Goal: Task Accomplishment & Management: Use online tool/utility

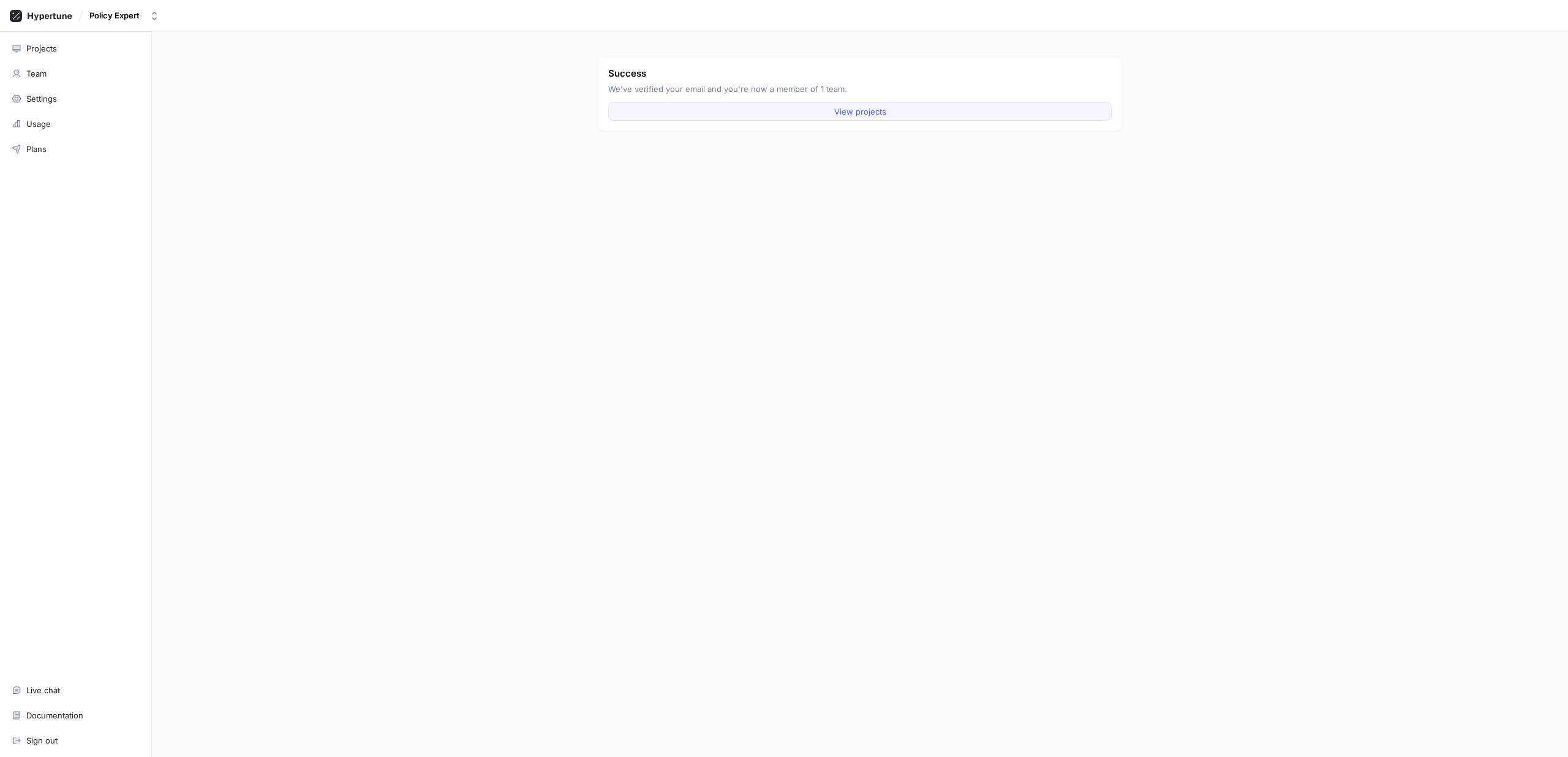
click at [739, 108] on button "View projects" at bounding box center [860, 112] width 503 height 18
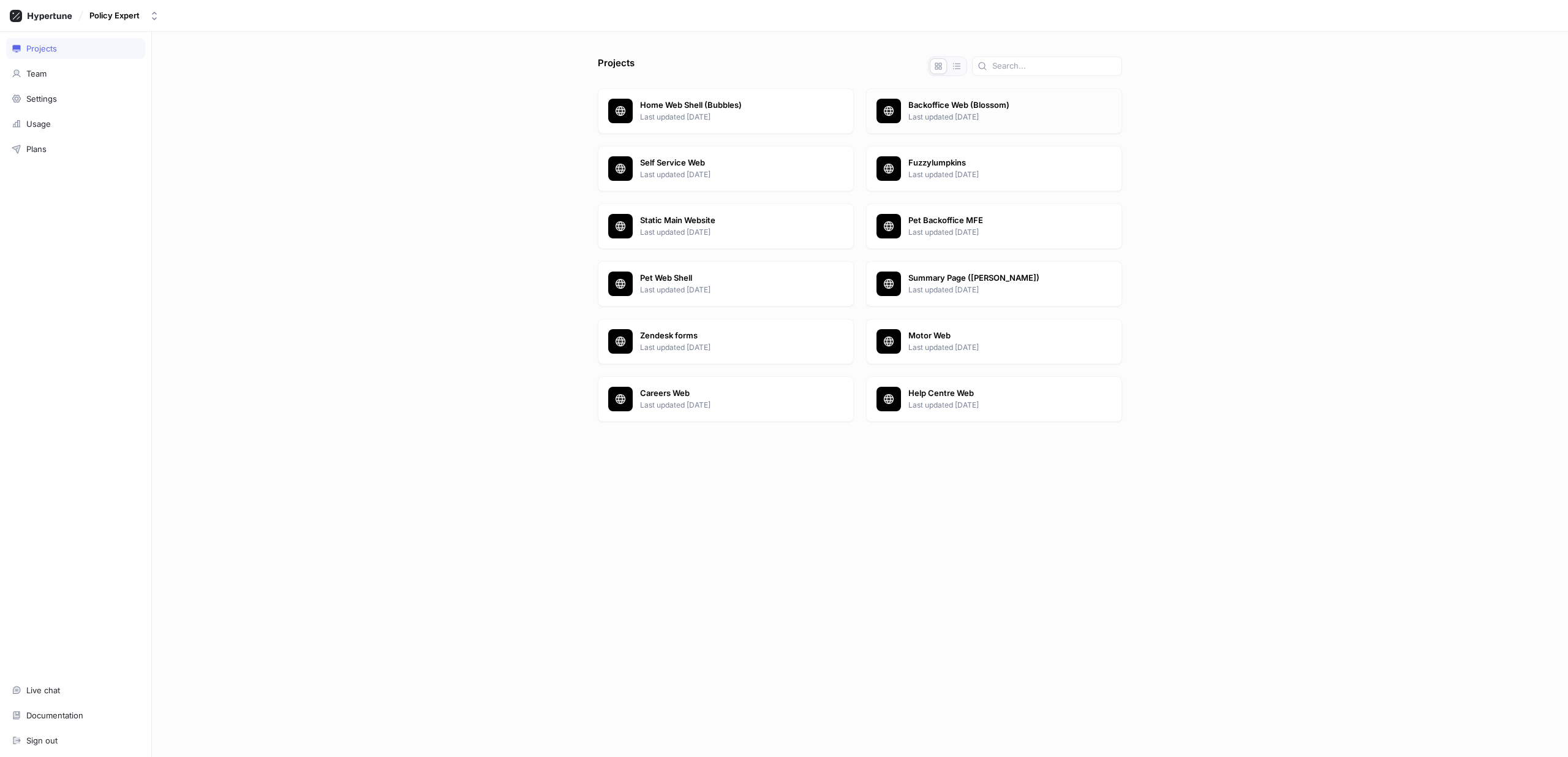
click at [956, 112] on p "Last updated [DATE]" at bounding box center [1010, 117] width 204 height 11
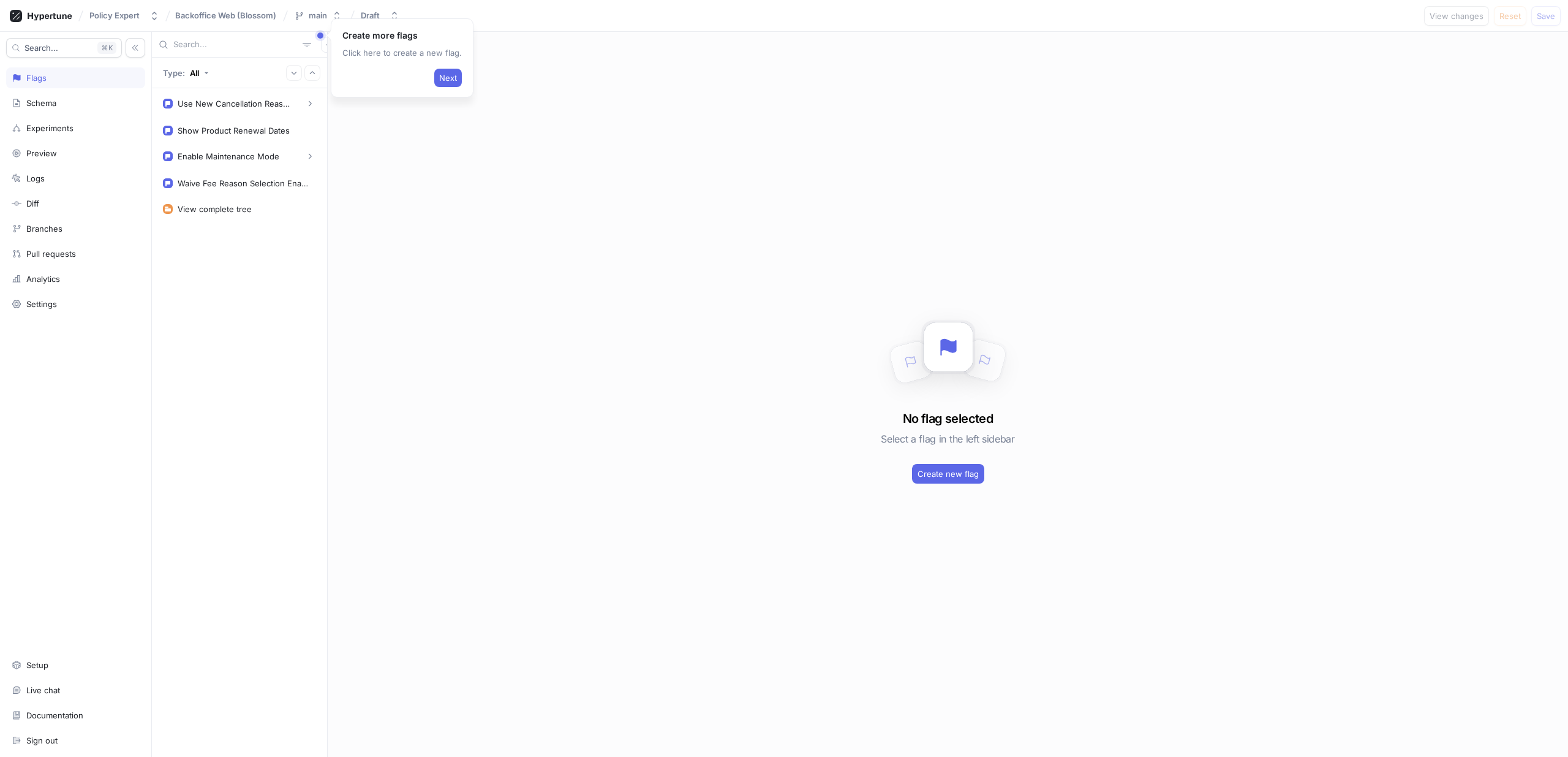
click at [520, 236] on div "No flag selected Select a flag in the left sidebar Create new flag" at bounding box center [948, 394] width 1241 height 725
click at [289, 101] on div "Use New Cancellation Reasons" at bounding box center [235, 103] width 116 height 10
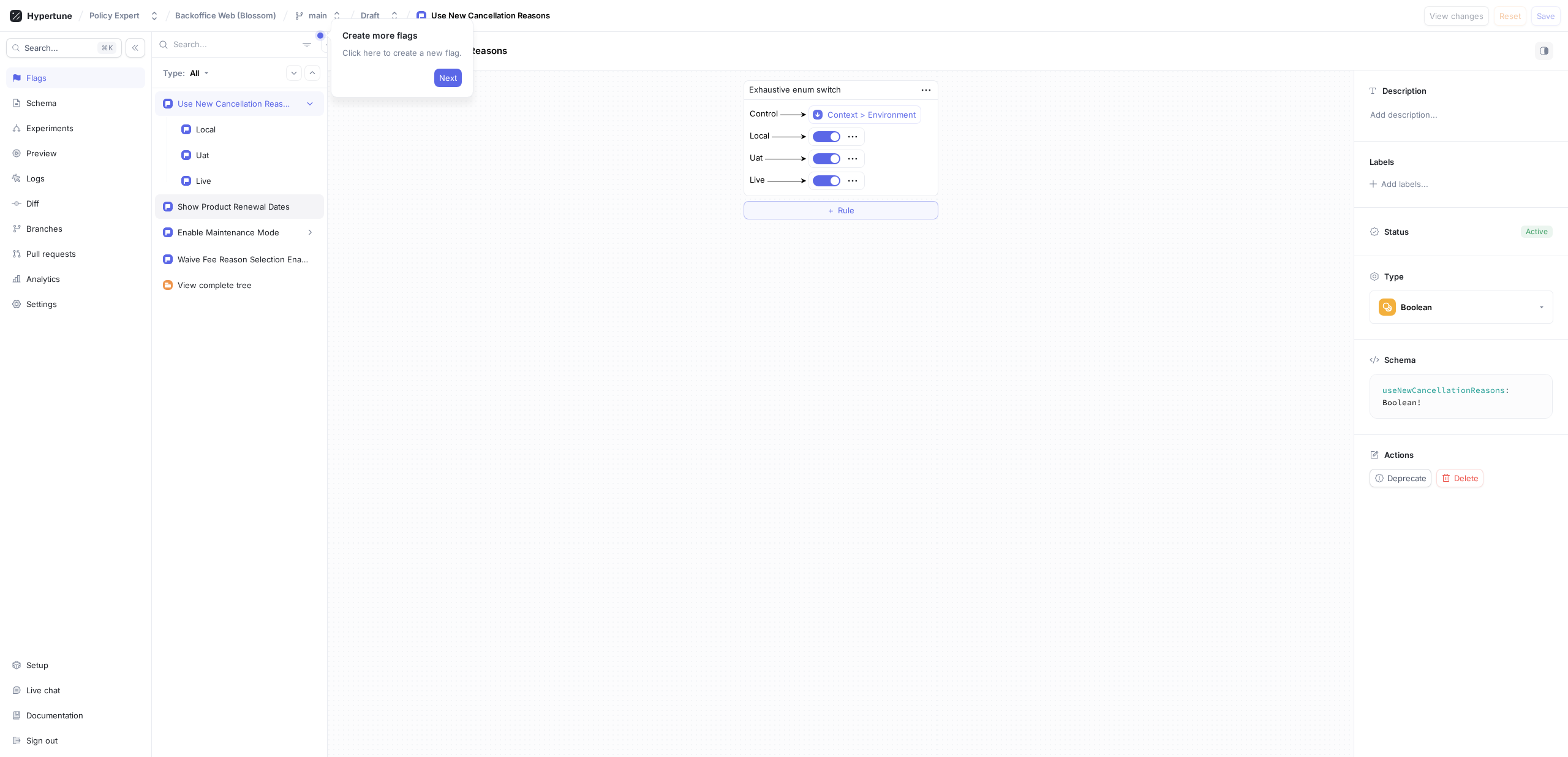
click at [238, 207] on div "Show Product Renewal Dates" at bounding box center [233, 207] width 112 height 10
click at [254, 105] on div "Use New Cancellation Reasons" at bounding box center [235, 103] width 116 height 10
click at [261, 213] on div "Show Product Renewal Dates" at bounding box center [239, 207] width 169 height 25
click at [242, 107] on div "Use New Cancellation Reasons" at bounding box center [235, 103] width 116 height 10
click at [321, 46] on button "button" at bounding box center [328, 44] width 16 height 16
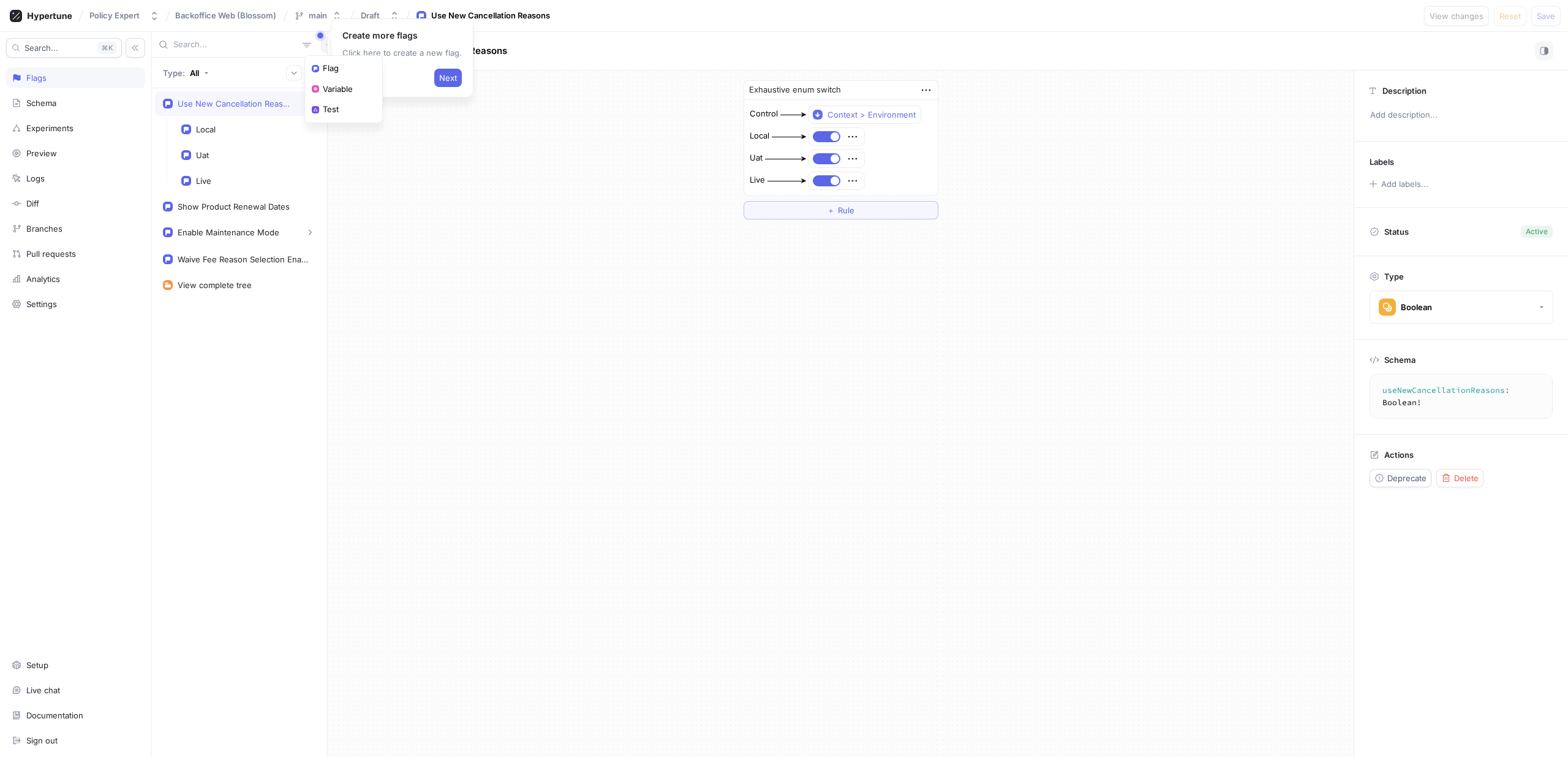
click at [577, 340] on div "Create more flags Click here to create a new flag. Next Type: All Use New Cance…" at bounding box center [860, 394] width 1416 height 725
click at [263, 260] on div "Waive Fee Reason Selection Enabled" at bounding box center [244, 259] width 133 height 10
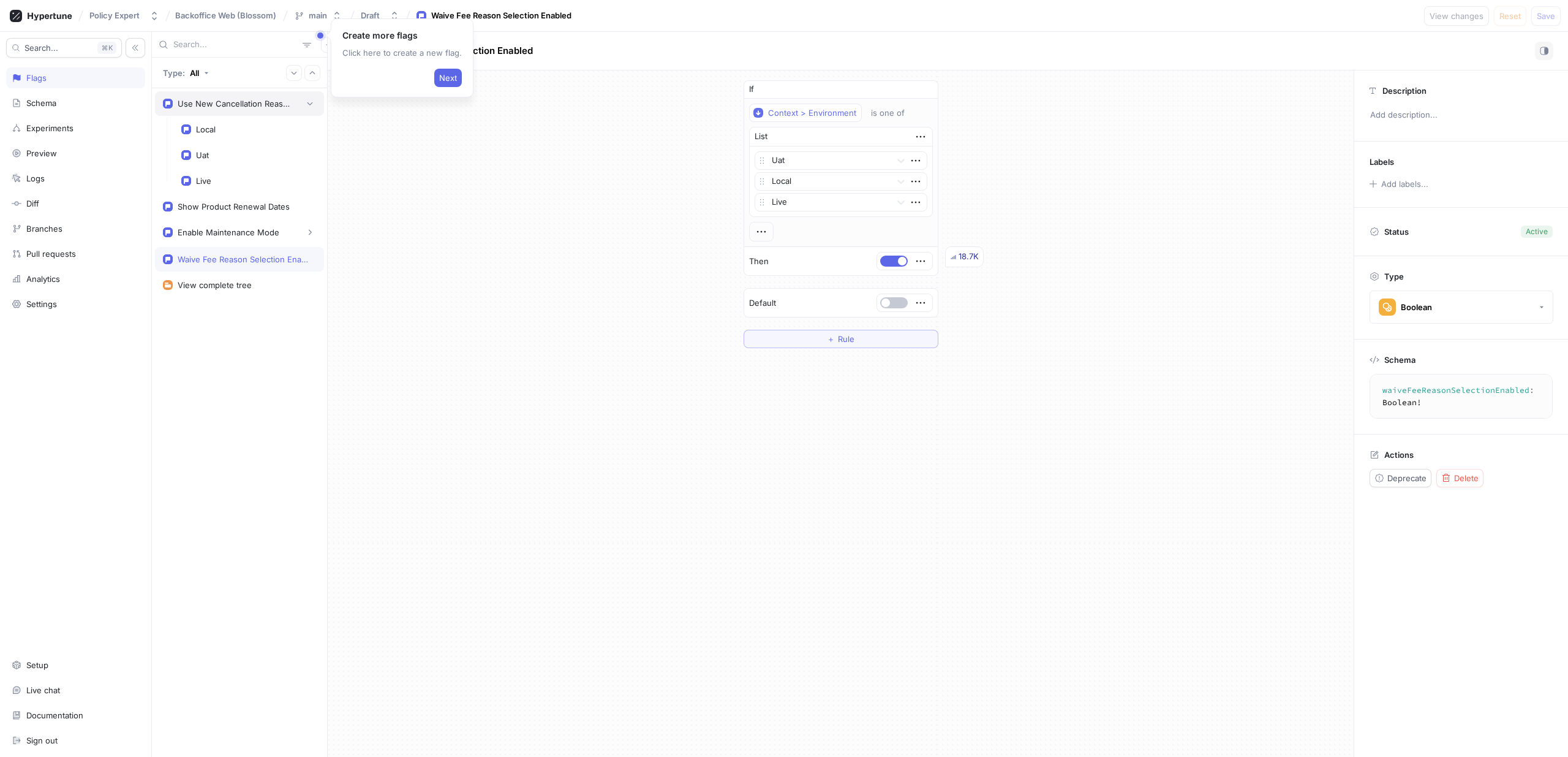
click at [249, 103] on div "Use New Cancellation Reasons" at bounding box center [235, 103] width 116 height 10
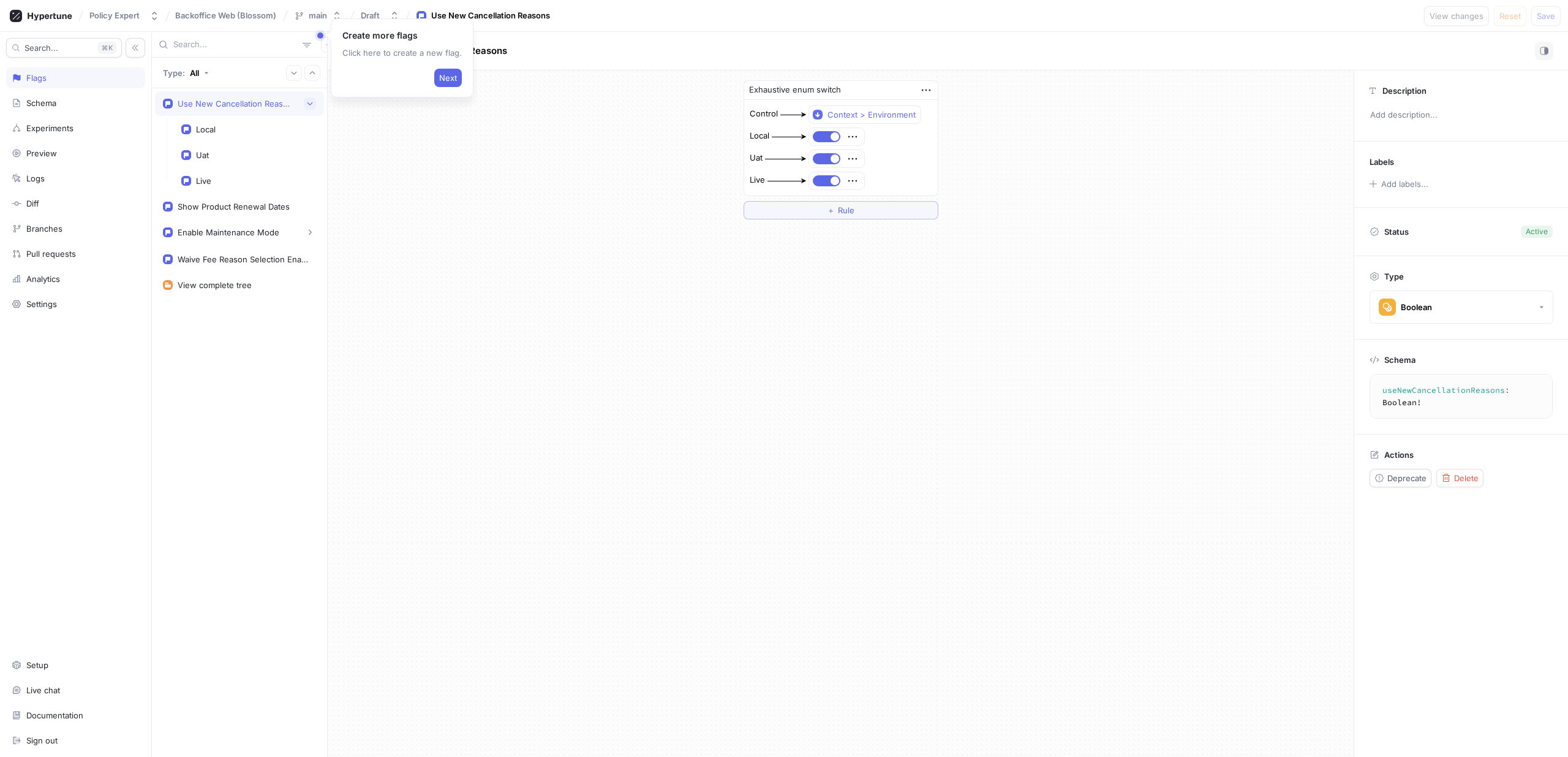
click at [313, 103] on icon "button" at bounding box center [310, 103] width 7 height 7
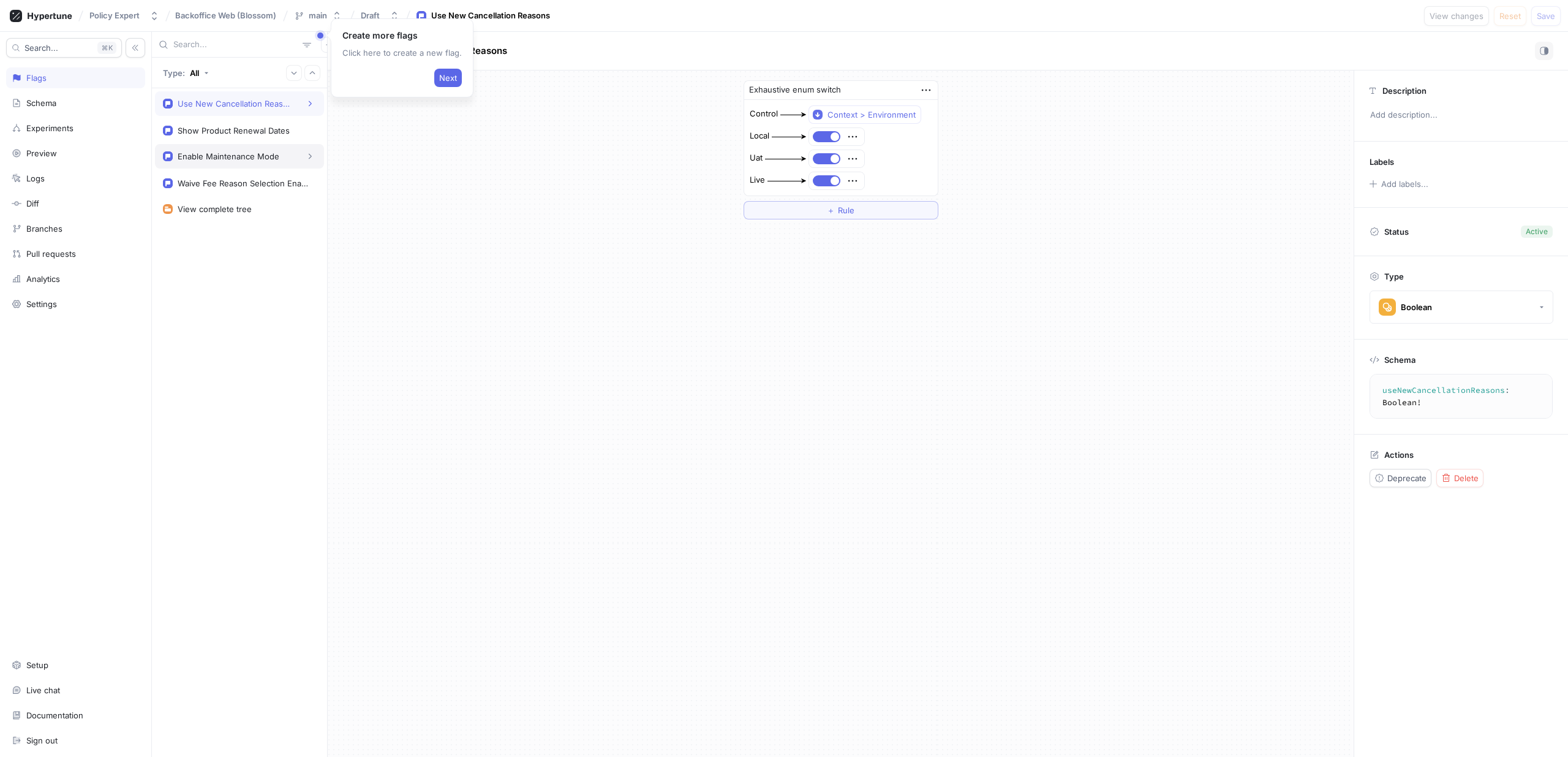
click at [302, 161] on div "Enable Maintenance Mode" at bounding box center [239, 155] width 154 height 12
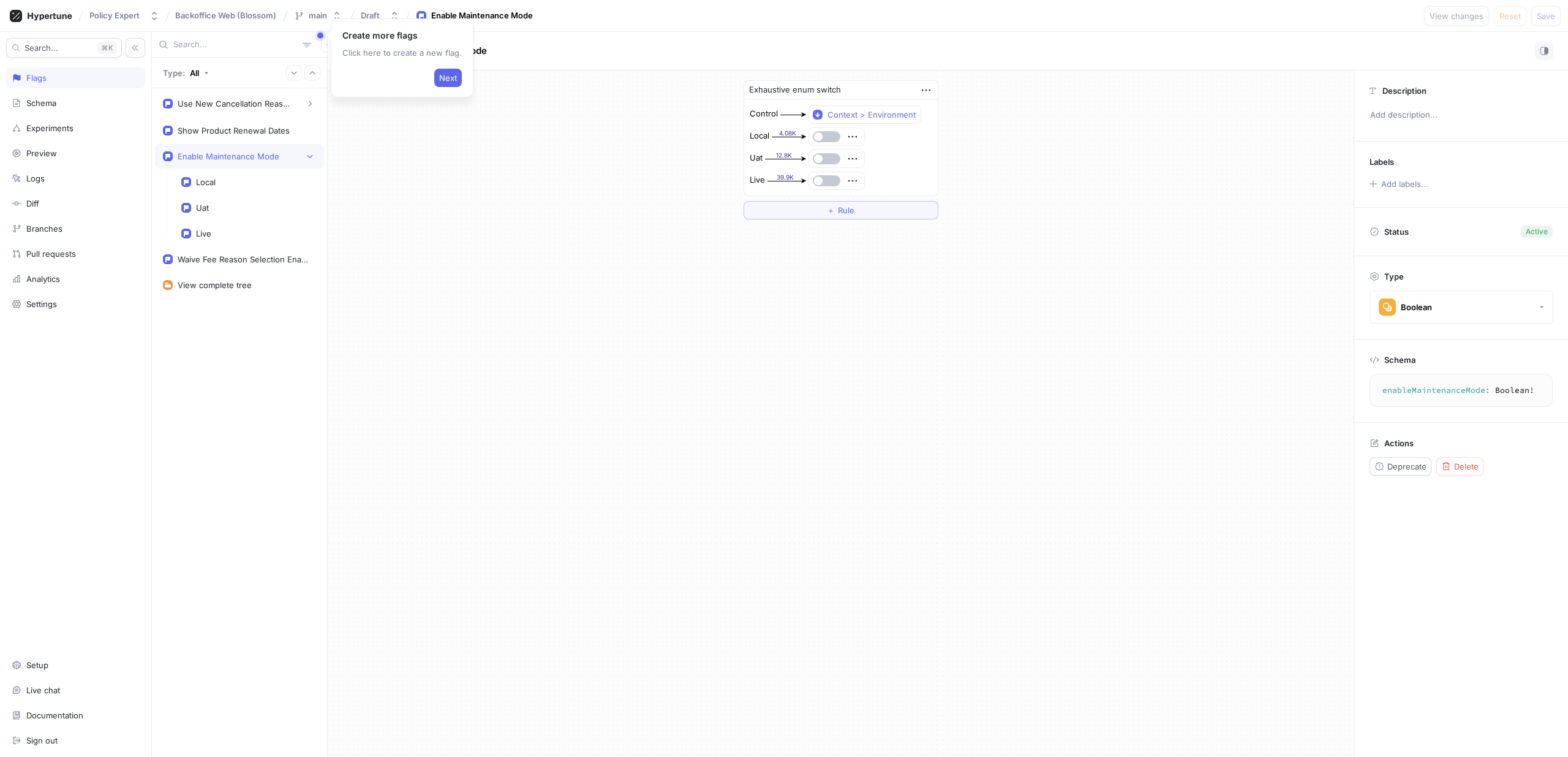
click at [246, 154] on div "Enable Maintenance Mode" at bounding box center [228, 156] width 101 height 10
click at [267, 191] on div "Waive Fee Reason Selection Enabled" at bounding box center [239, 183] width 169 height 25
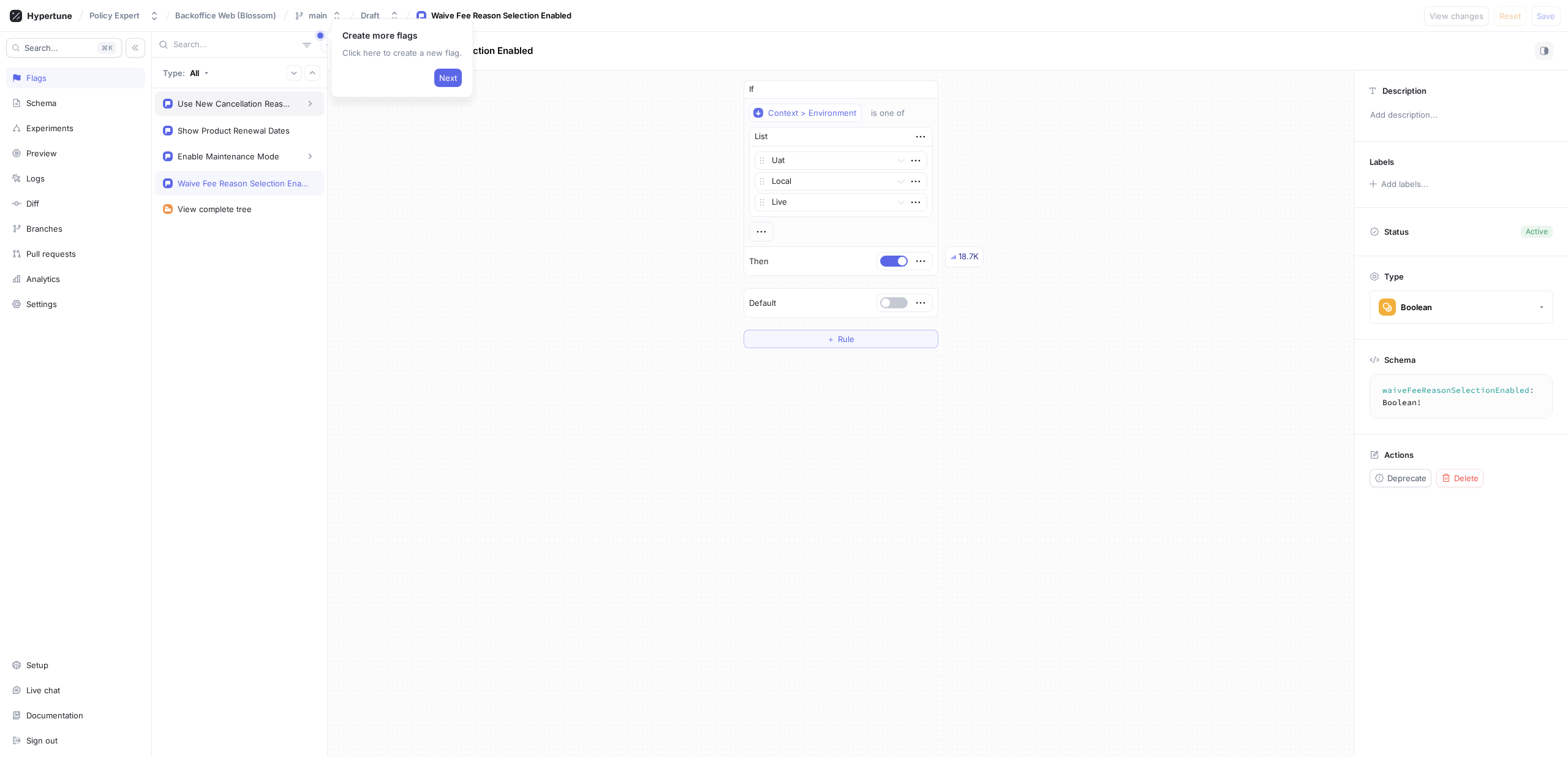
click at [276, 105] on div "Use New Cancellation Reasons" at bounding box center [235, 103] width 116 height 10
type textarea "useNewCancellationReasons: Boolean!"
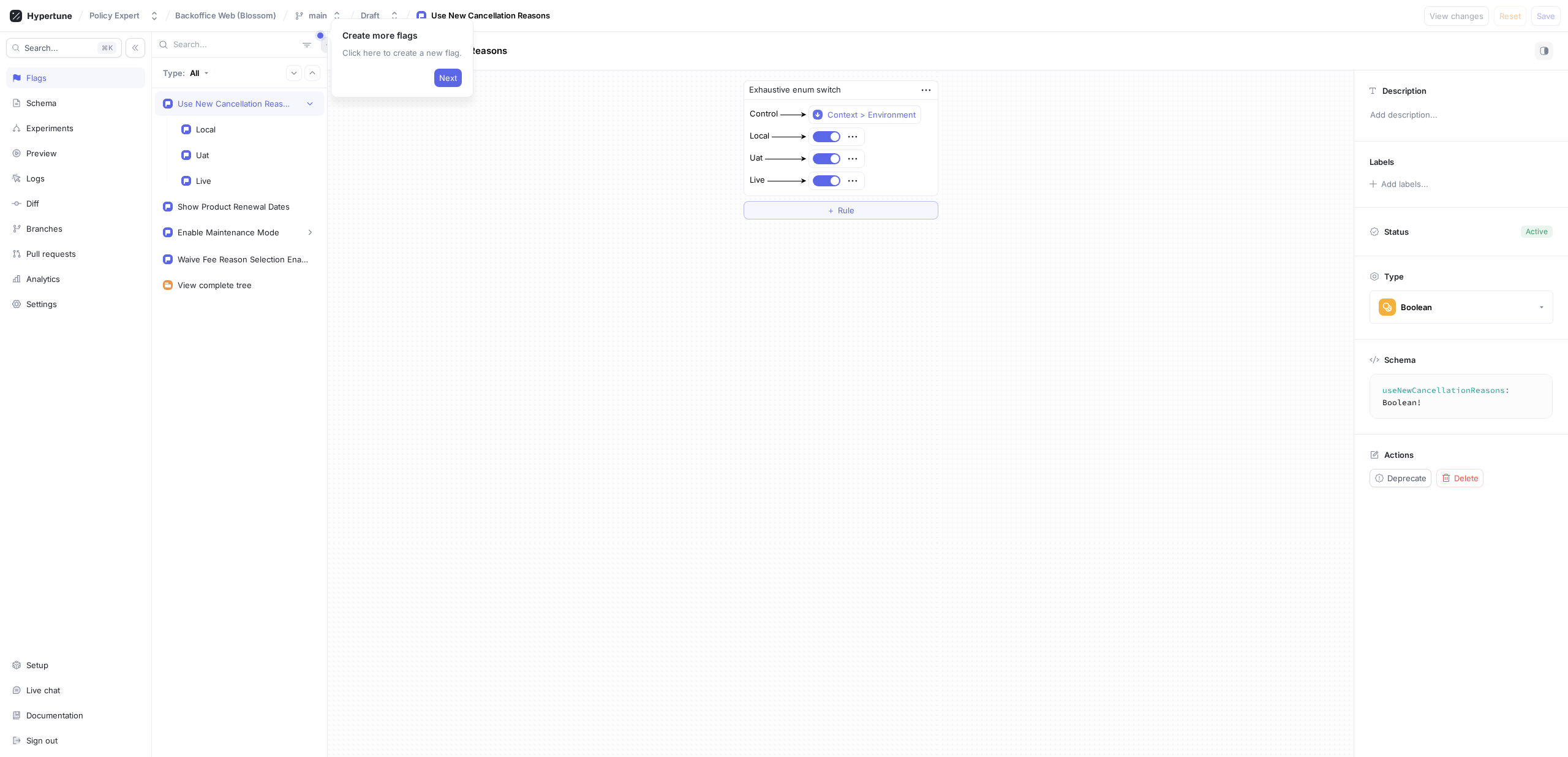
click at [321, 48] on button "button" at bounding box center [328, 44] width 16 height 16
click at [363, 66] on div "Flag" at bounding box center [344, 69] width 72 height 21
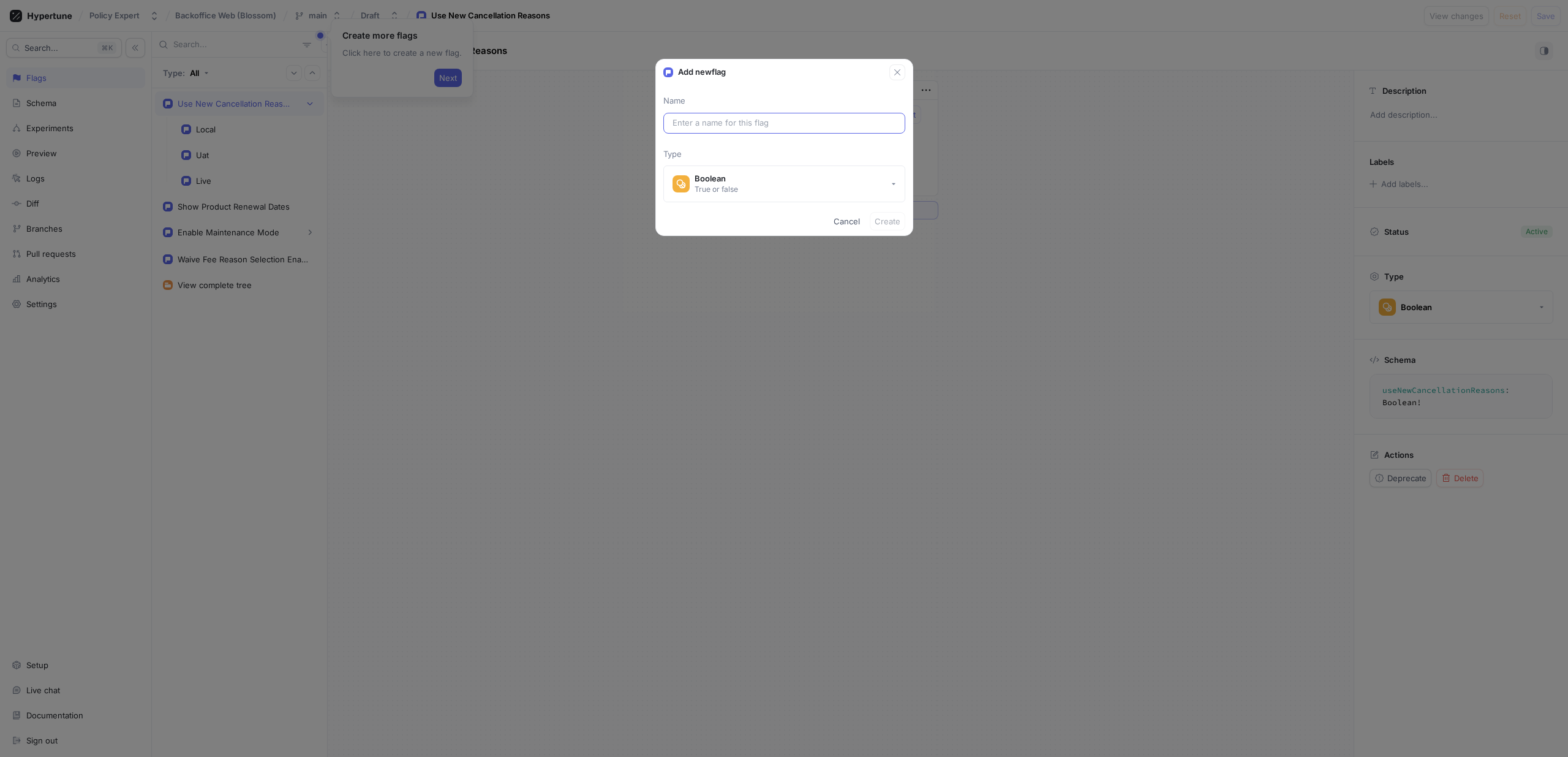
click at [761, 117] on input "text" at bounding box center [784, 123] width 224 height 12
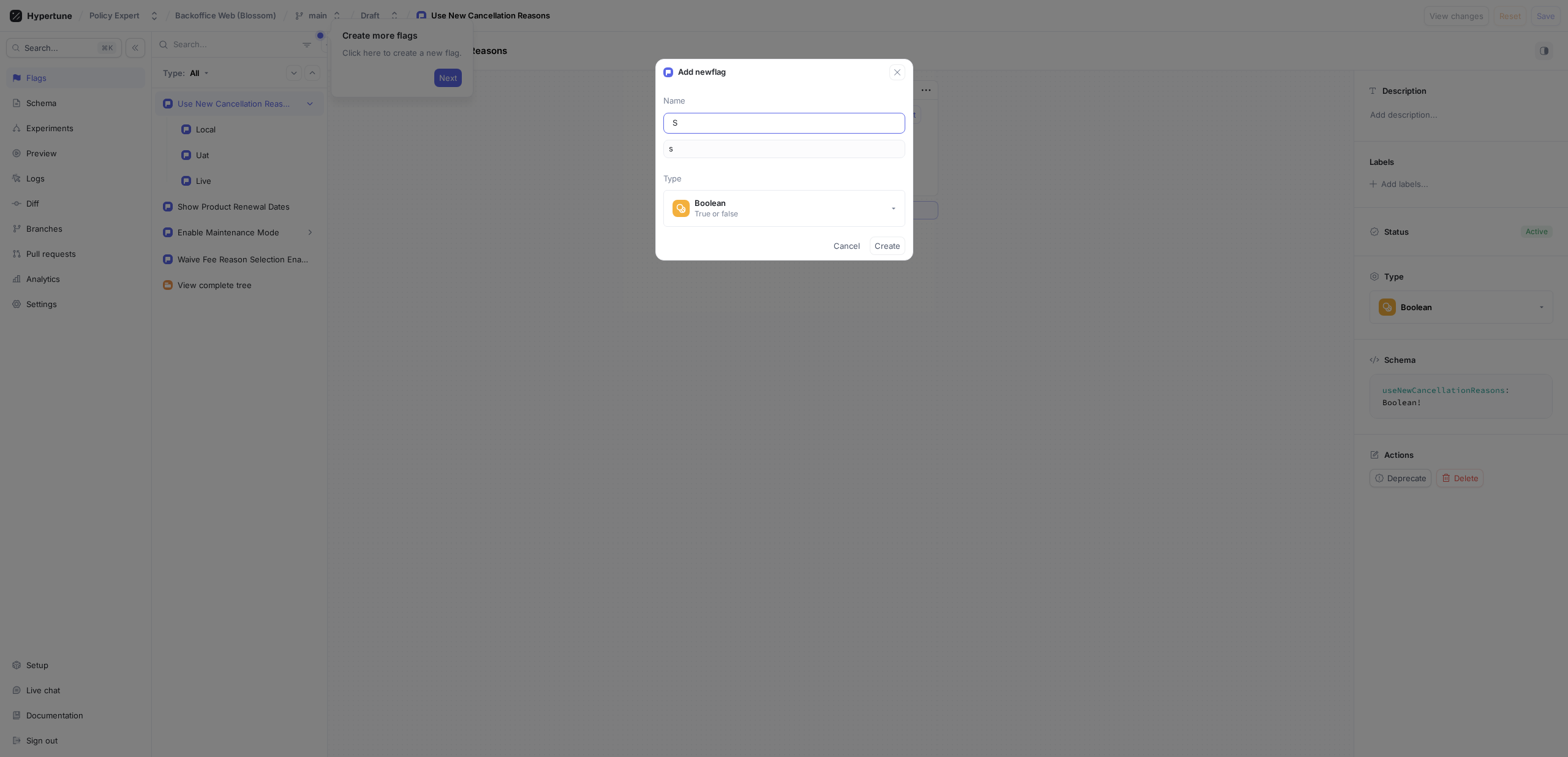
type input "Sh"
type input "sh"
type input "Sho"
type input "sho"
type input "Show"
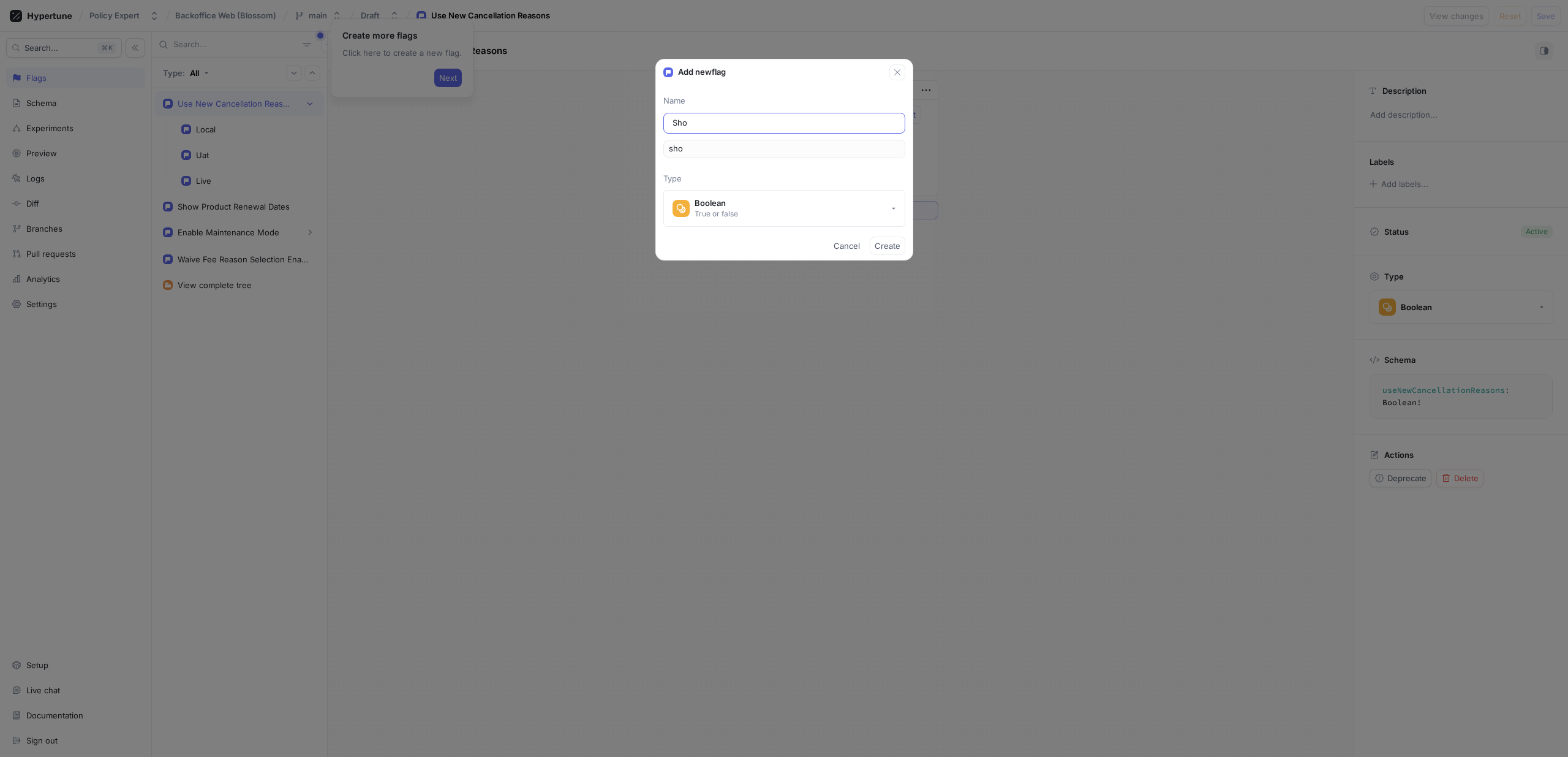
type input "show"
type input "Show d"
type input "showD"
type input "Show"
type input "show"
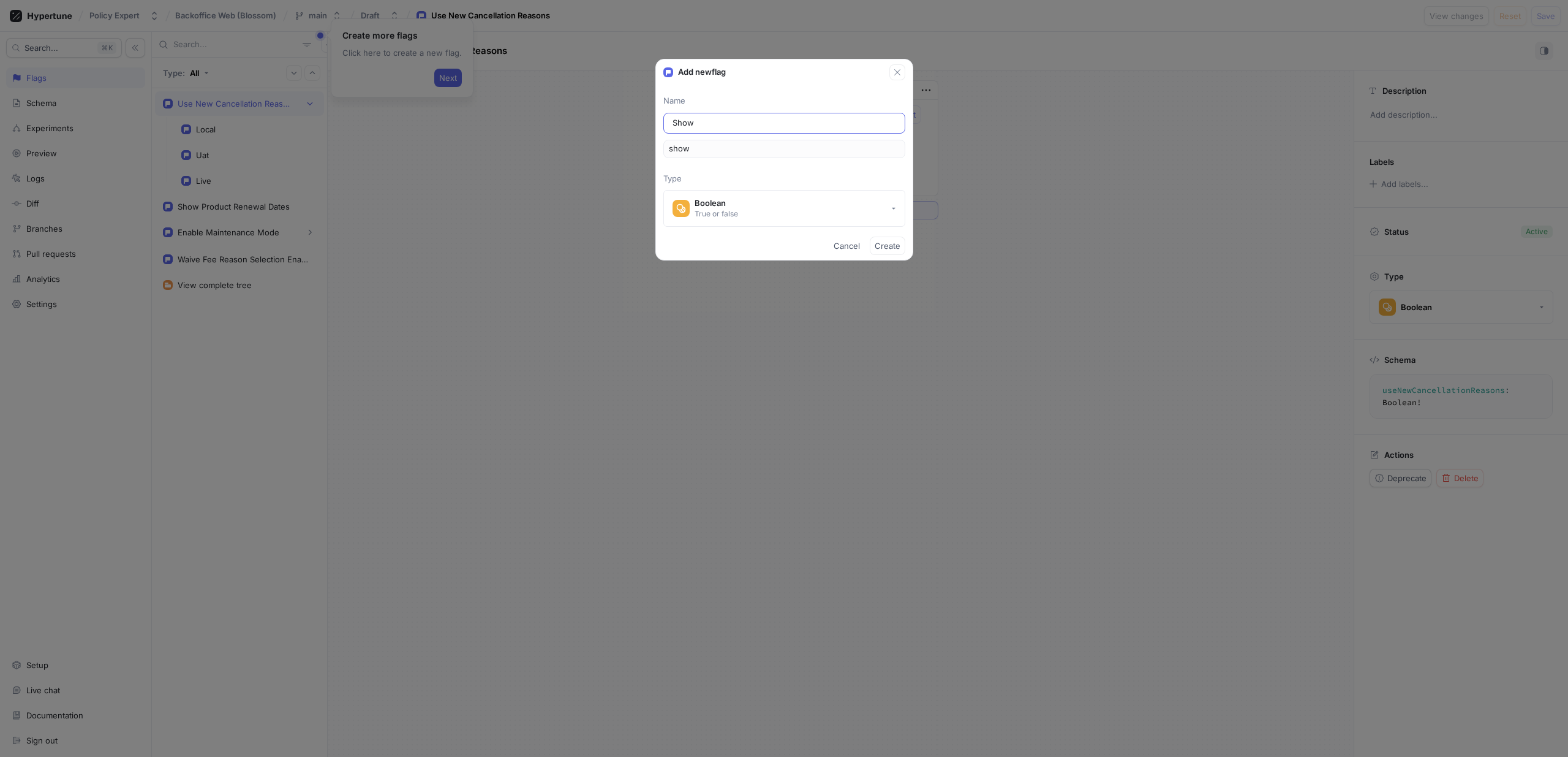
type input "Show M"
type input "showM"
type input "Show MT"
type input "showMT"
type input "Show MTA"
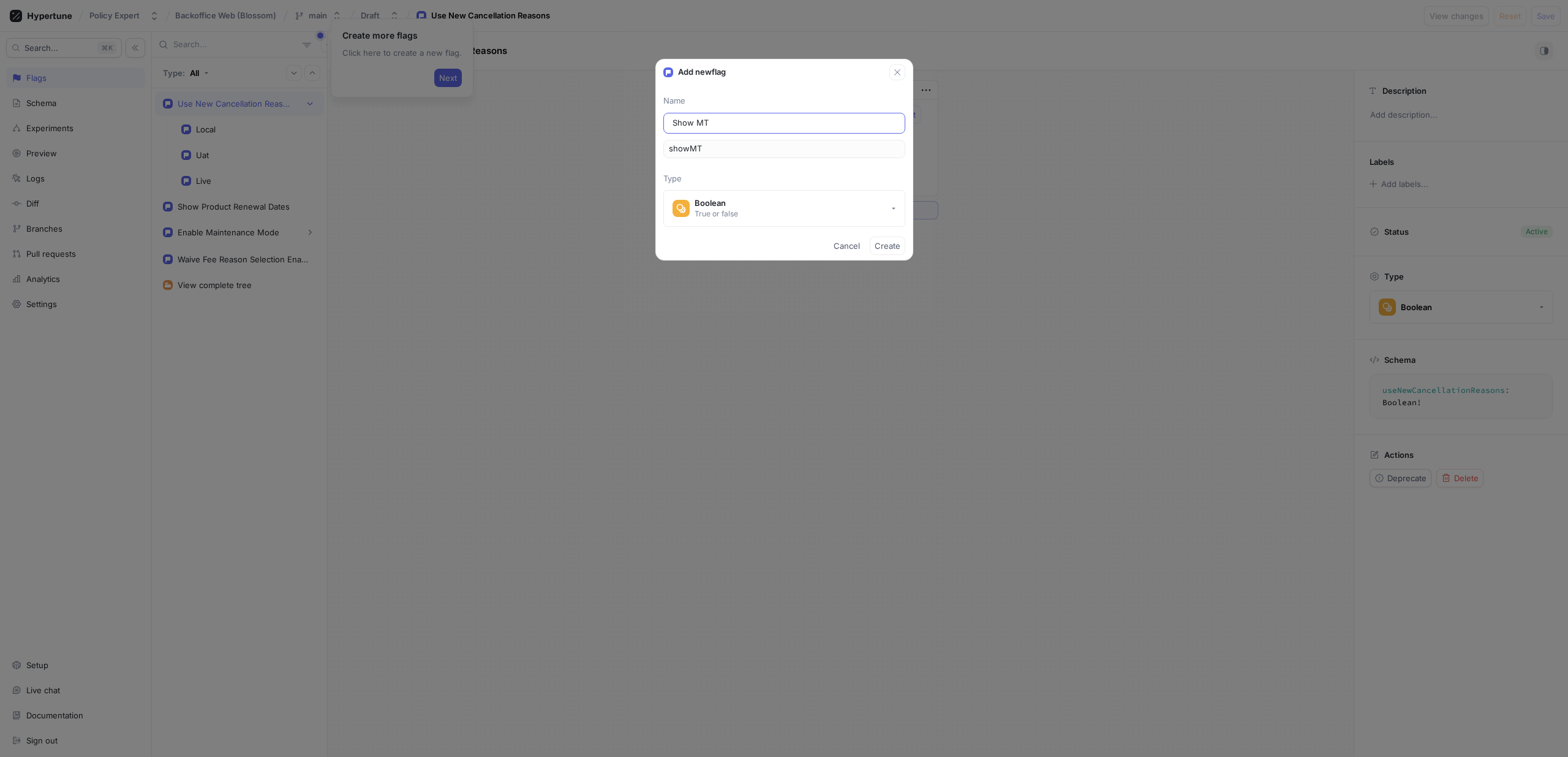
type input "showMTA"
type input "Show MTA d"
type input "showMTAD"
type input "Show MTA di"
type input "showMTADi"
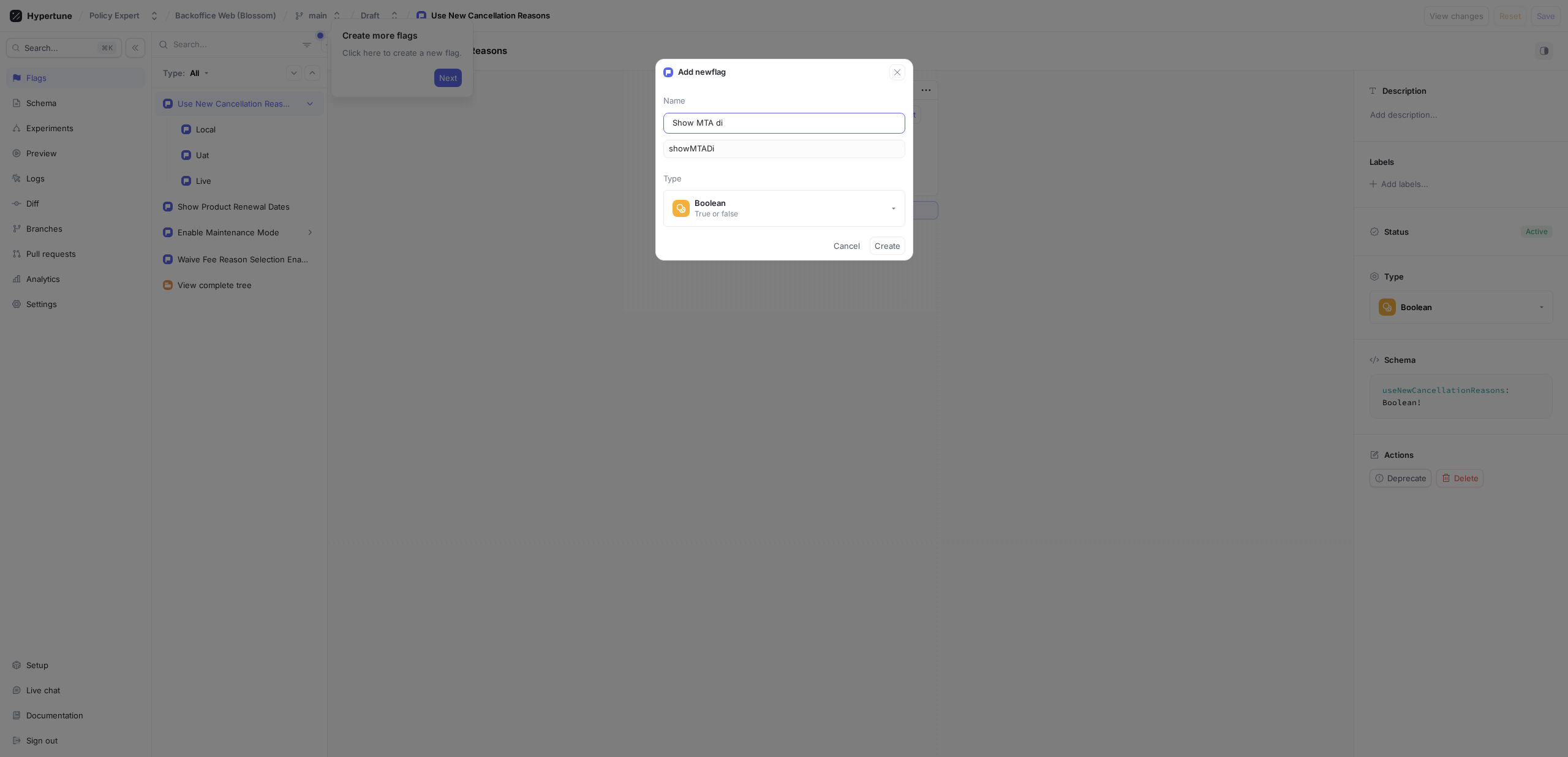
type input "Show MTA dis"
type input "showMTADis"
type input "Show MTA disc"
type input "showMTADisc"
type input "Show MTA disco"
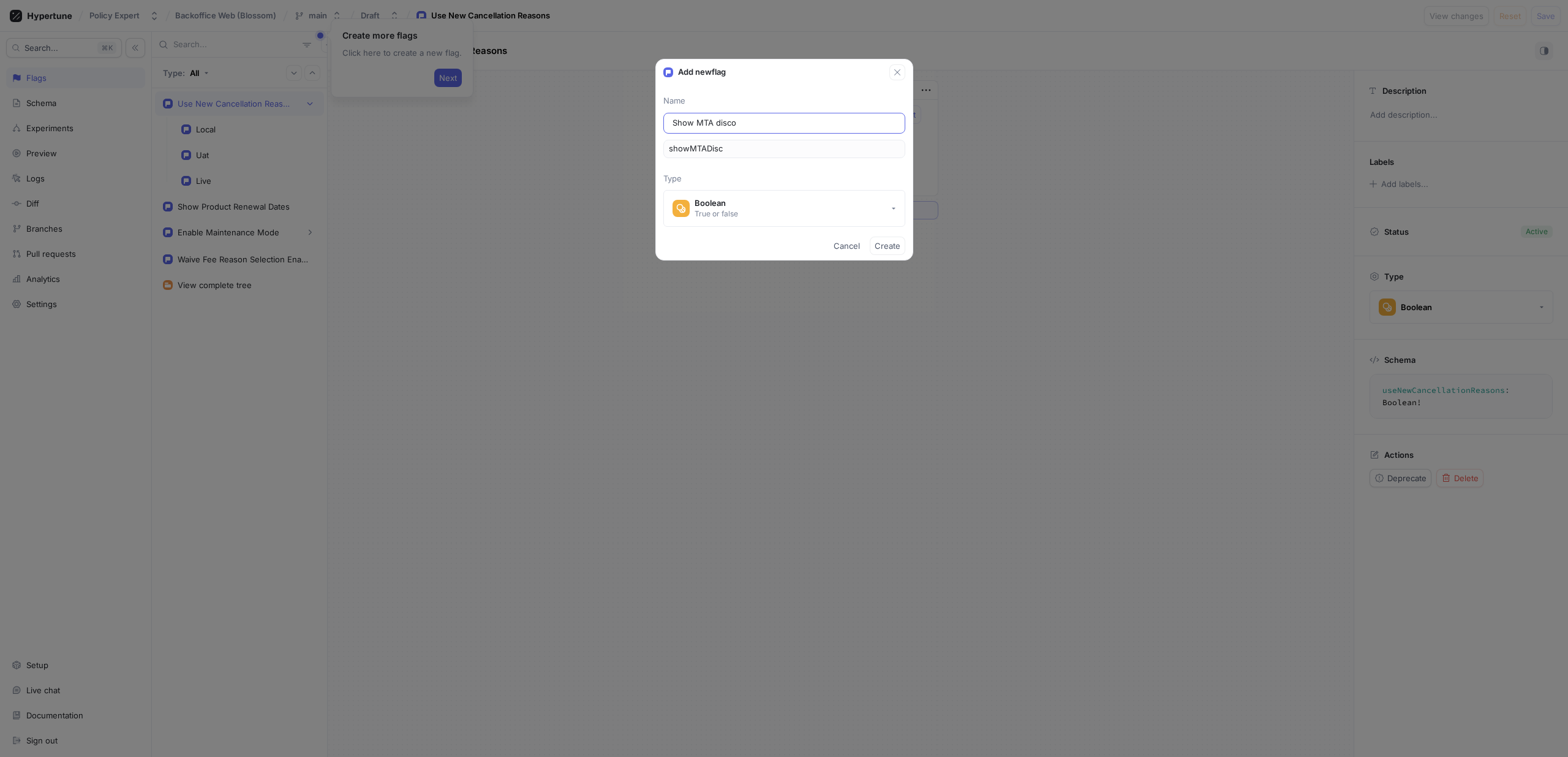
type input "showMTADisco"
type input "Show MTA discou"
type input "showMTADiscou"
type input "Show MTA discoun"
type input "showMTADiscoun"
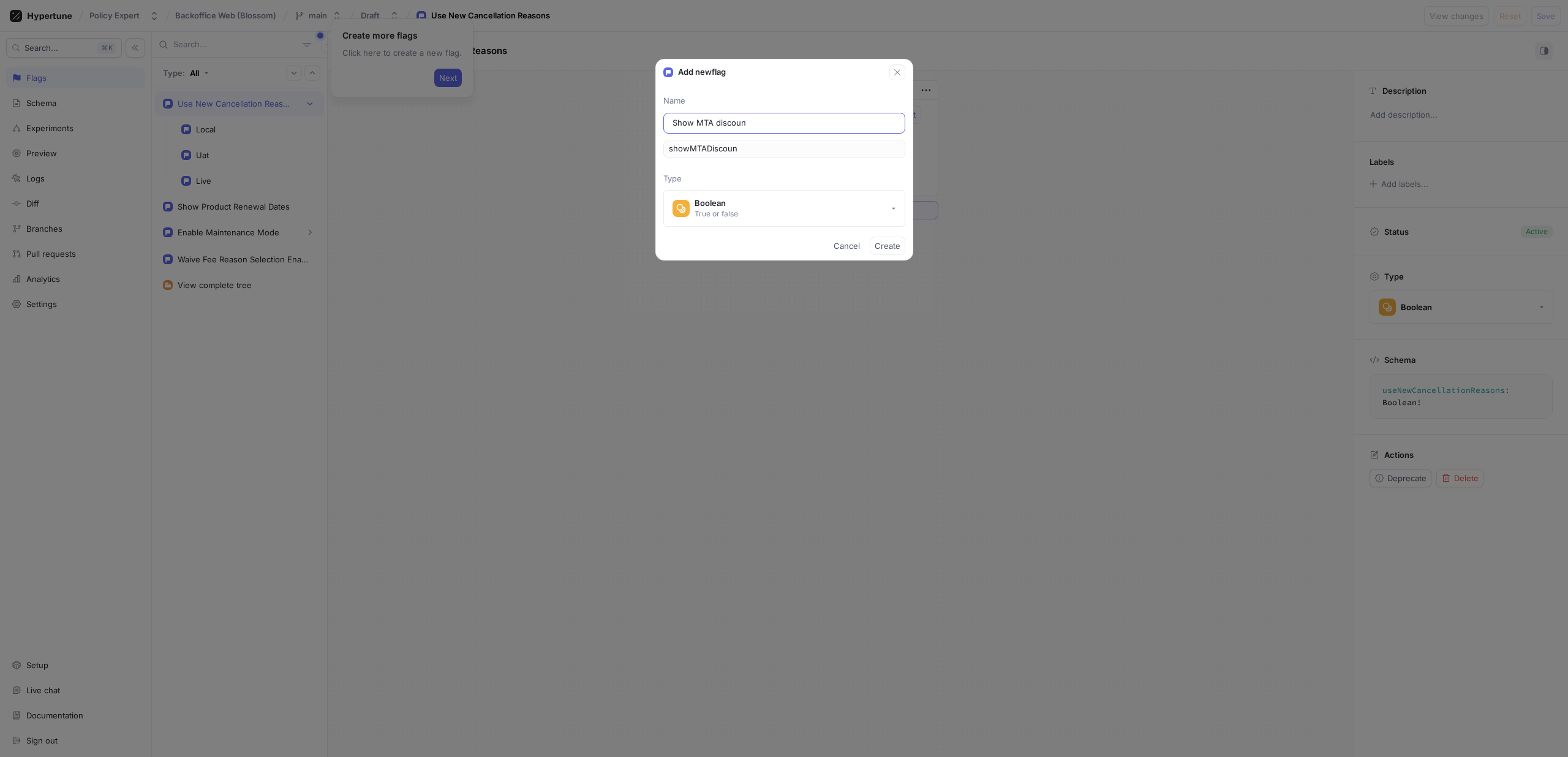
type input "Show MTA discount"
type input "showMTADiscount"
type input "E"
type input "e"
type input "En"
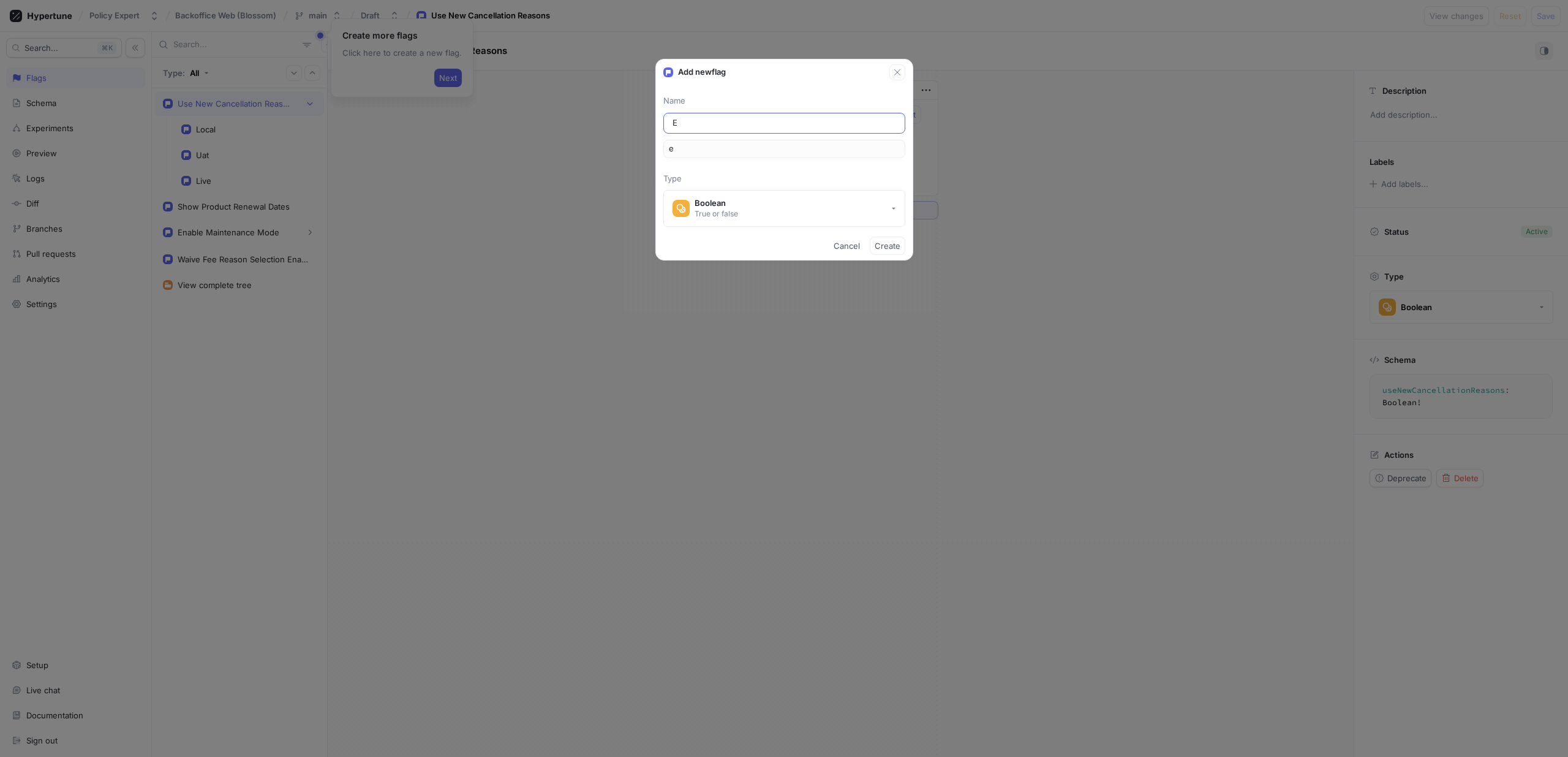
type input "en"
type input "Ena"
type input "ena"
type input "Enab"
type input "enab"
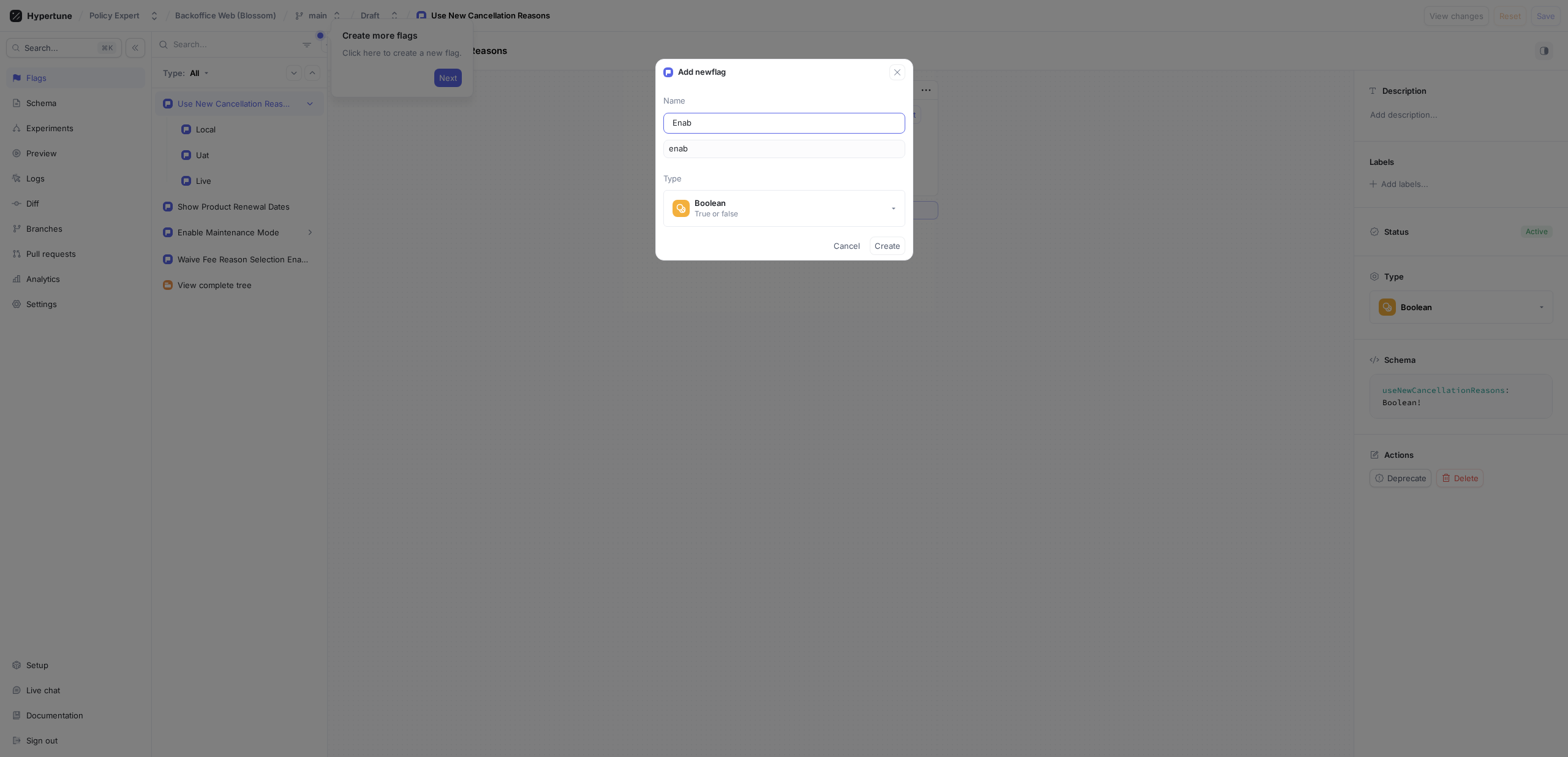
type input "Enabl"
type input "enabl"
type input "Enable"
type input "enable"
type input "Enable M"
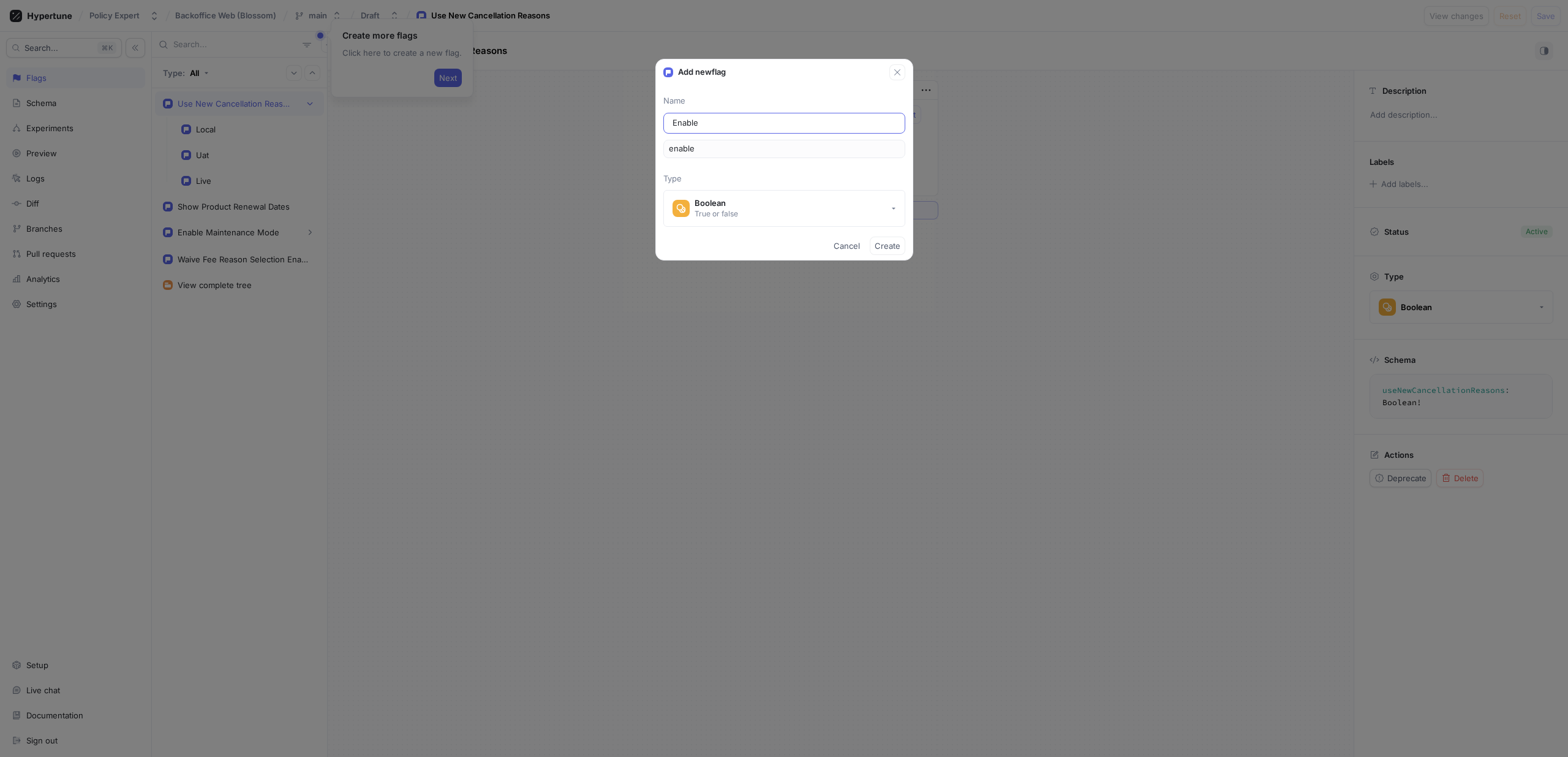
type input "enableM"
type input "Enable MT"
type input "enableMT"
type input "Enable MTA"
type input "enableMTA"
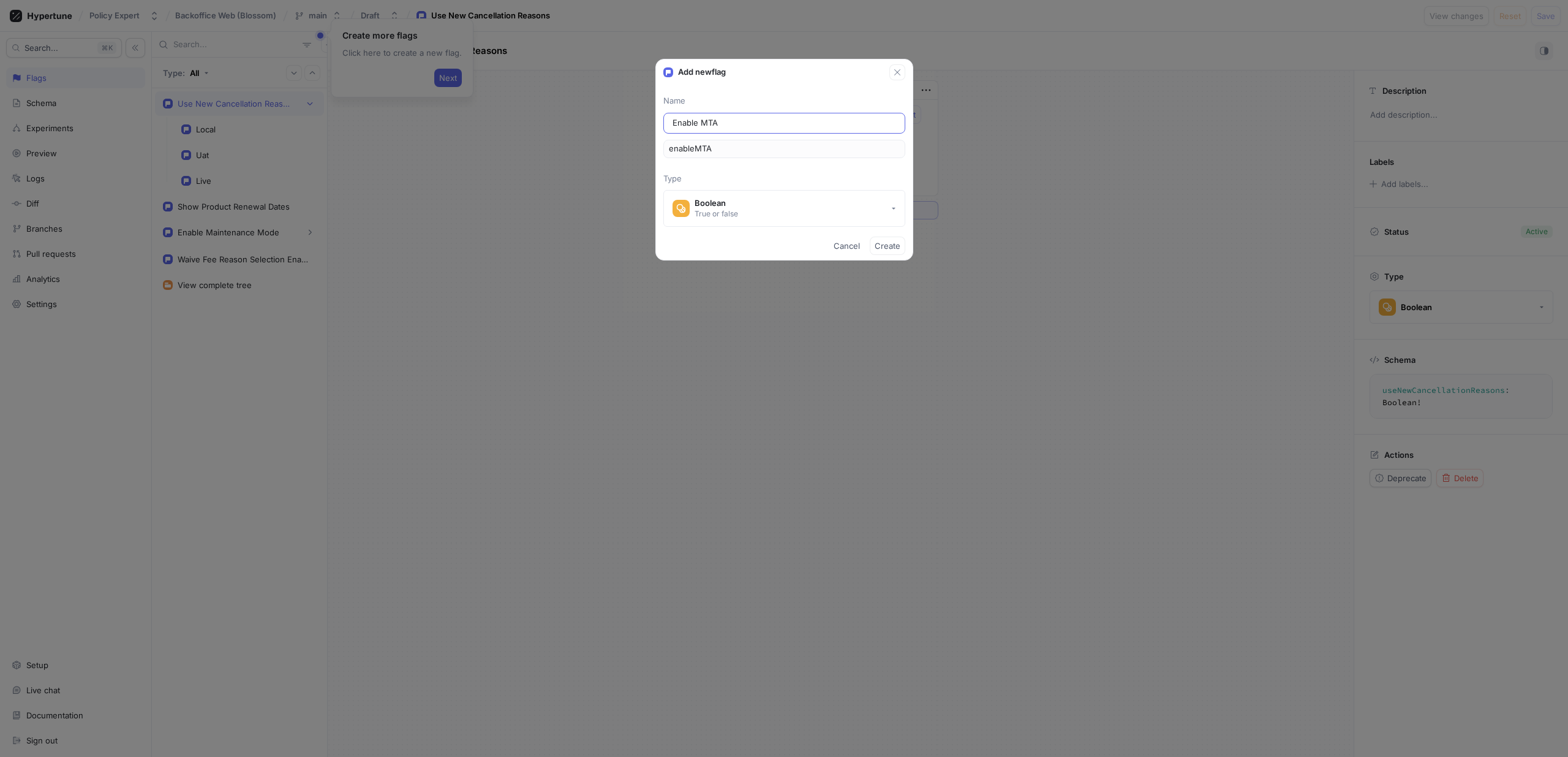
type input "Enable MTAD"
type input "enableMTAD"
type input "Enable MTADi"
type input "enableMTADi"
type input "Enable MTAD"
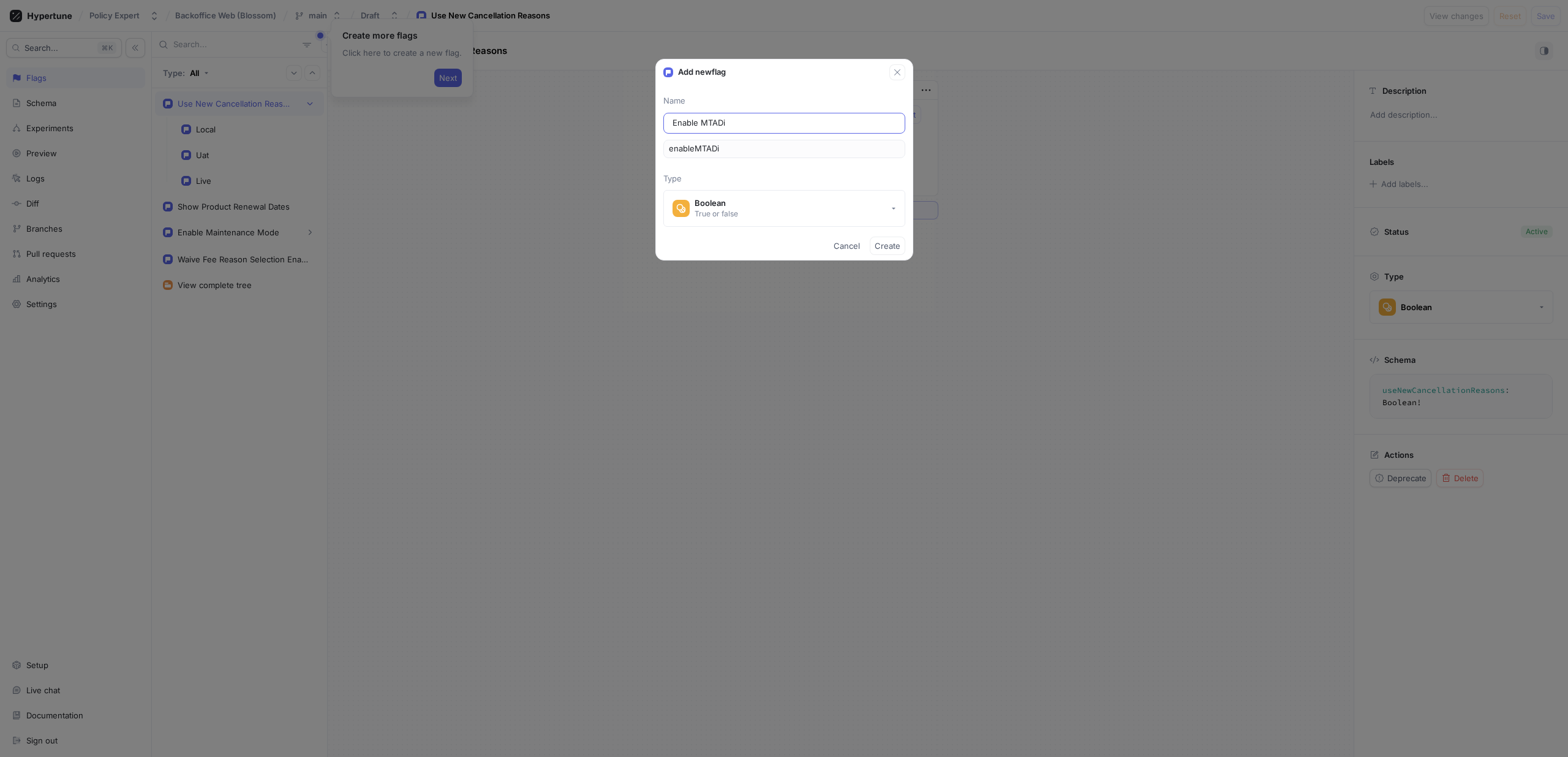
type input "enableMTAD"
type input "Enable MTA"
type input "enableMTA"
type input "Enable MTA d"
type input "enableMTAD"
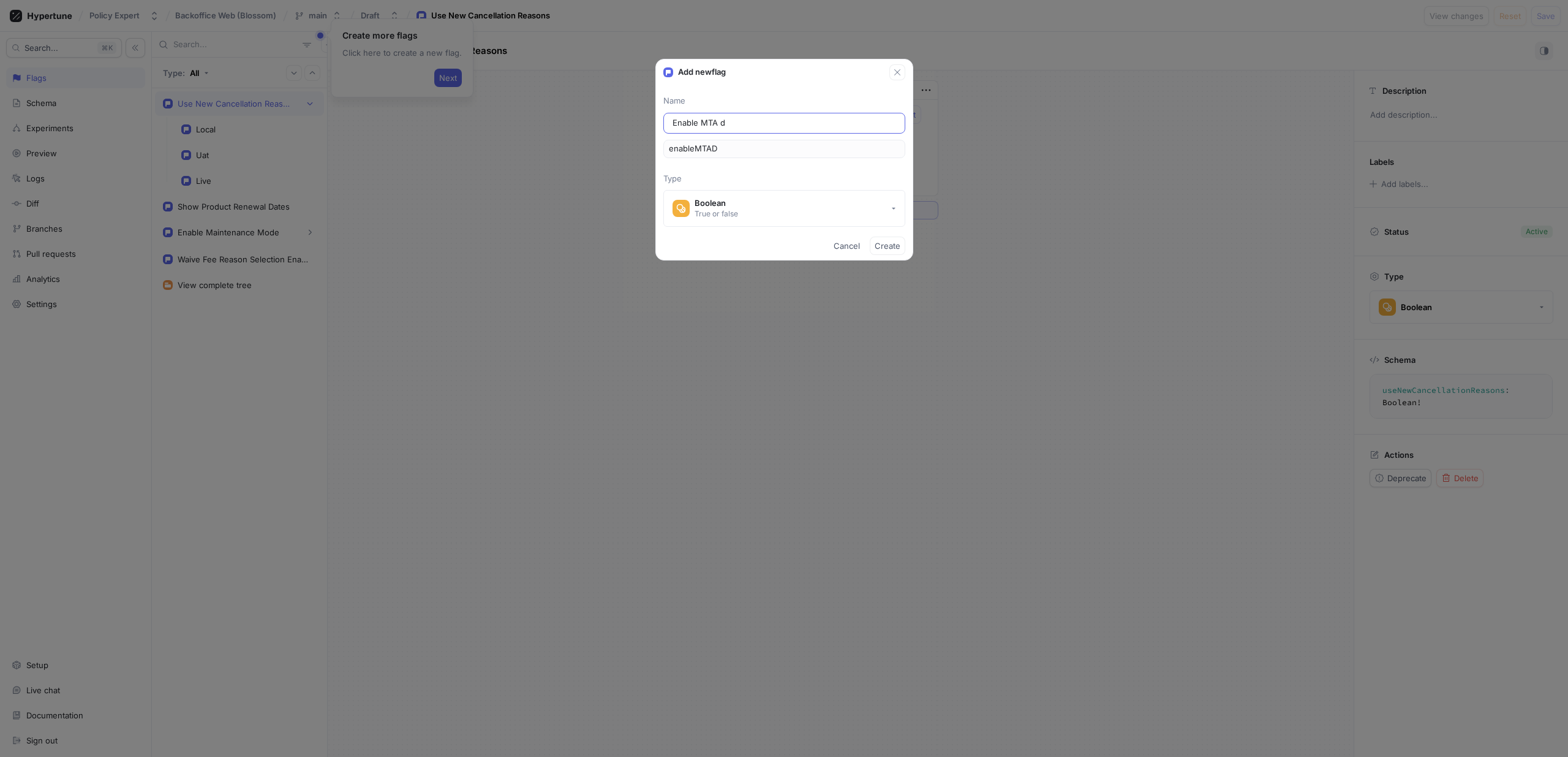
type input "Enable MTA di"
type input "enableMTADi"
type input "Enable MTA dis"
type input "enableMTADis"
type input "Enable MTA disc"
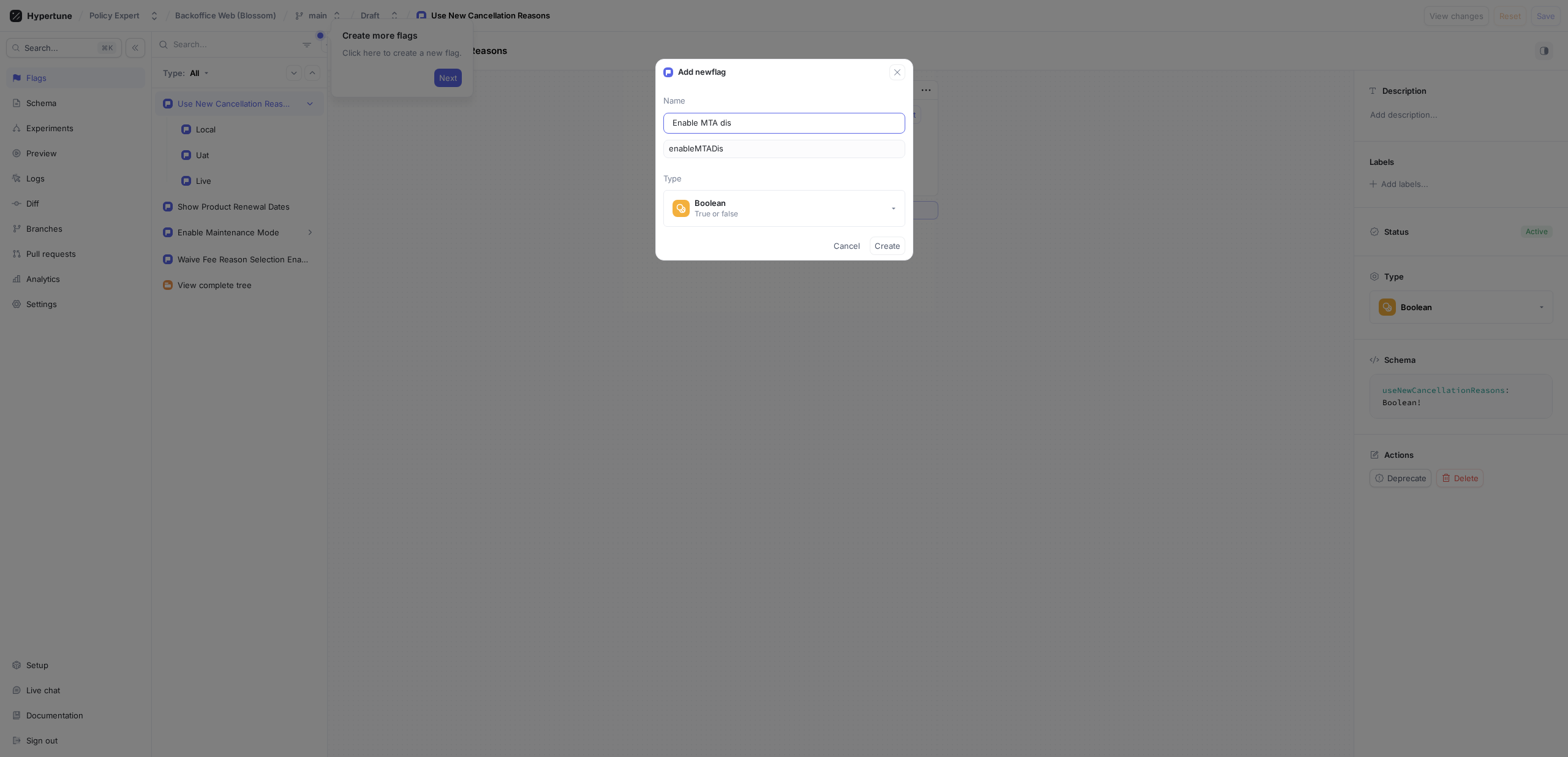
type input "enableMTADisc"
type input "Enable MTA disco"
type input "enableMTADisco"
type input "Enable MTA discou"
type input "enableMTADiscou"
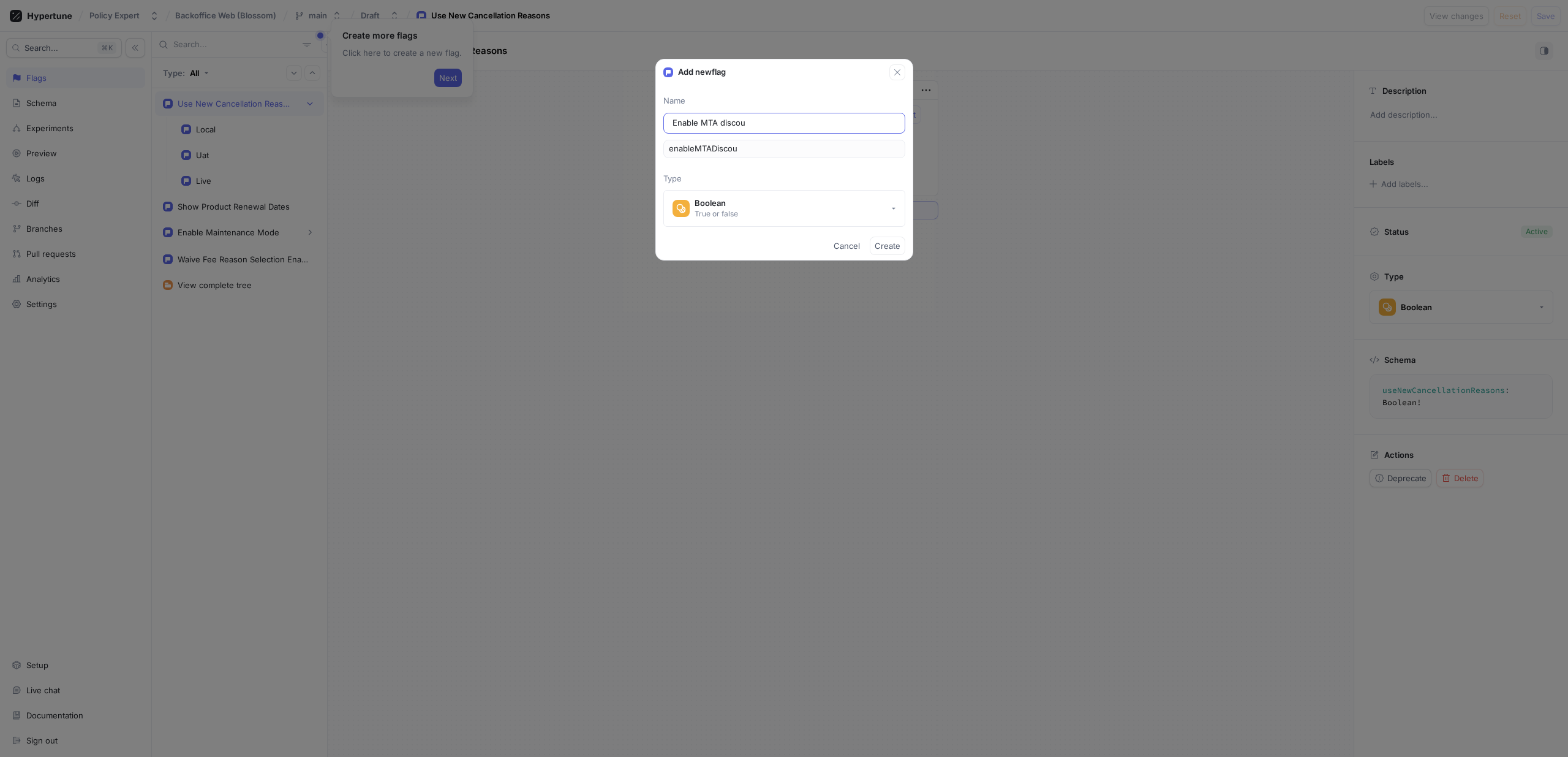
type input "Enable MTA discoun"
type input "enableMTADiscoun"
type input "Enable MTA discount"
type input "enableMTADiscount"
type input "Enable MTA discounts"
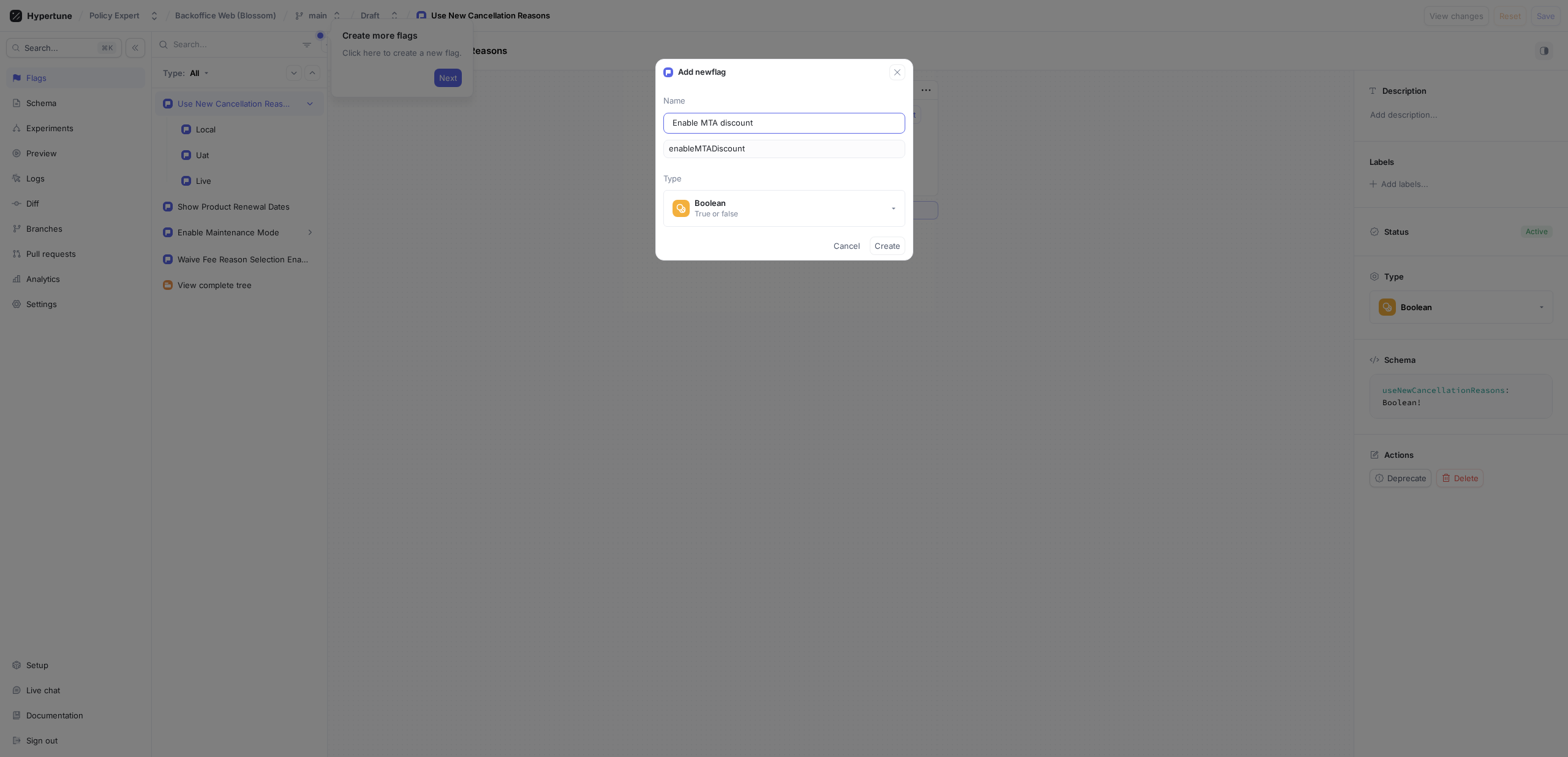
type input "enableMTADiscounts"
click at [898, 215] on button "Boolean True or false" at bounding box center [784, 208] width 242 height 37
type input "Enable MTA discounts"
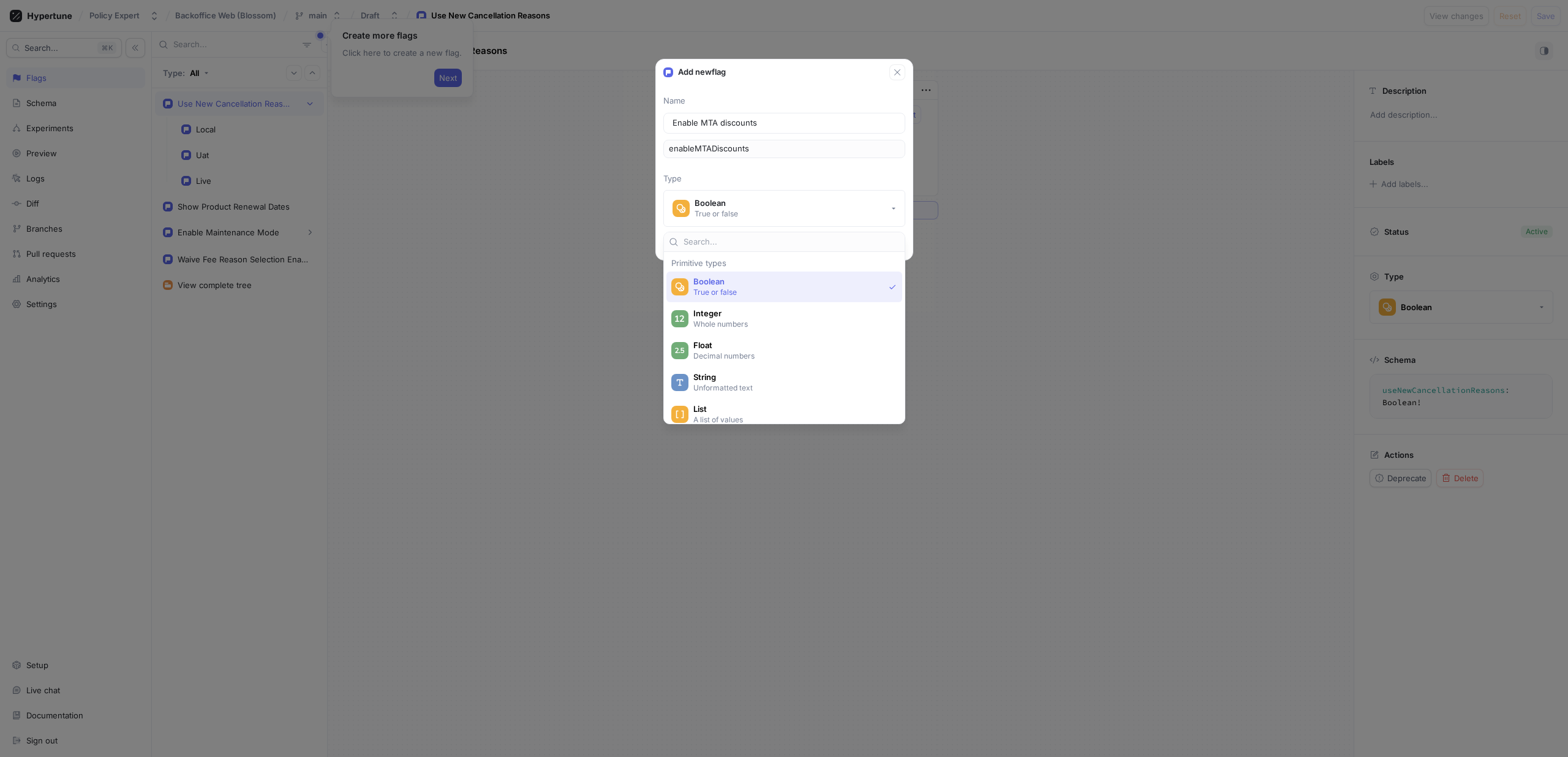
click at [758, 287] on p "True or false" at bounding box center [789, 292] width 190 height 10
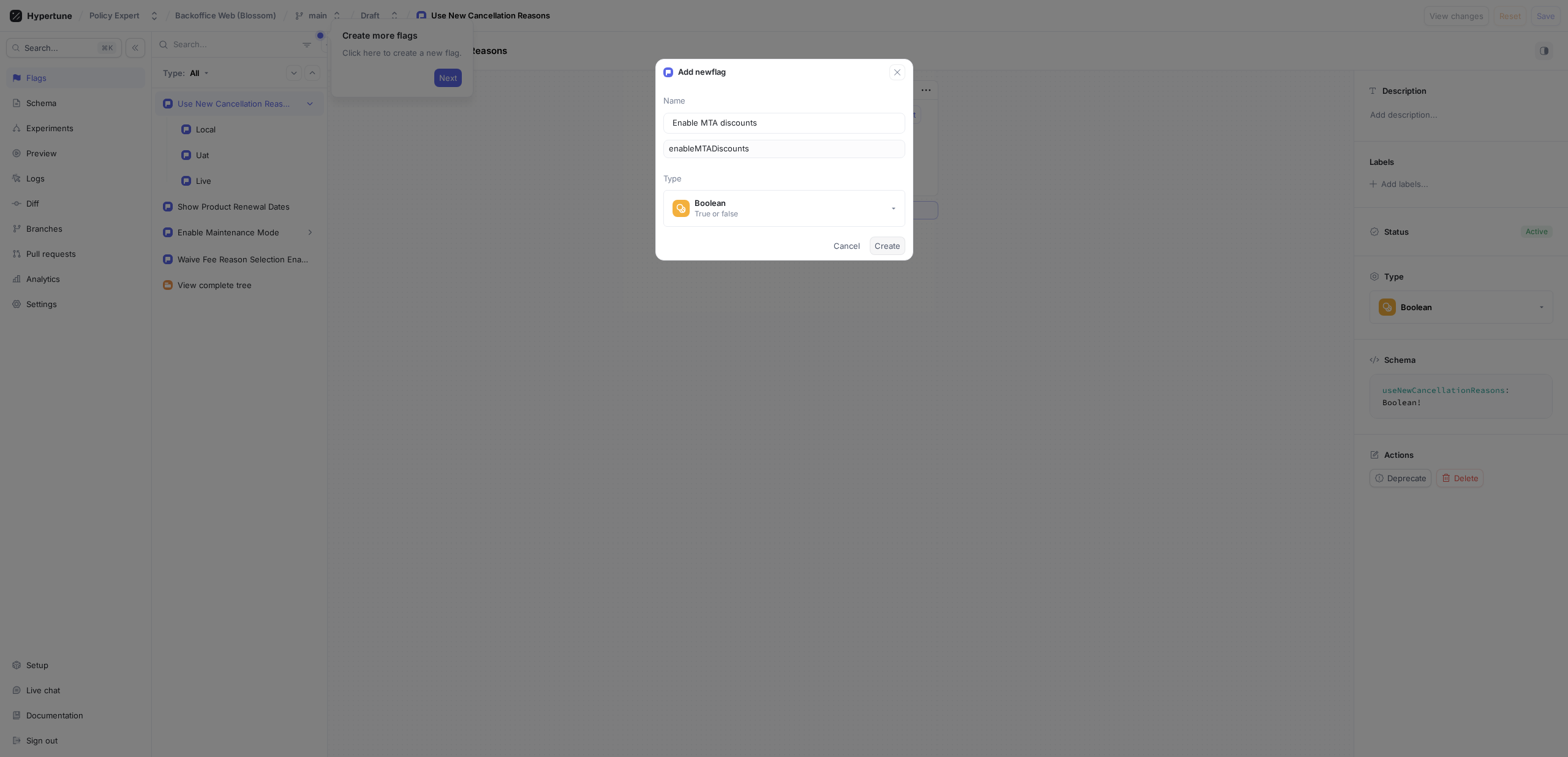
click at [893, 245] on span "Create" at bounding box center [887, 246] width 26 height 7
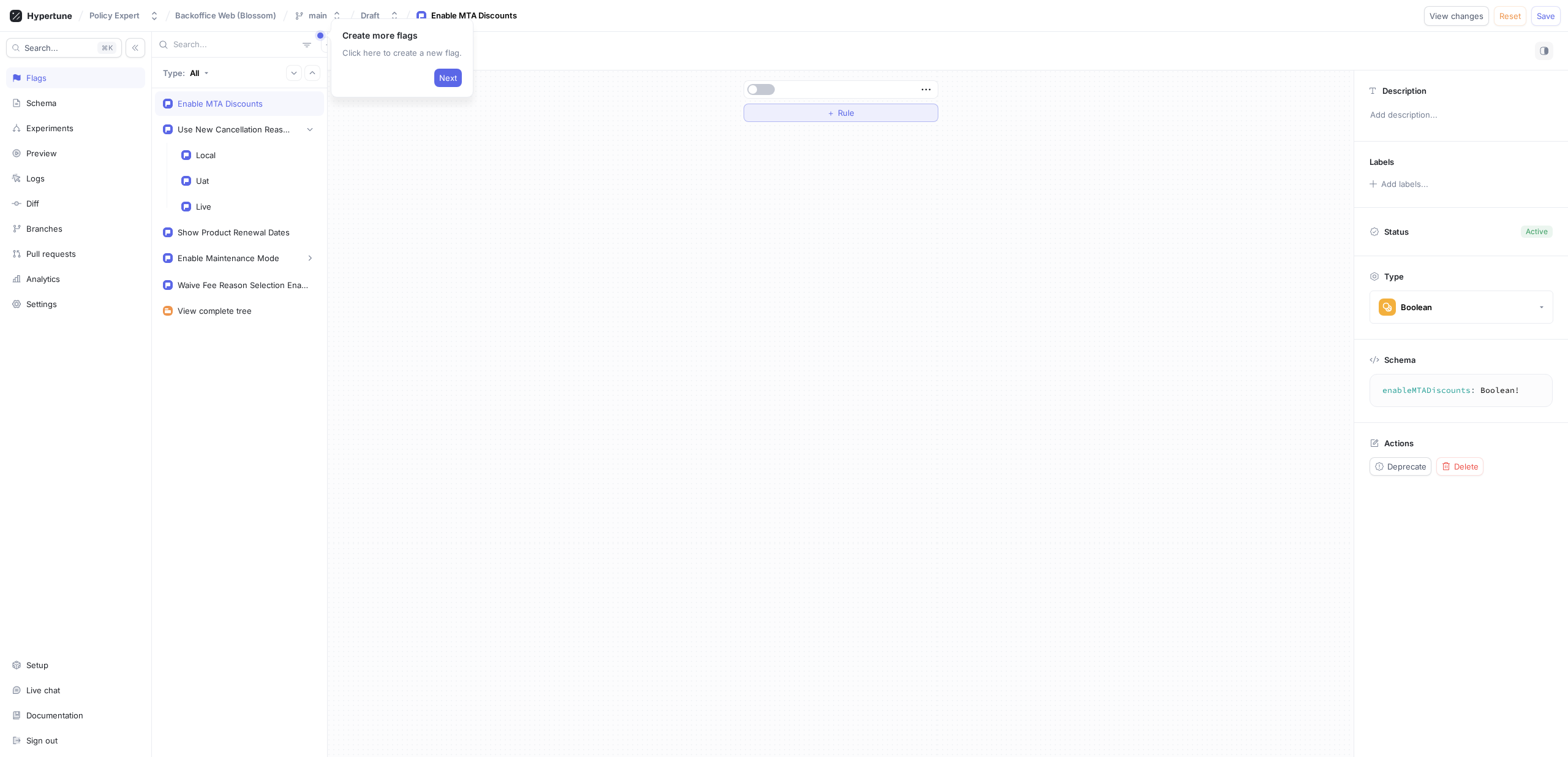
click at [878, 118] on button "＋ Rule" at bounding box center [841, 112] width 195 height 18
click at [812, 111] on div "Select variable..." at bounding box center [785, 112] width 62 height 10
click at [811, 224] on span "Context" at bounding box center [828, 221] width 113 height 10
click at [226, 131] on div "Use New Cancellation Reasons" at bounding box center [235, 129] width 116 height 10
click at [193, 98] on div "Enable MTA Discounts" at bounding box center [239, 103] width 169 height 25
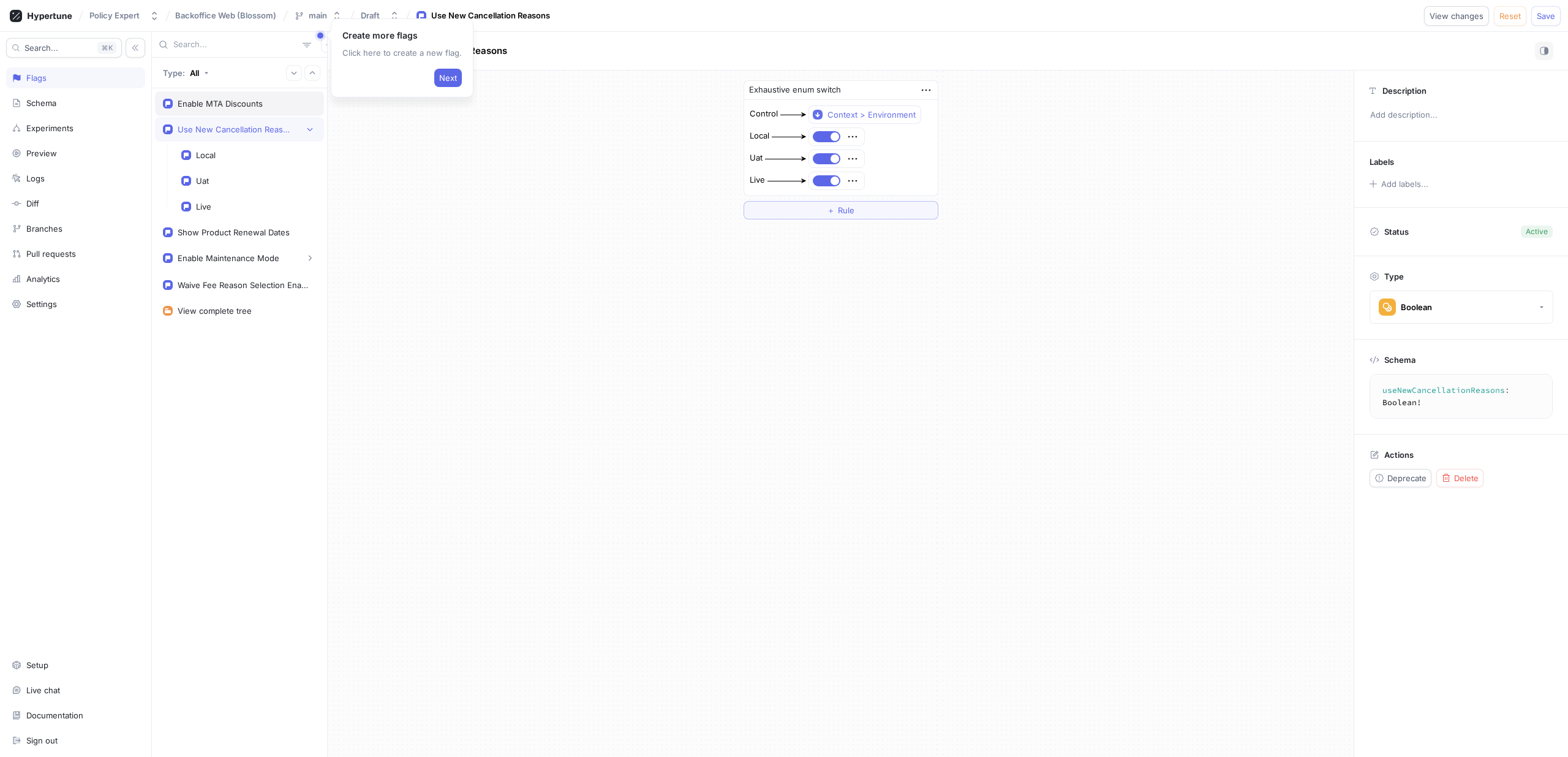
type textarea "enableMTADiscounts: Boolean!"
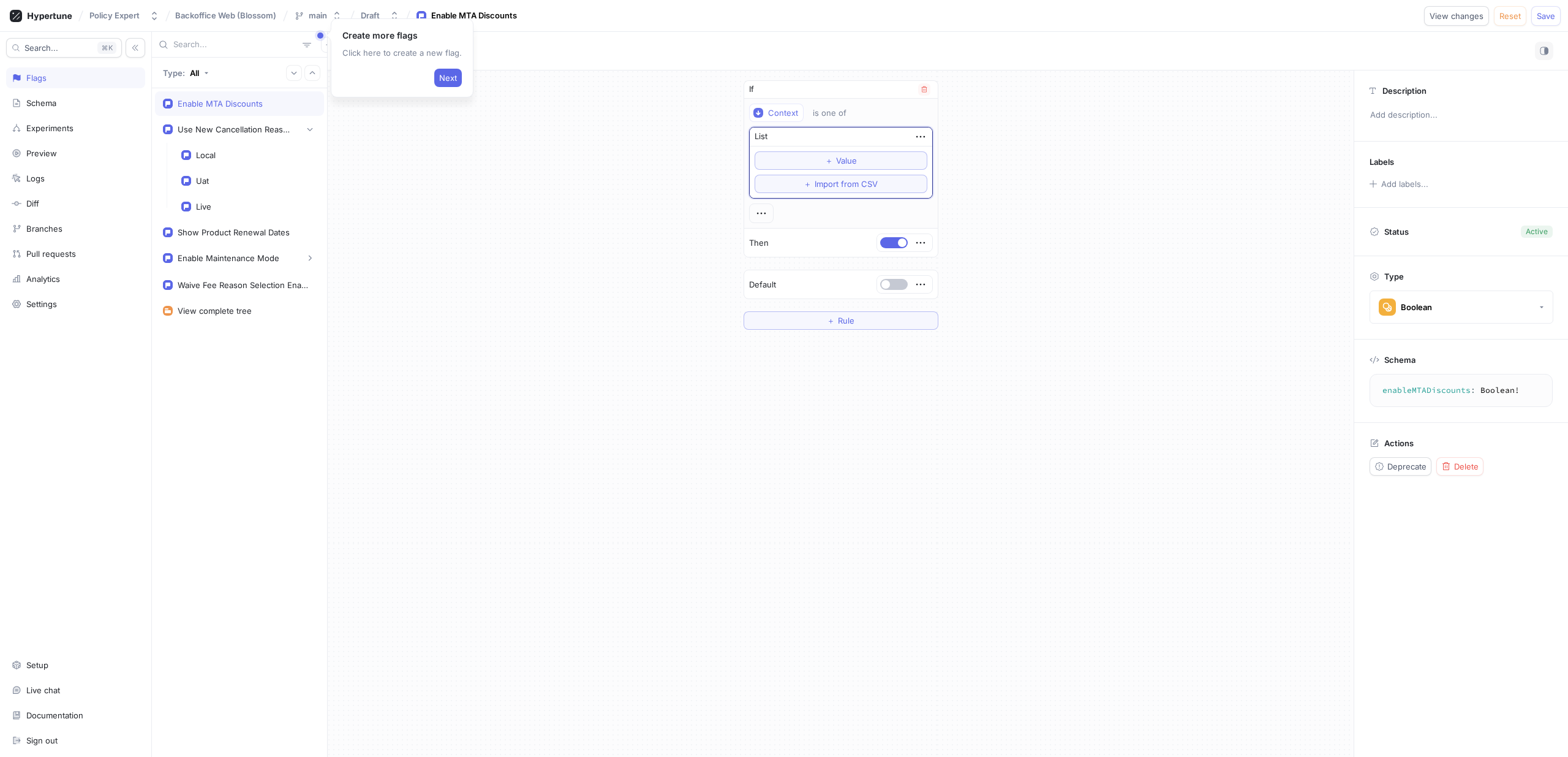
click at [768, 89] on div "If" at bounding box center [842, 89] width 194 height 17
click at [861, 317] on button "＋ Rule" at bounding box center [841, 321] width 195 height 18
click at [812, 325] on div "Select expression..." at bounding box center [791, 325] width 75 height 10
click at [812, 304] on div "Select variable..." at bounding box center [785, 302] width 62 height 10
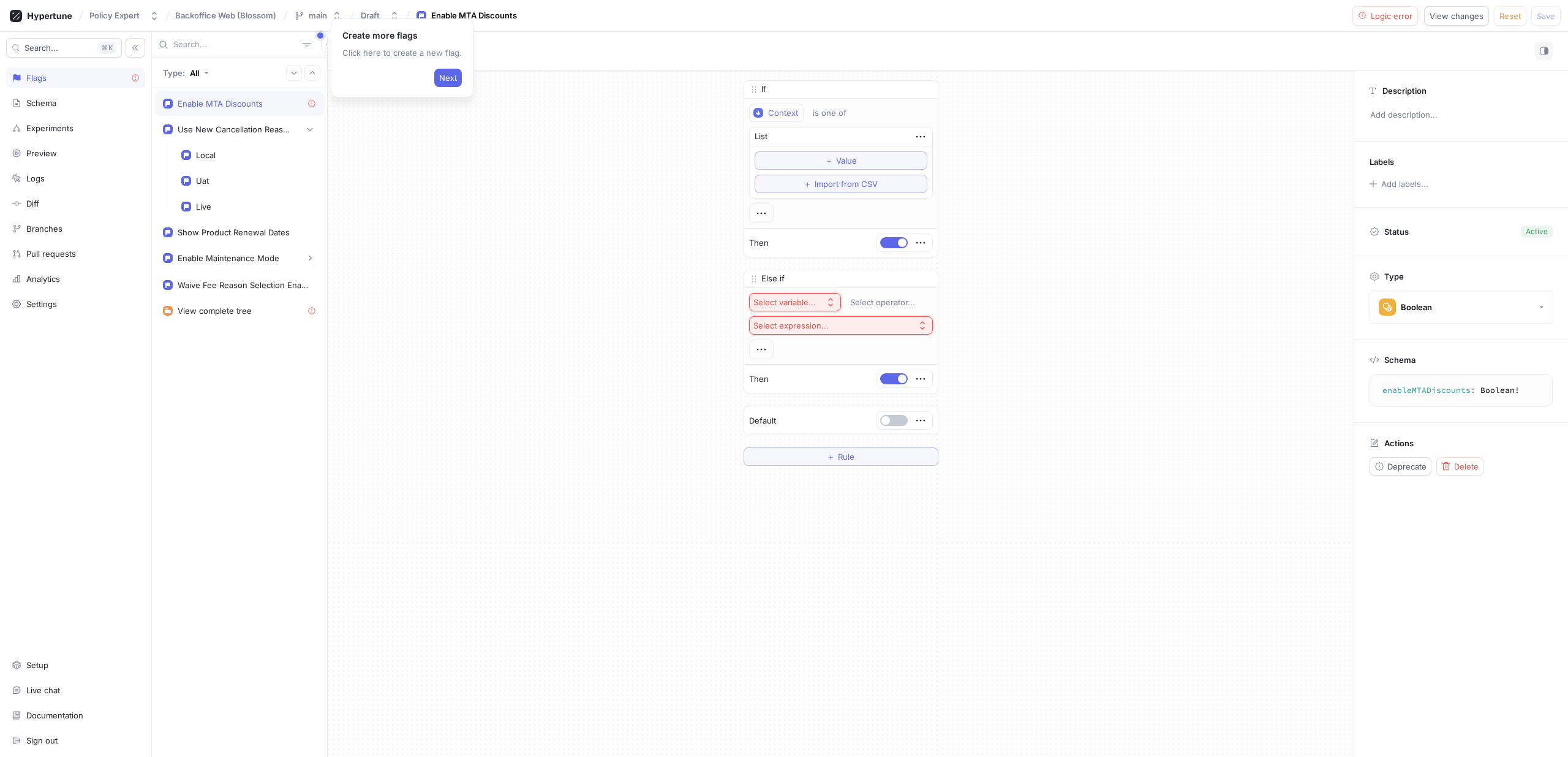
click at [1063, 425] on div "If Context is one of List ＋ Value ＋ Import from CSV Then Else if Select variabl…" at bounding box center [841, 272] width 1026 height 405
click at [832, 280] on div "Else if" at bounding box center [842, 279] width 194 height 17
click at [927, 282] on icon "button" at bounding box center [925, 279] width 7 height 7
click at [926, 134] on icon "button" at bounding box center [920, 136] width 14 height 14
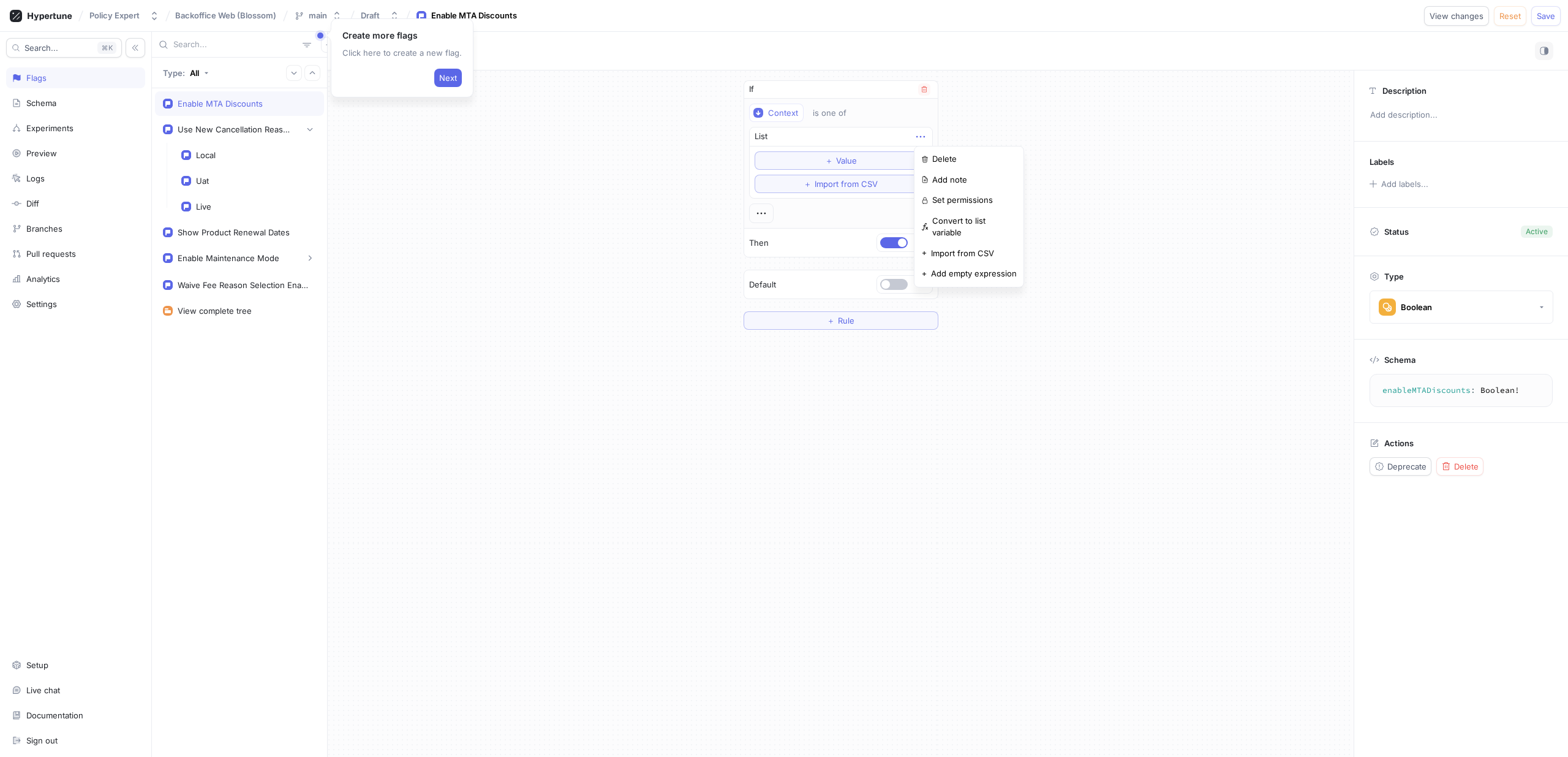
click at [923, 134] on icon "button" at bounding box center [920, 136] width 14 height 14
click at [782, 112] on div "Context" at bounding box center [783, 112] width 30 height 10
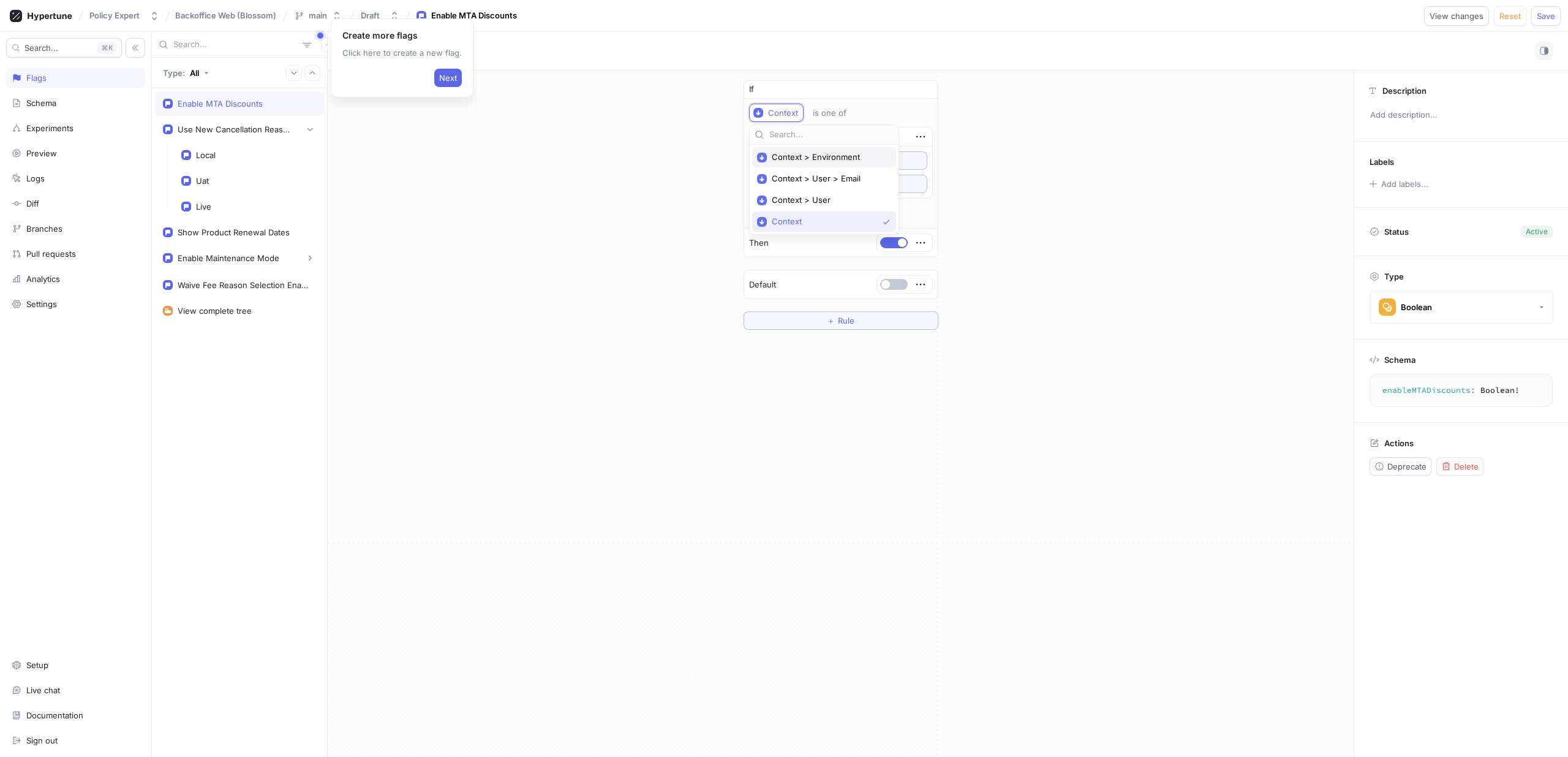
click at [813, 157] on span "Context > Environment" at bounding box center [829, 156] width 113 height 10
click at [872, 163] on div at bounding box center [829, 161] width 114 height 15
click at [874, 161] on div at bounding box center [829, 161] width 114 height 15
click at [853, 186] on span "Value" at bounding box center [846, 184] width 21 height 7
click at [874, 161] on div at bounding box center [829, 161] width 114 height 15
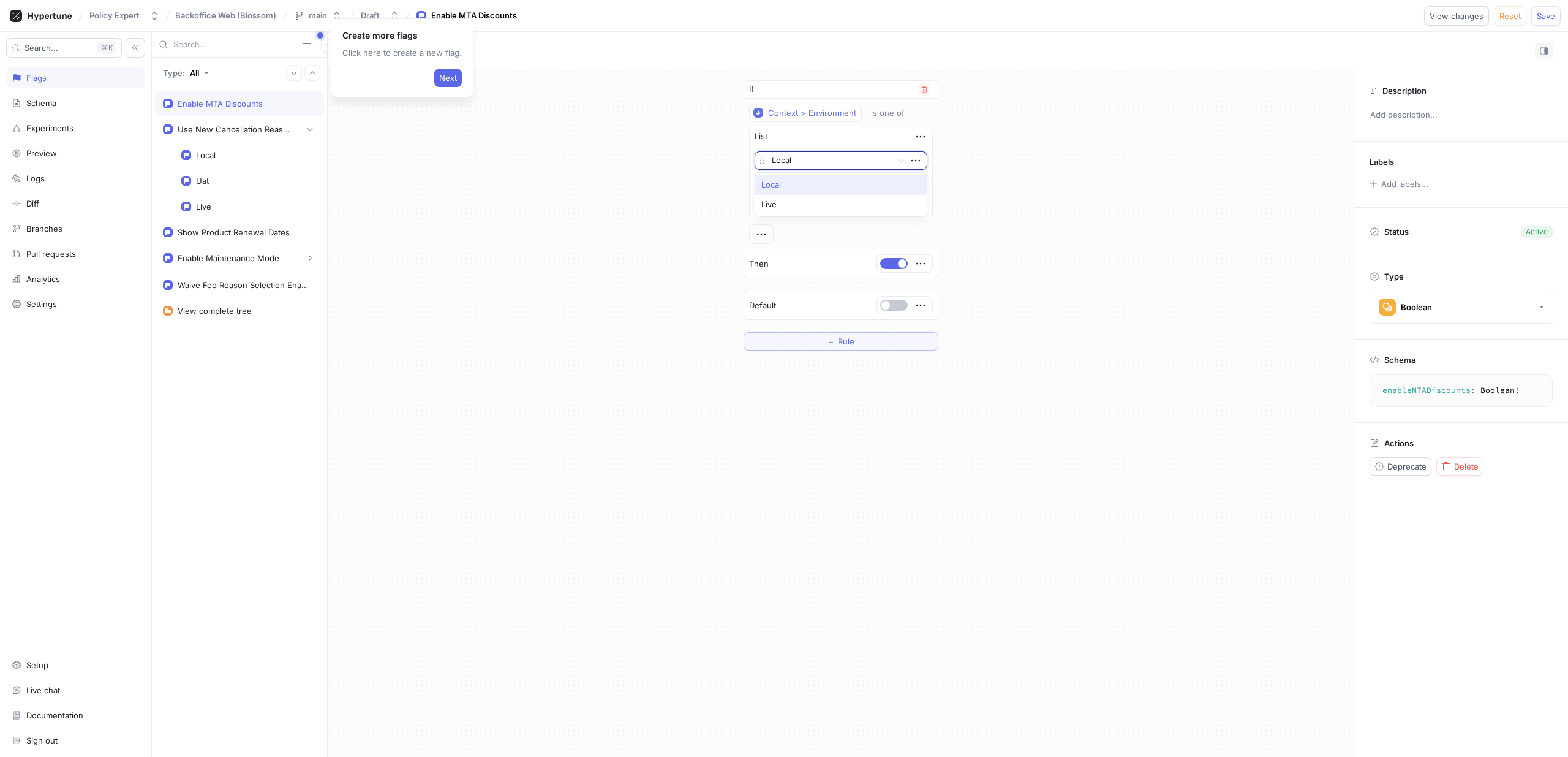
click at [874, 157] on div at bounding box center [829, 161] width 114 height 15
click at [863, 208] on button "＋ Value" at bounding box center [841, 205] width 173 height 18
click at [1015, 220] on div "If Context > Environment is one of List Local Uat option Live, selected. Select…" at bounding box center [841, 214] width 1026 height 287
click at [900, 263] on span "button" at bounding box center [902, 261] width 8 height 8
click at [1008, 258] on div "If Context > Environment is one of List Local Uat Live To pick up a draggable i…" at bounding box center [841, 214] width 1026 height 287
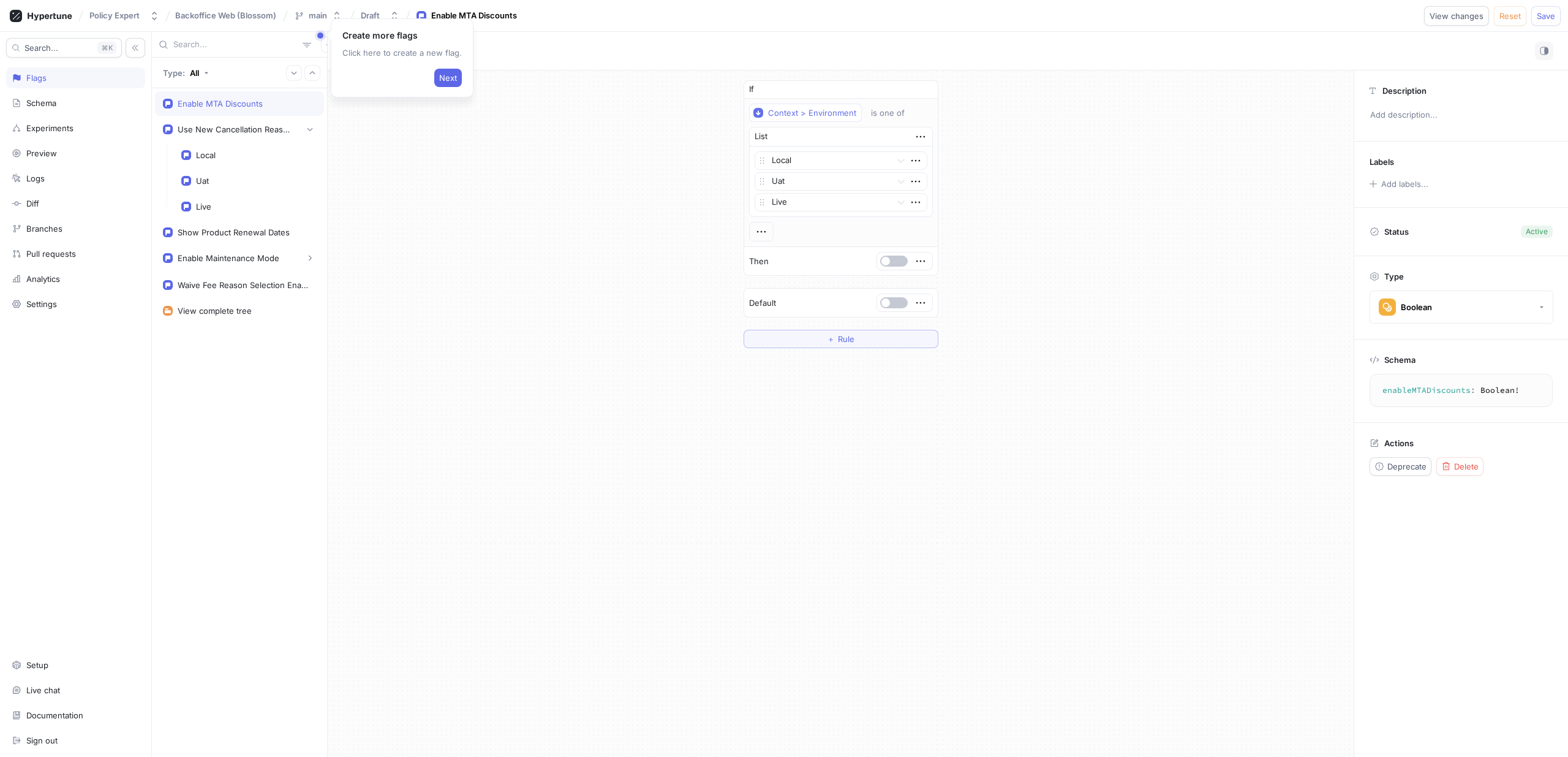
click at [921, 94] on button "button" at bounding box center [924, 89] width 12 height 12
click at [752, 83] on div at bounding box center [842, 89] width 194 height 17
click at [763, 91] on button "button" at bounding box center [761, 90] width 27 height 11
click at [927, 92] on icon "button" at bounding box center [926, 90] width 14 height 14
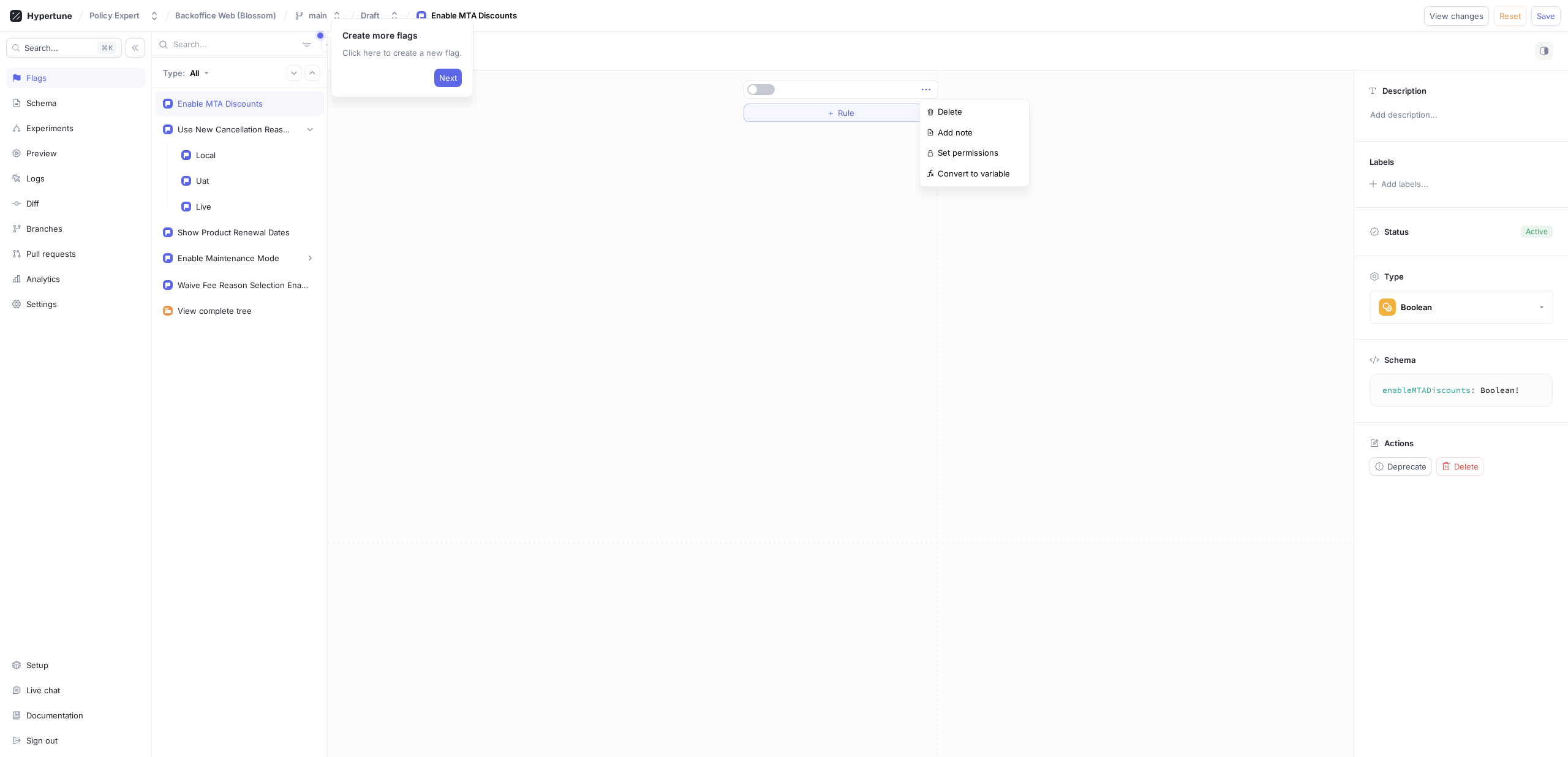
click at [927, 90] on icon "button" at bounding box center [926, 90] width 14 height 14
click at [217, 129] on div "Use New Cancellation Reasons" at bounding box center [235, 129] width 116 height 10
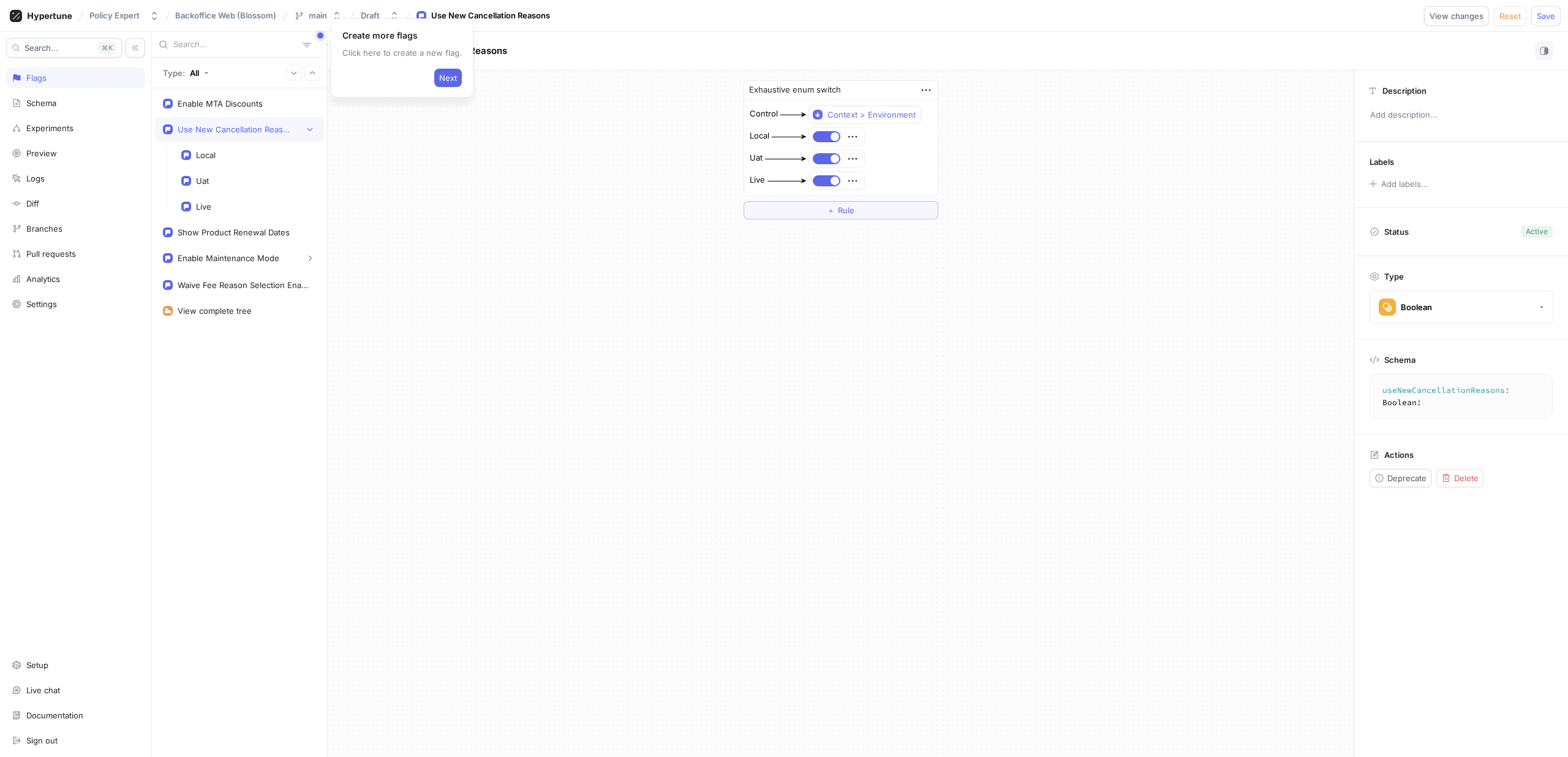
click at [398, 58] on p "Click here to create a new flag." at bounding box center [402, 52] width 120 height 12
click at [186, 99] on div "Enable MTA Discounts" at bounding box center [219, 103] width 85 height 10
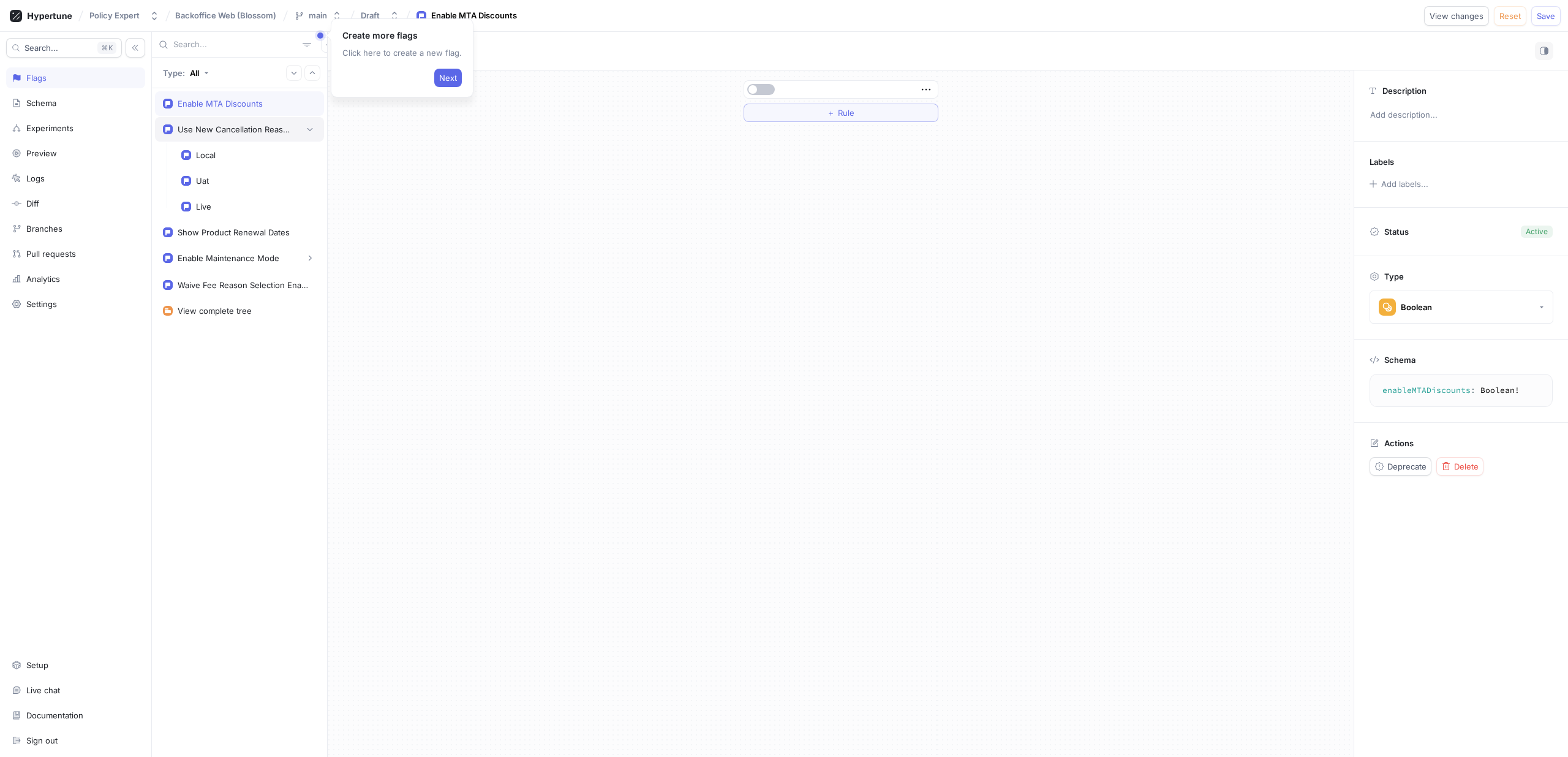
click at [278, 131] on div "Use New Cancellation Reasons" at bounding box center [235, 129] width 116 height 10
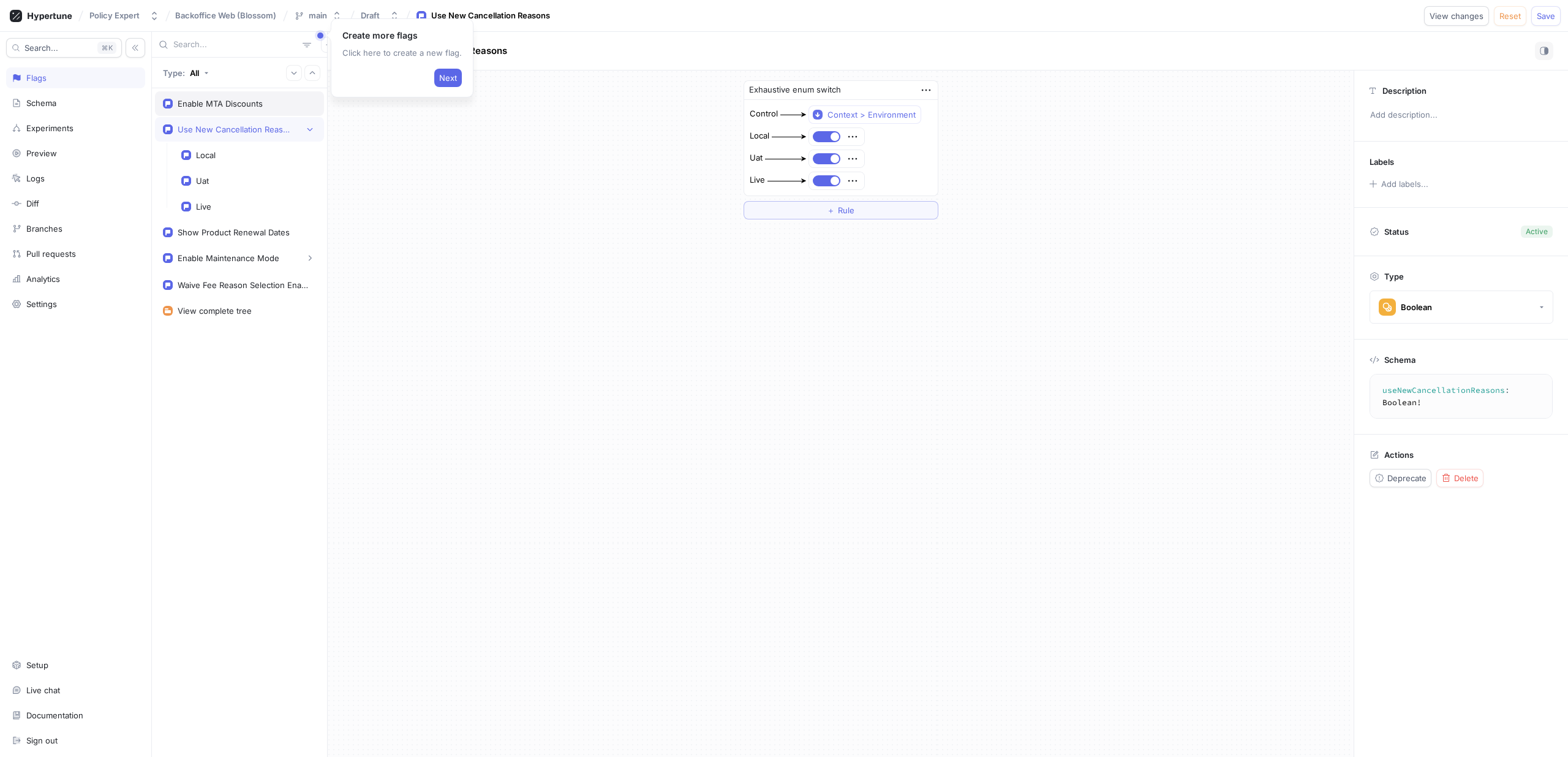
click at [206, 105] on div "Enable MTA Discounts" at bounding box center [219, 103] width 85 height 10
click at [853, 111] on span "Rule" at bounding box center [846, 112] width 16 height 7
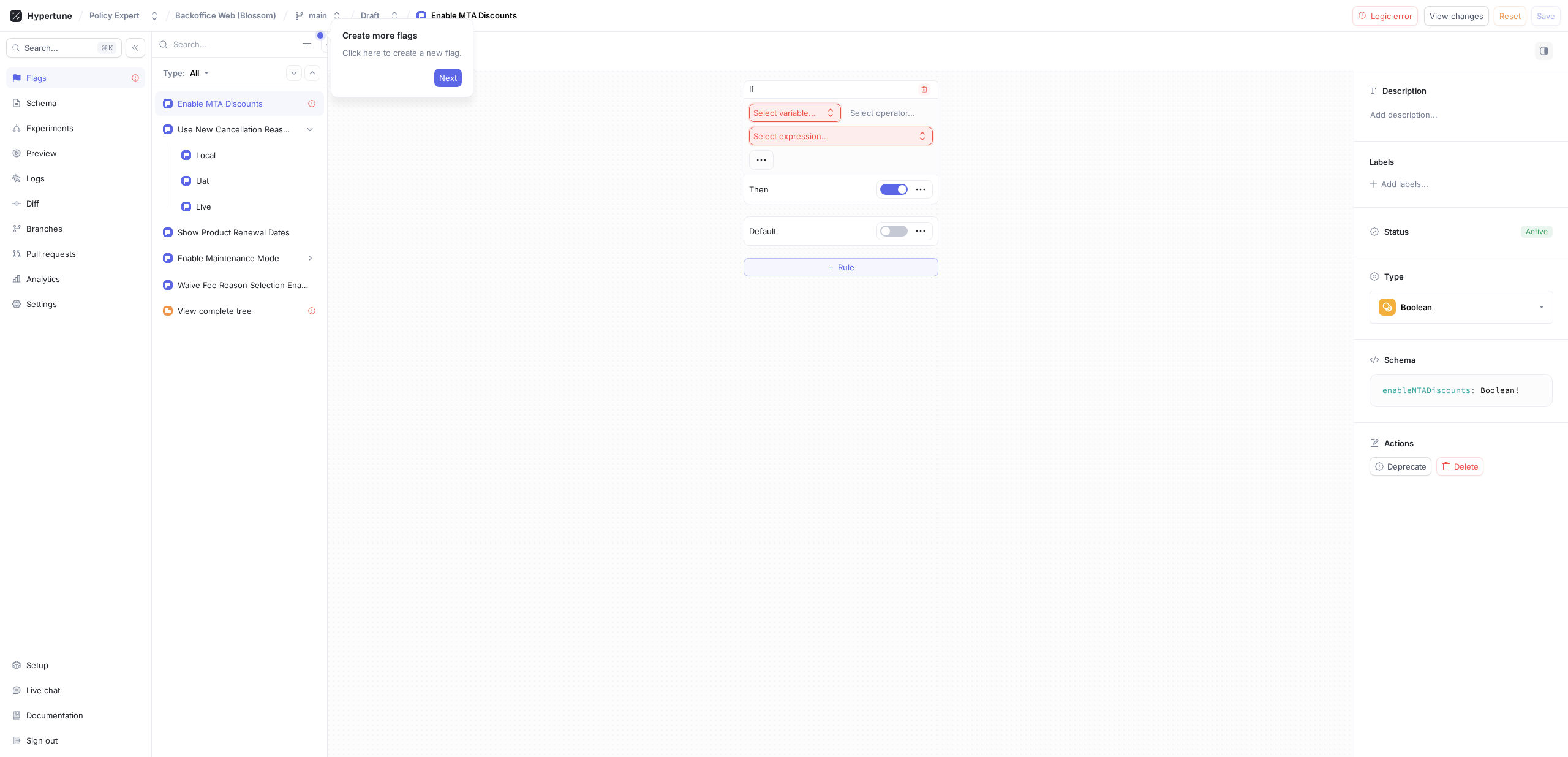
click at [802, 114] on div "Select variable..." at bounding box center [785, 112] width 62 height 10
click at [825, 155] on span "Context > Environment" at bounding box center [828, 156] width 113 height 10
click at [855, 133] on div "List" at bounding box center [842, 136] width 183 height 19
click at [922, 131] on icon "button" at bounding box center [920, 136] width 14 height 14
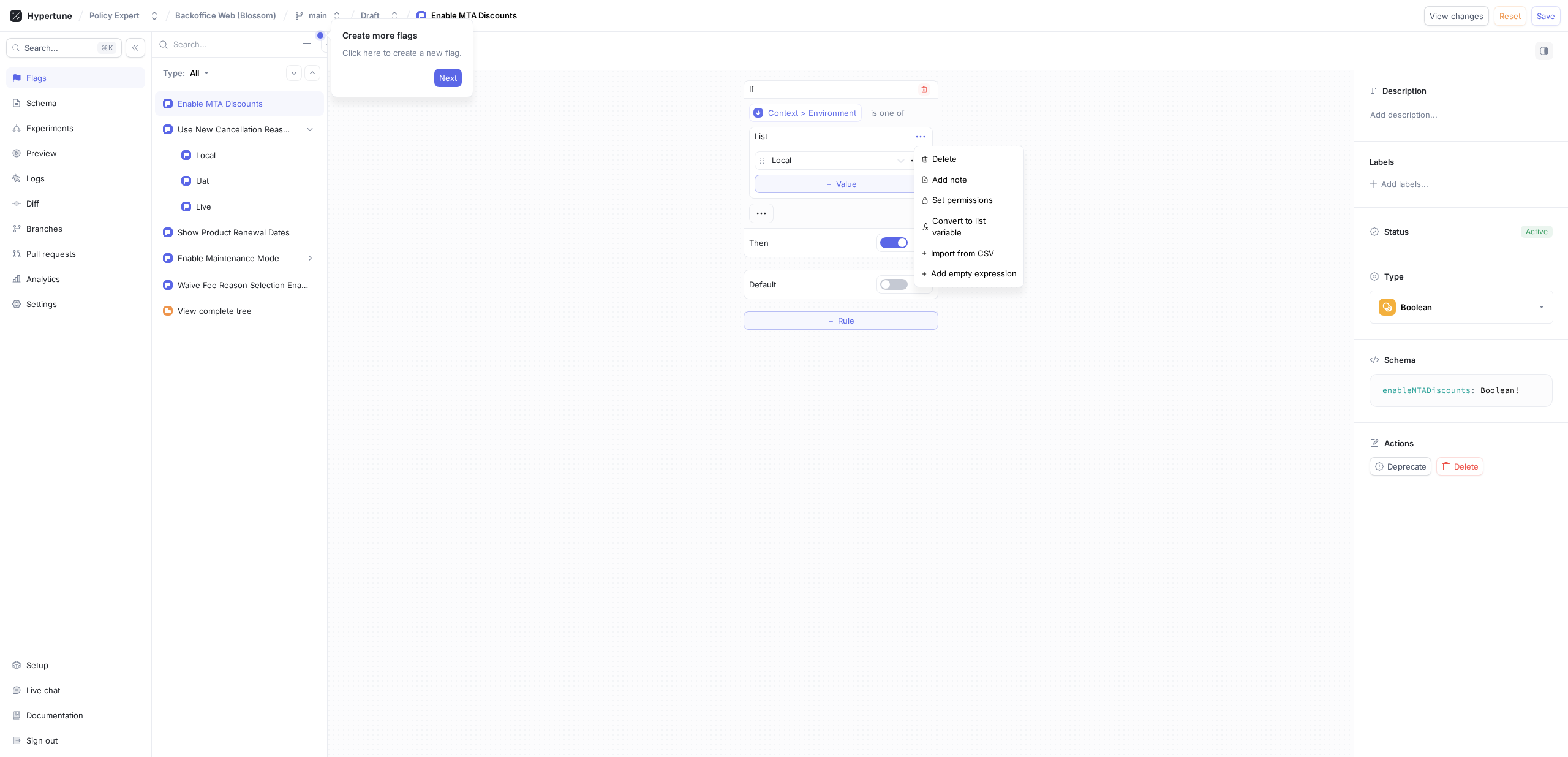
drag, startPoint x: 879, startPoint y: 133, endPoint x: 785, endPoint y: 136, distance: 94.0
click at [869, 133] on div "List" at bounding box center [842, 136] width 183 height 19
click at [668, 224] on div "If Context > Environment is one of List Local To pick up a draggable item, pres…" at bounding box center [841, 205] width 1026 height 269
click at [765, 213] on icon "button" at bounding box center [761, 213] width 14 height 14
click at [618, 242] on div "If Context > Environment is one of List Local To pick up a draggable item, pres…" at bounding box center [841, 205] width 1026 height 269
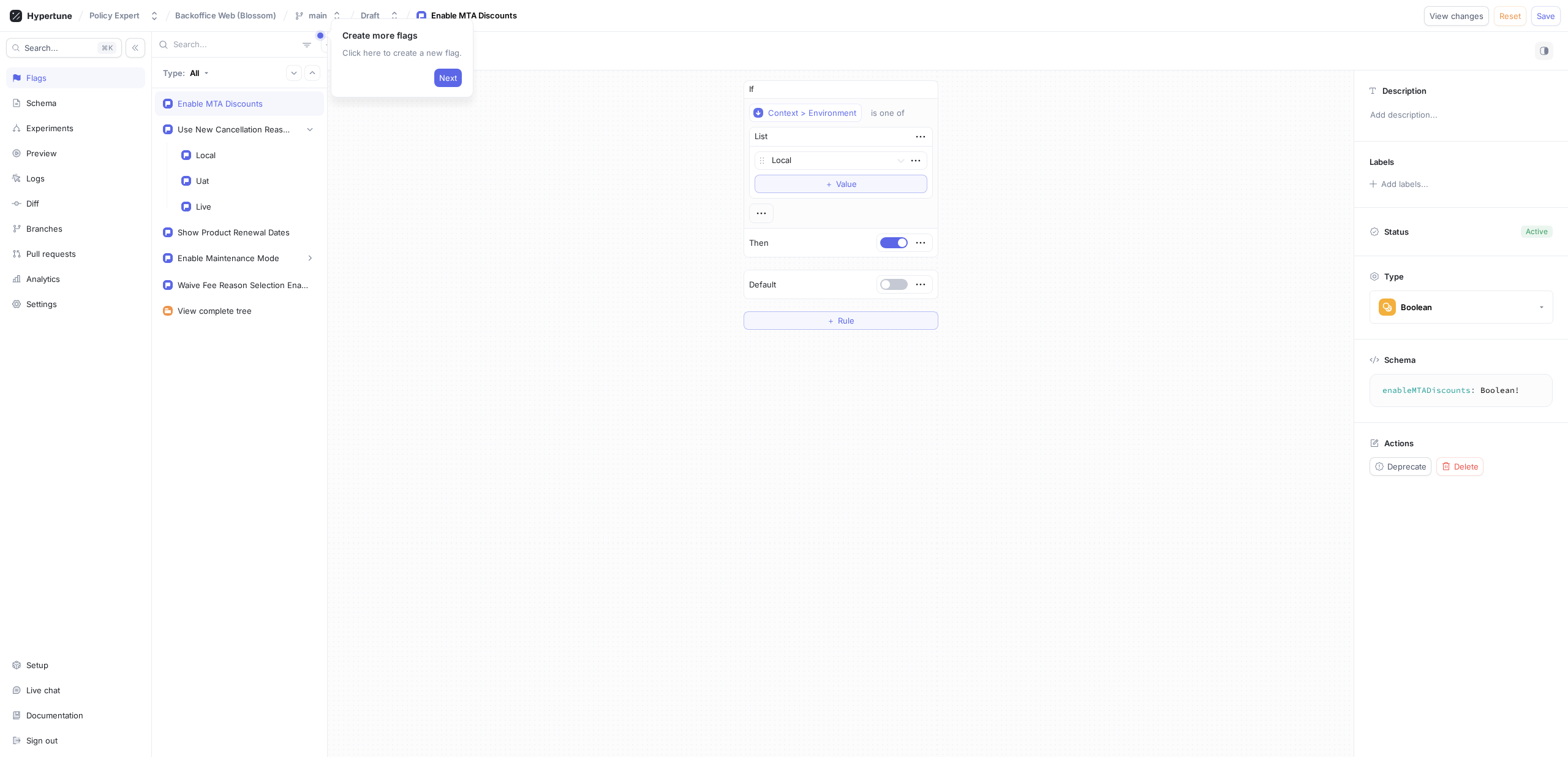
drag, startPoint x: 657, startPoint y: 293, endPoint x: 664, endPoint y: 295, distance: 7.3
click at [657, 293] on div "If Context > Environment is one of List Local To pick up a draggable item, pres…" at bounding box center [841, 205] width 1026 height 269
drag, startPoint x: 586, startPoint y: 263, endPoint x: 790, endPoint y: 232, distance: 206.3
click at [586, 263] on div "If Context > Environment is one of List Local To pick up a draggable item, pres…" at bounding box center [841, 205] width 1026 height 269
click at [846, 325] on span "Rule" at bounding box center [846, 321] width 16 height 7
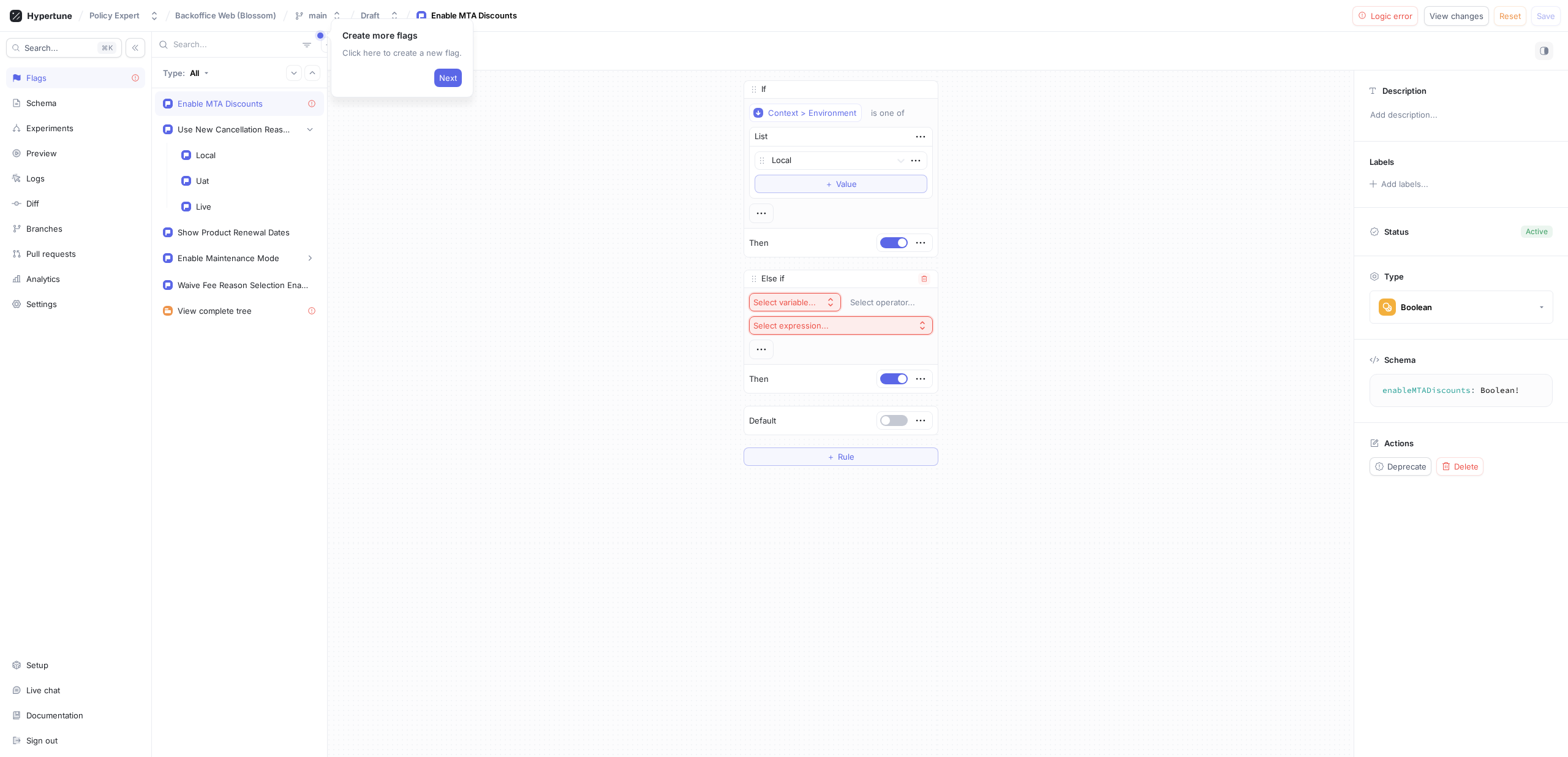
click at [802, 302] on div "Select variable..." at bounding box center [785, 302] width 62 height 10
click at [806, 347] on span "Context > Environment" at bounding box center [828, 346] width 113 height 10
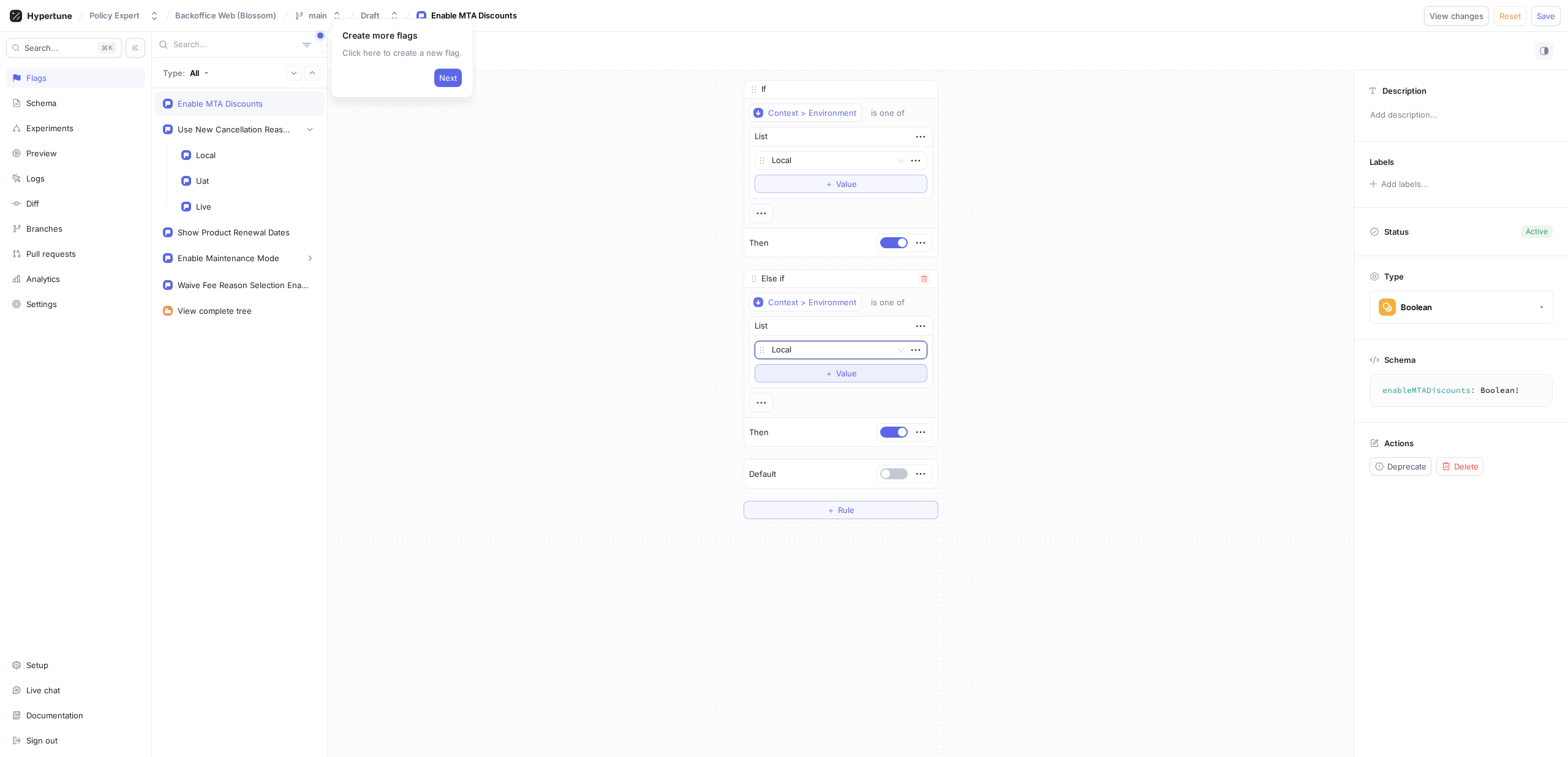
click at [820, 380] on button "＋ Value" at bounding box center [841, 373] width 173 height 18
click at [853, 537] on button "＋ Rule" at bounding box center [841, 531] width 195 height 18
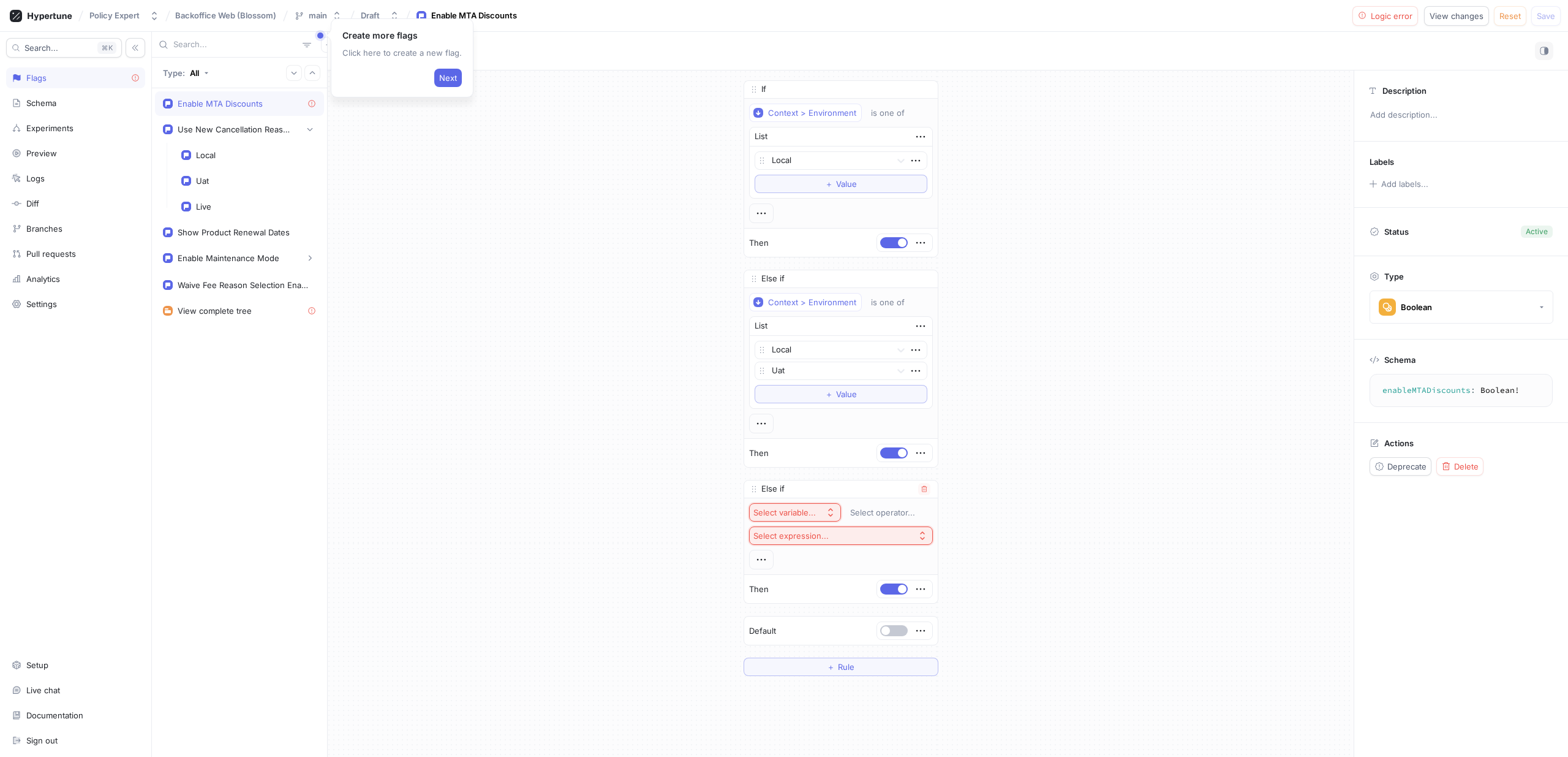
click at [797, 511] on div "Select variable..." at bounding box center [785, 512] width 62 height 10
click at [810, 560] on span "Context > Environment" at bounding box center [823, 556] width 113 height 10
click at [832, 561] on div at bounding box center [829, 560] width 114 height 15
click at [828, 620] on div "Live" at bounding box center [842, 623] width 172 height 19
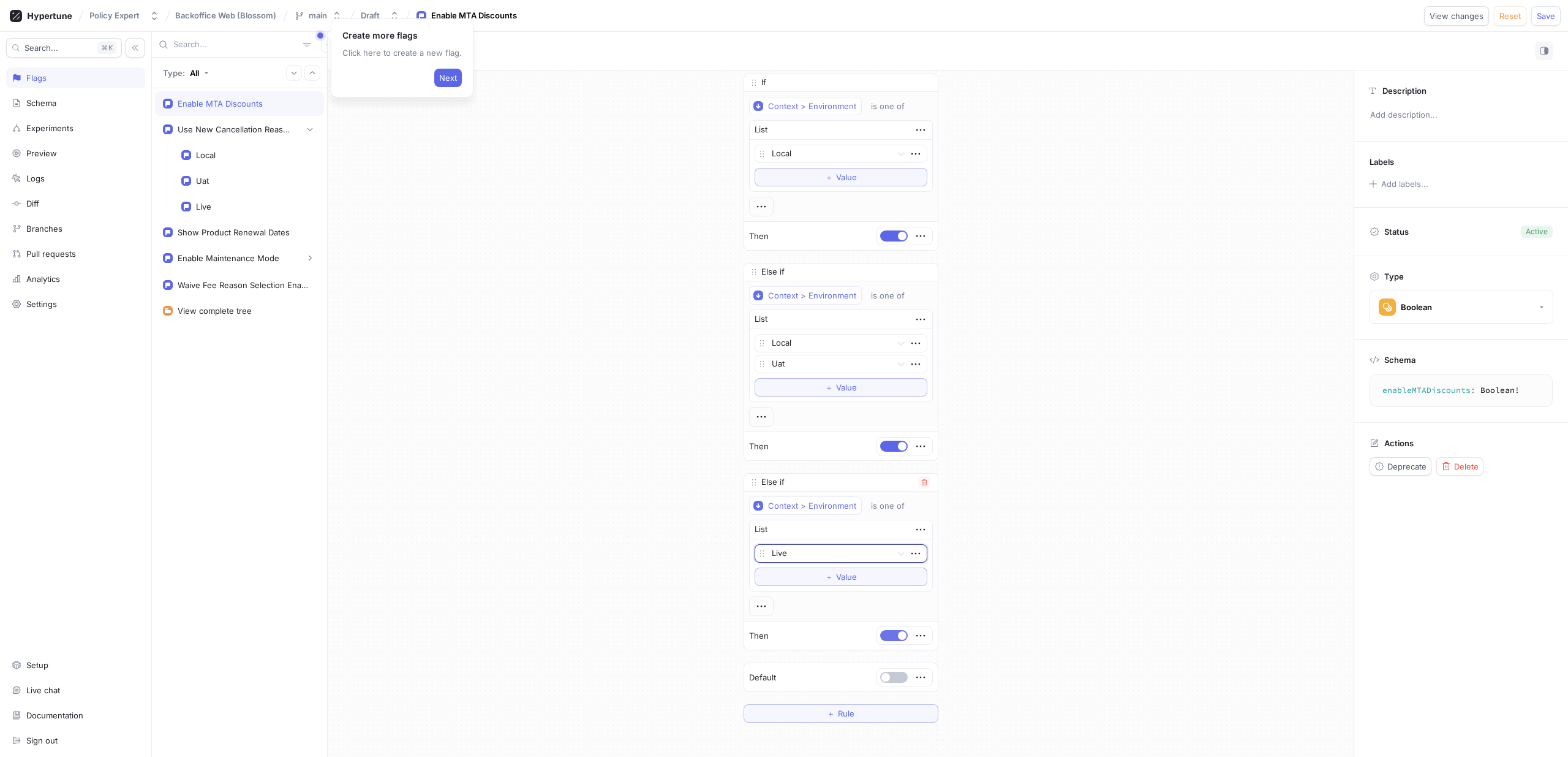
click at [882, 634] on button "button" at bounding box center [894, 635] width 27 height 11
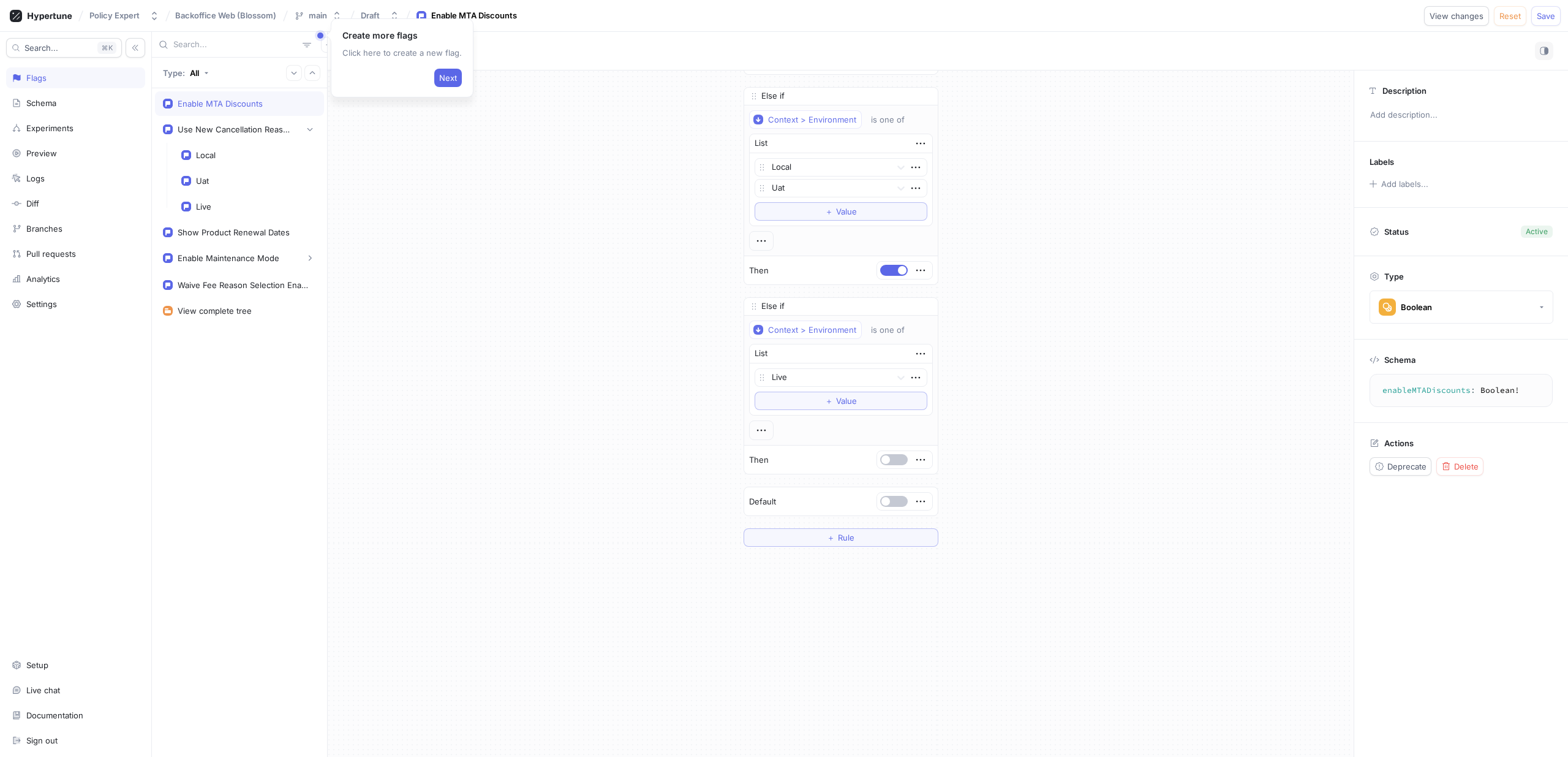
click at [915, 627] on div "If Context > Environment is one of List Local To pick up a draggable item, pres…" at bounding box center [841, 413] width 1026 height 687
click at [1537, 19] on span "Save" at bounding box center [1546, 16] width 18 height 7
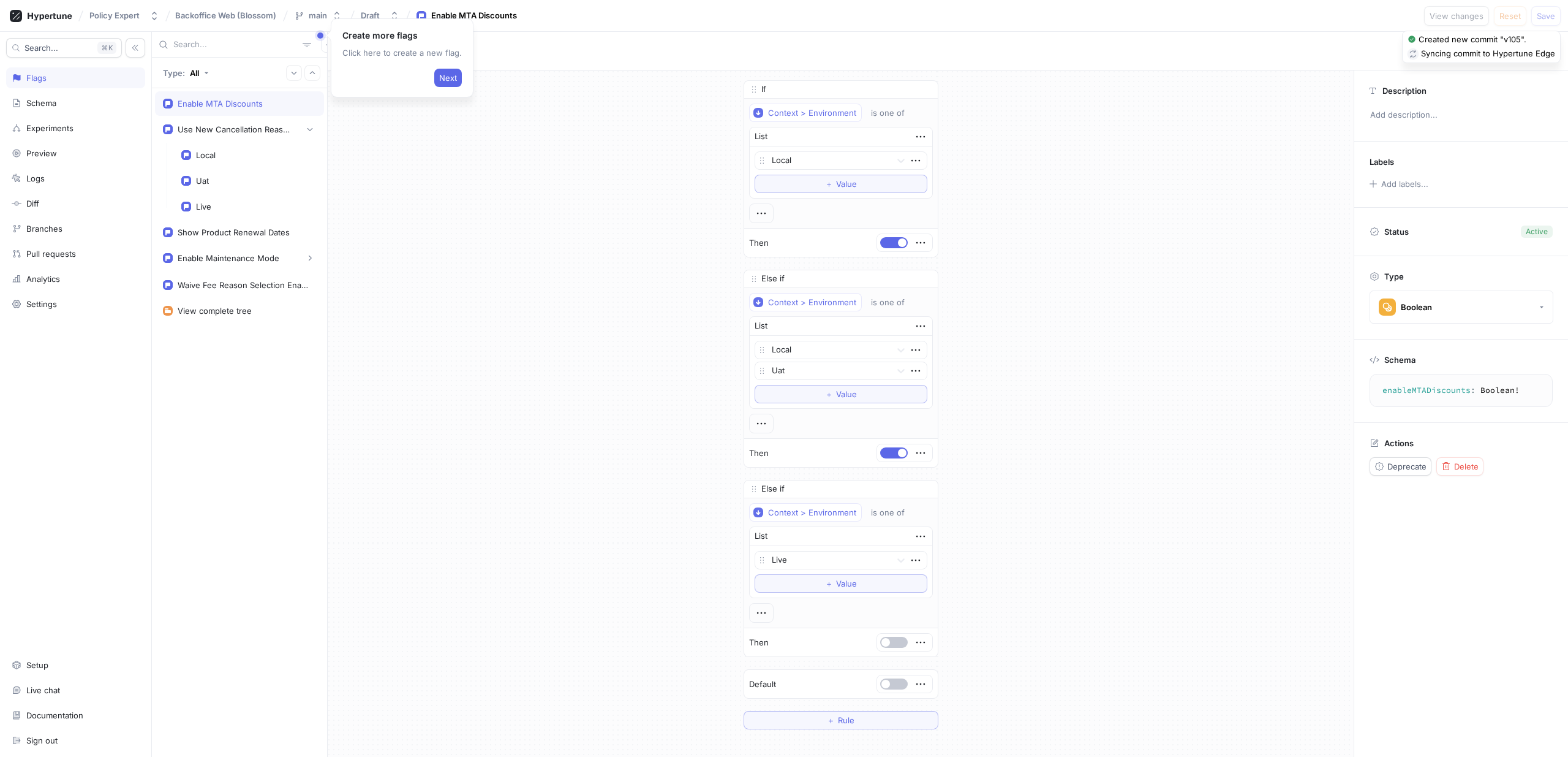
click at [1192, 274] on div "If Context > Environment is one of List Local To pick up a draggable item, pres…" at bounding box center [841, 404] width 1026 height 668
click at [1149, 210] on div "If Context > Environment is one of List Local To pick up a draggable item, pres…" at bounding box center [841, 404] width 1026 height 668
click at [227, 125] on div "Use New Cancellation Reasons" at bounding box center [235, 129] width 116 height 10
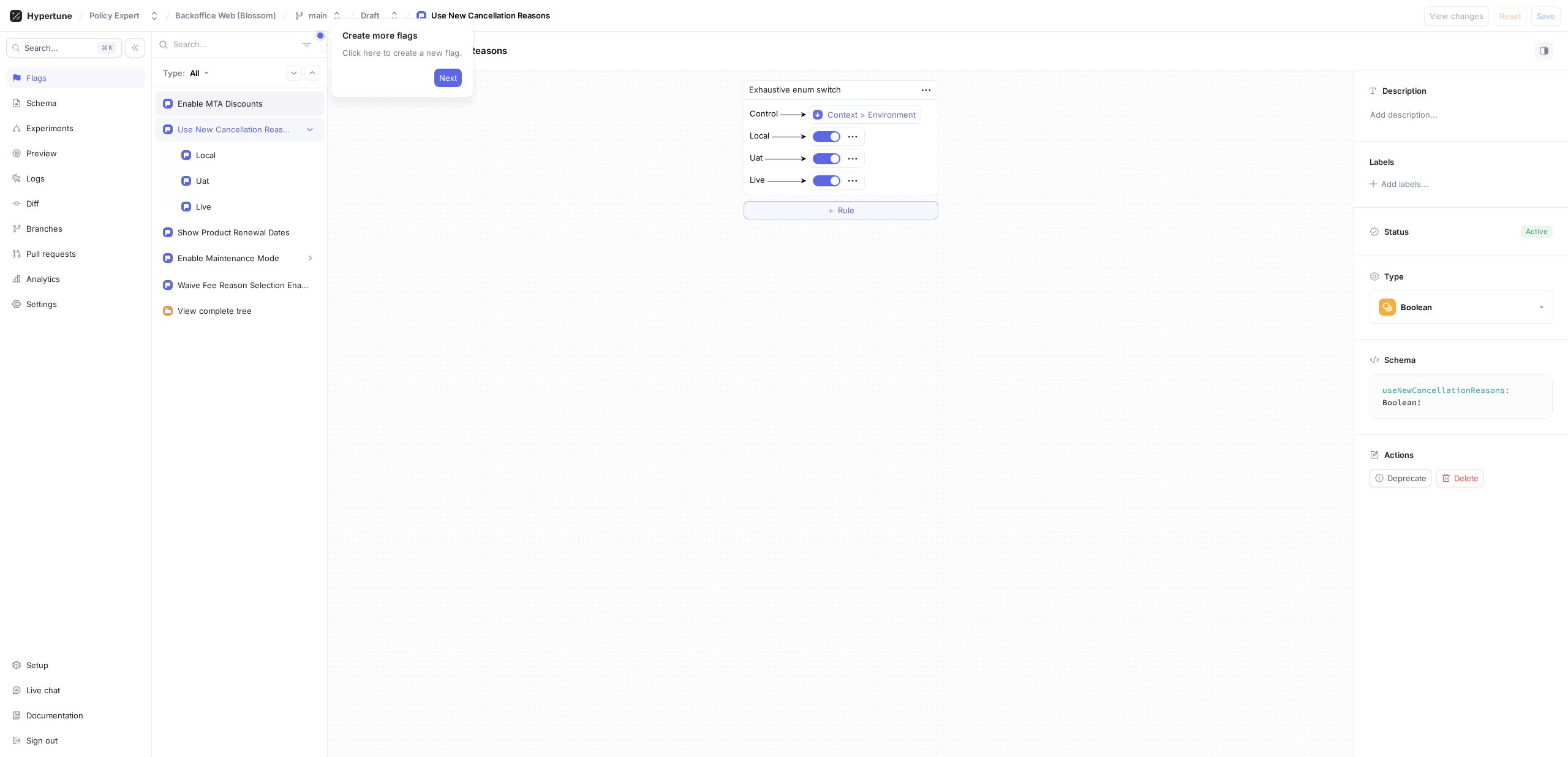
click at [222, 106] on div "Enable MTA Discounts" at bounding box center [219, 103] width 85 height 10
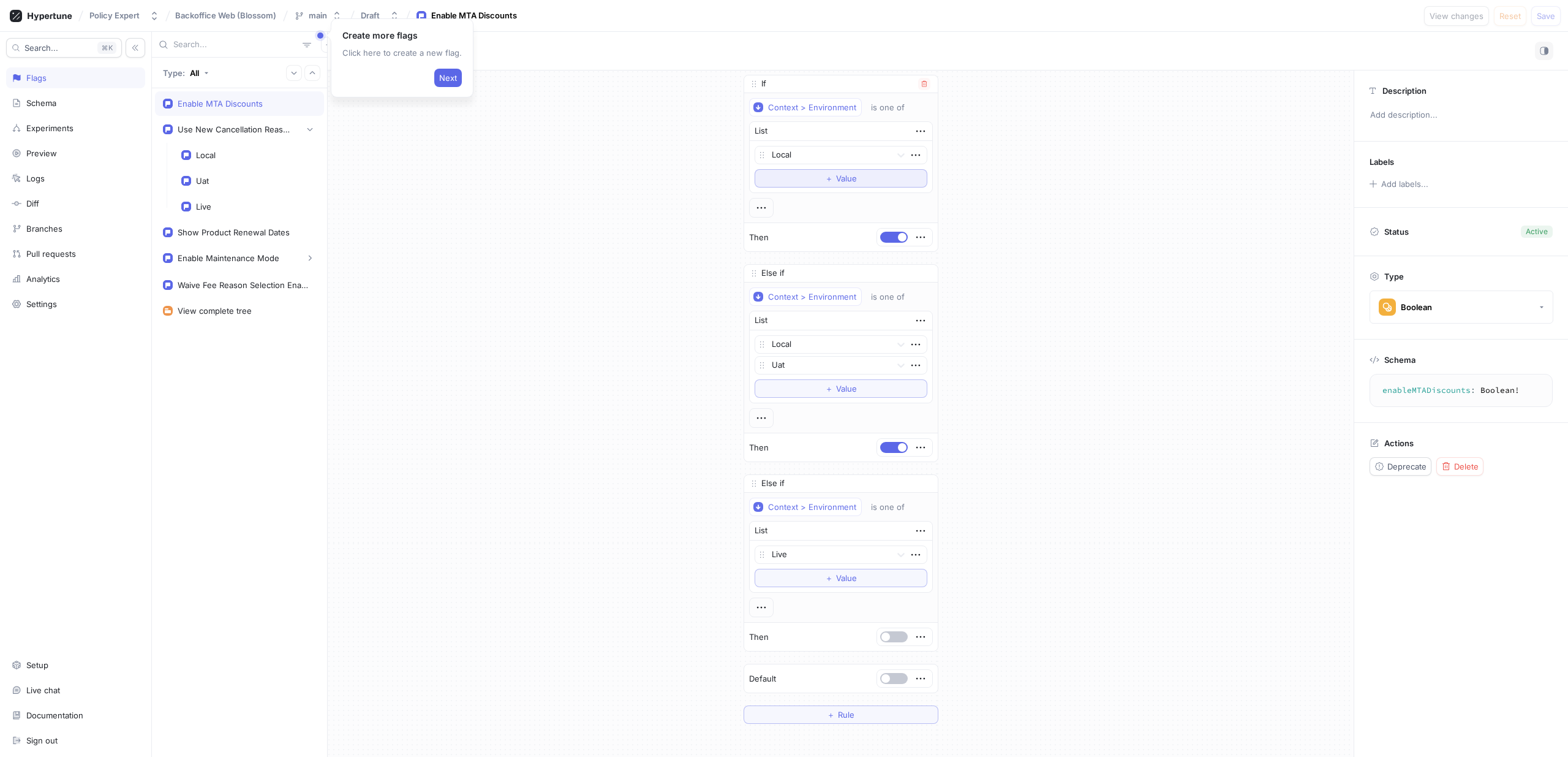
scroll to position [6, 0]
click at [238, 131] on div "Use New Cancellation Reasons" at bounding box center [235, 129] width 116 height 10
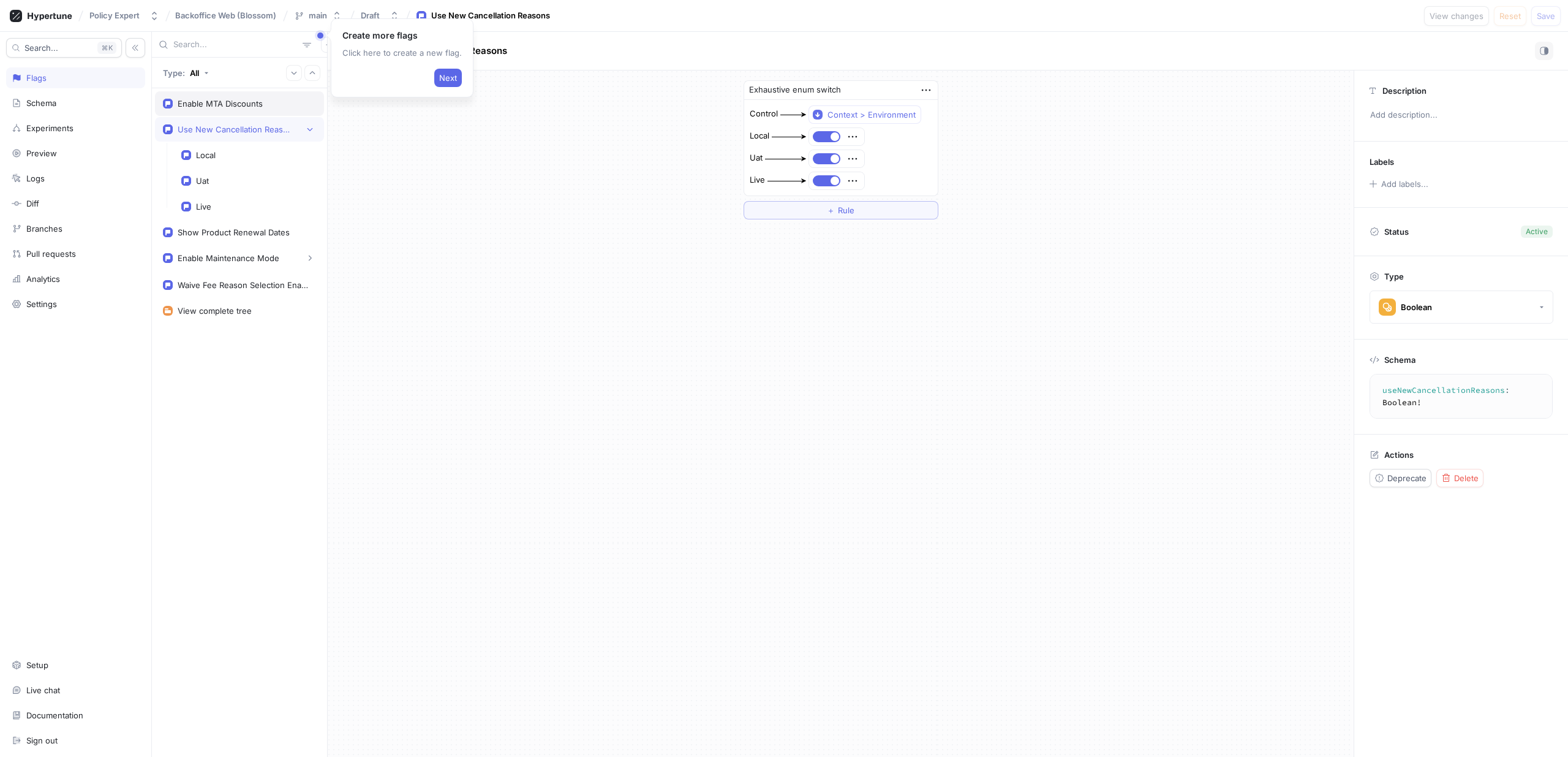
click at [222, 107] on div "Enable MTA Discounts" at bounding box center [219, 103] width 85 height 10
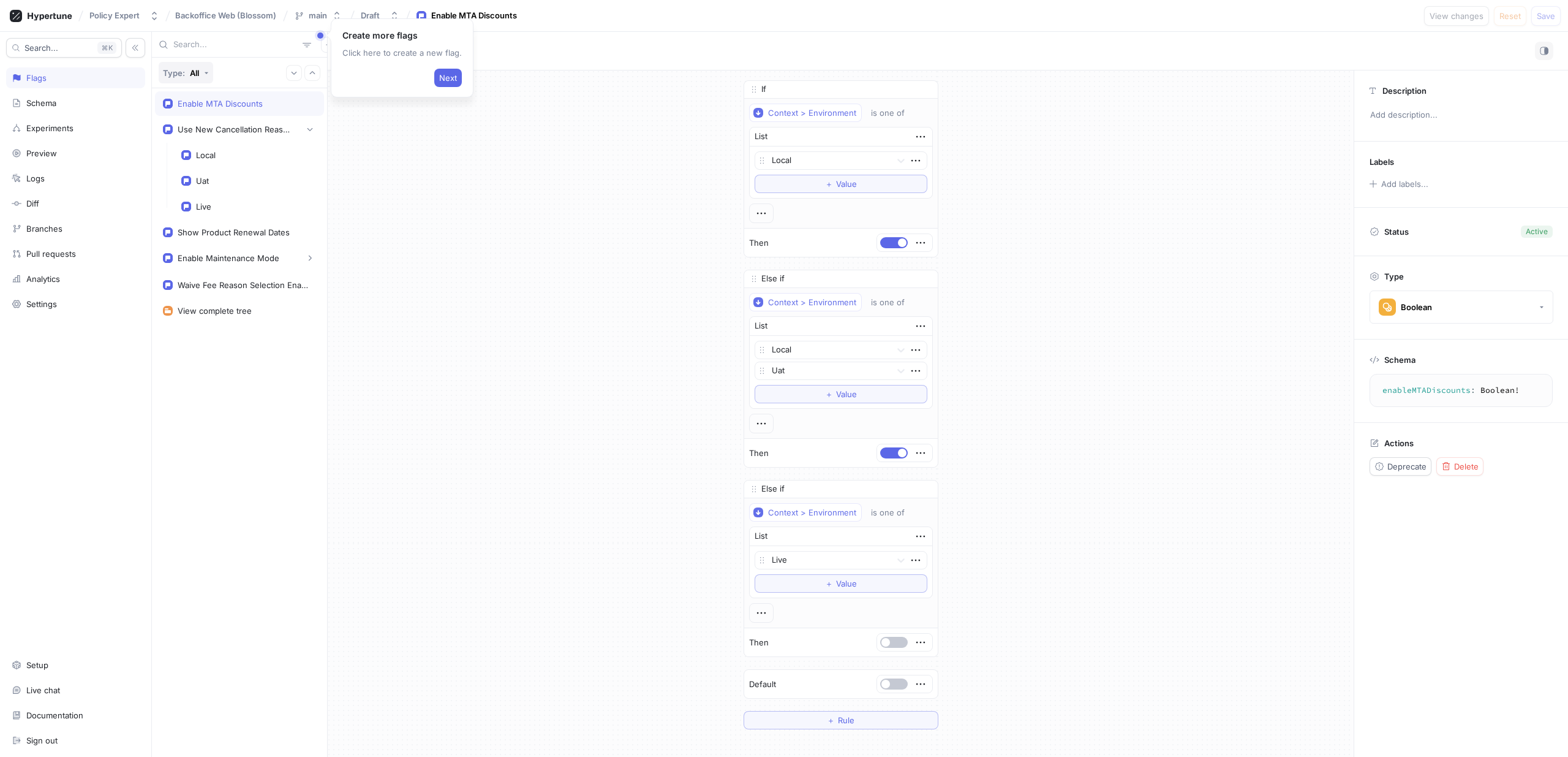
click at [186, 69] on div "Type: All" at bounding box center [181, 72] width 37 height 10
click at [198, 63] on button "Type: All" at bounding box center [186, 72] width 55 height 21
click at [350, 42] on div "Create more flags Click here to create a new flag. Next" at bounding box center [402, 58] width 143 height 79
click at [440, 75] on span "Next" at bounding box center [448, 78] width 17 height 7
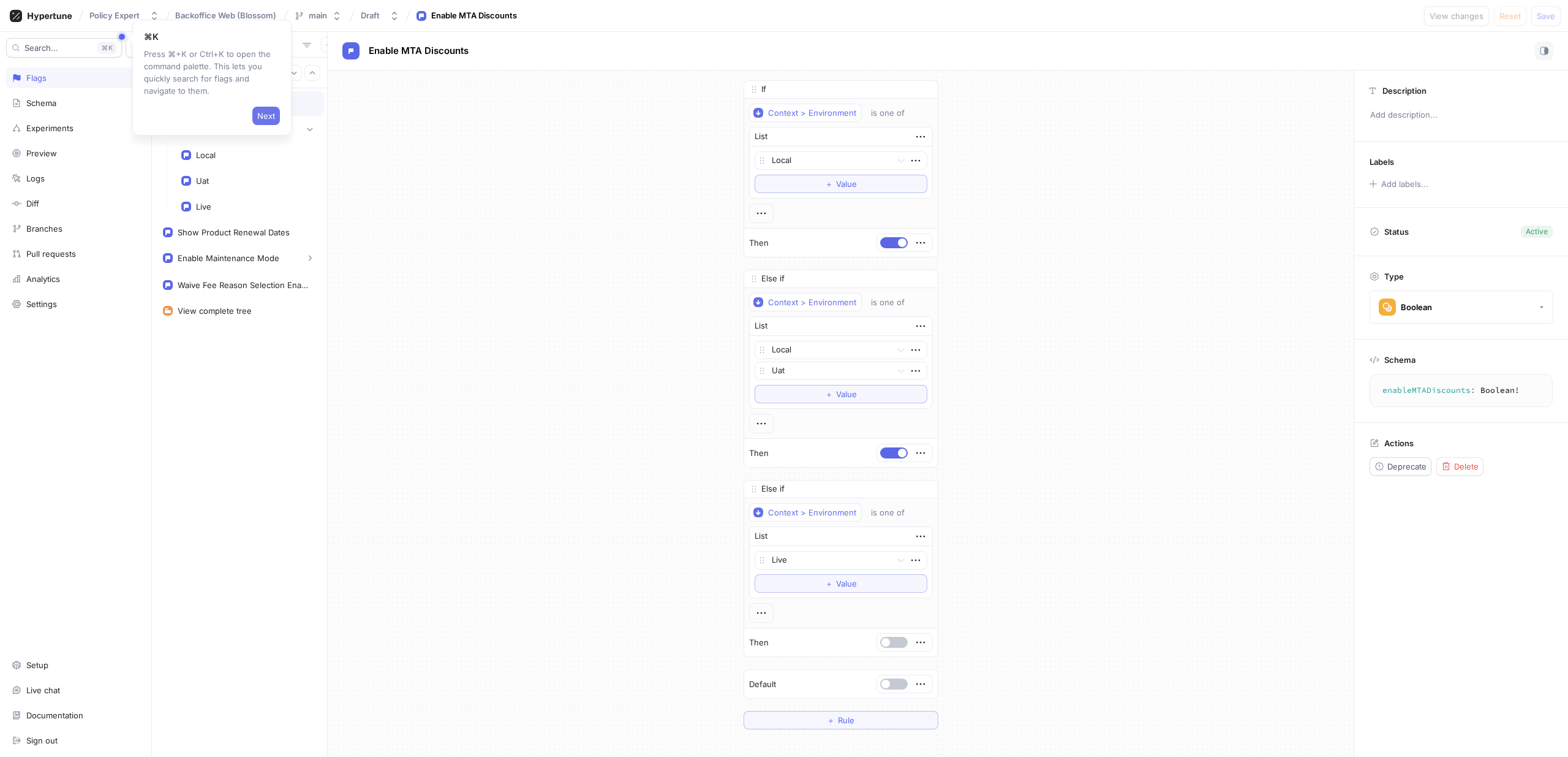
click at [273, 123] on button "Next" at bounding box center [266, 116] width 27 height 18
click at [209, 286] on div "Waive Fee Reason Selection Enabled" at bounding box center [244, 284] width 133 height 10
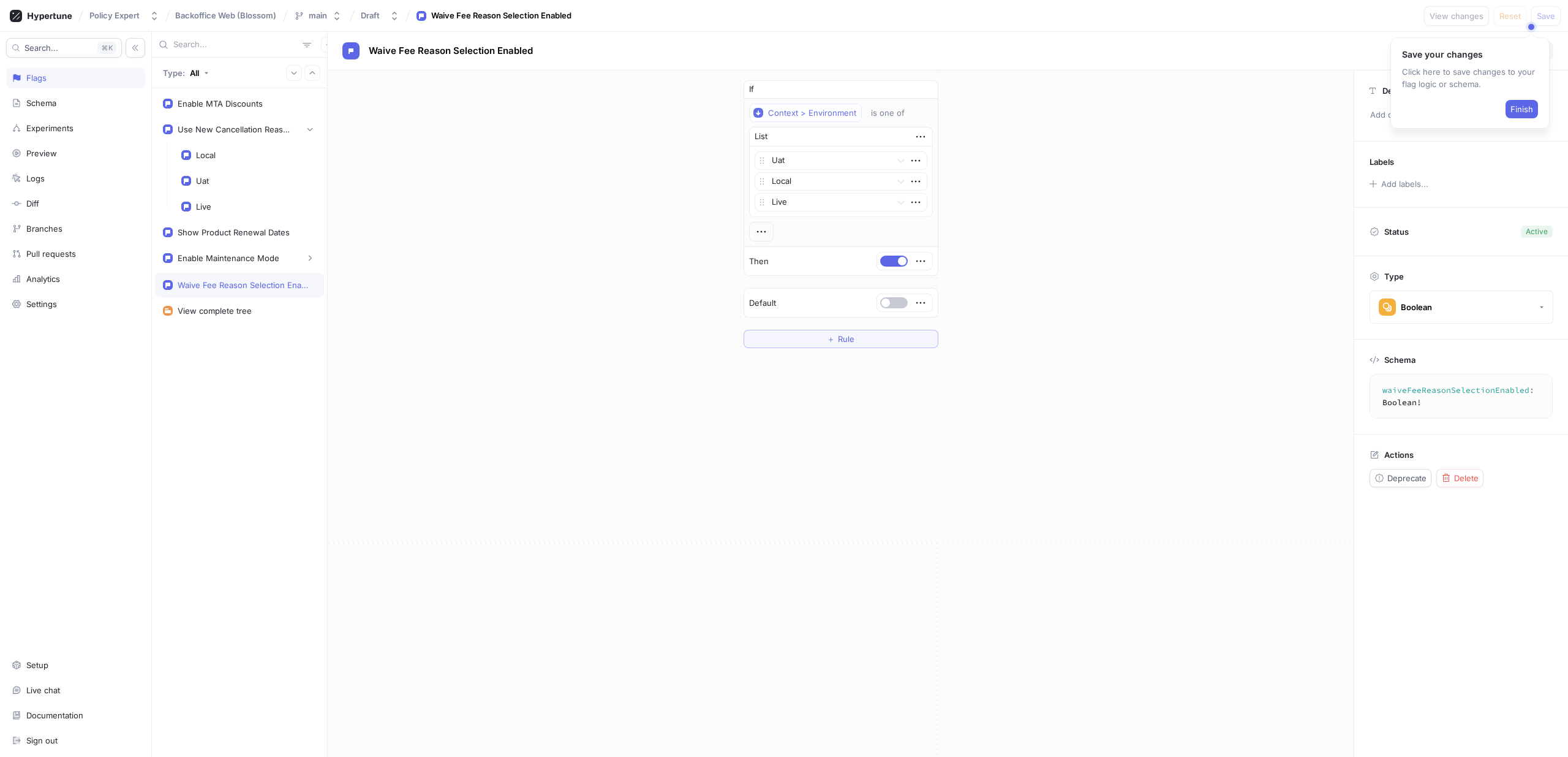
click at [1051, 263] on div "If Context > Environment is one of List Uat Local Live To pick up a draggable i…" at bounding box center [841, 214] width 1026 height 287
click at [247, 101] on div "Enable MTA Discounts" at bounding box center [219, 103] width 85 height 10
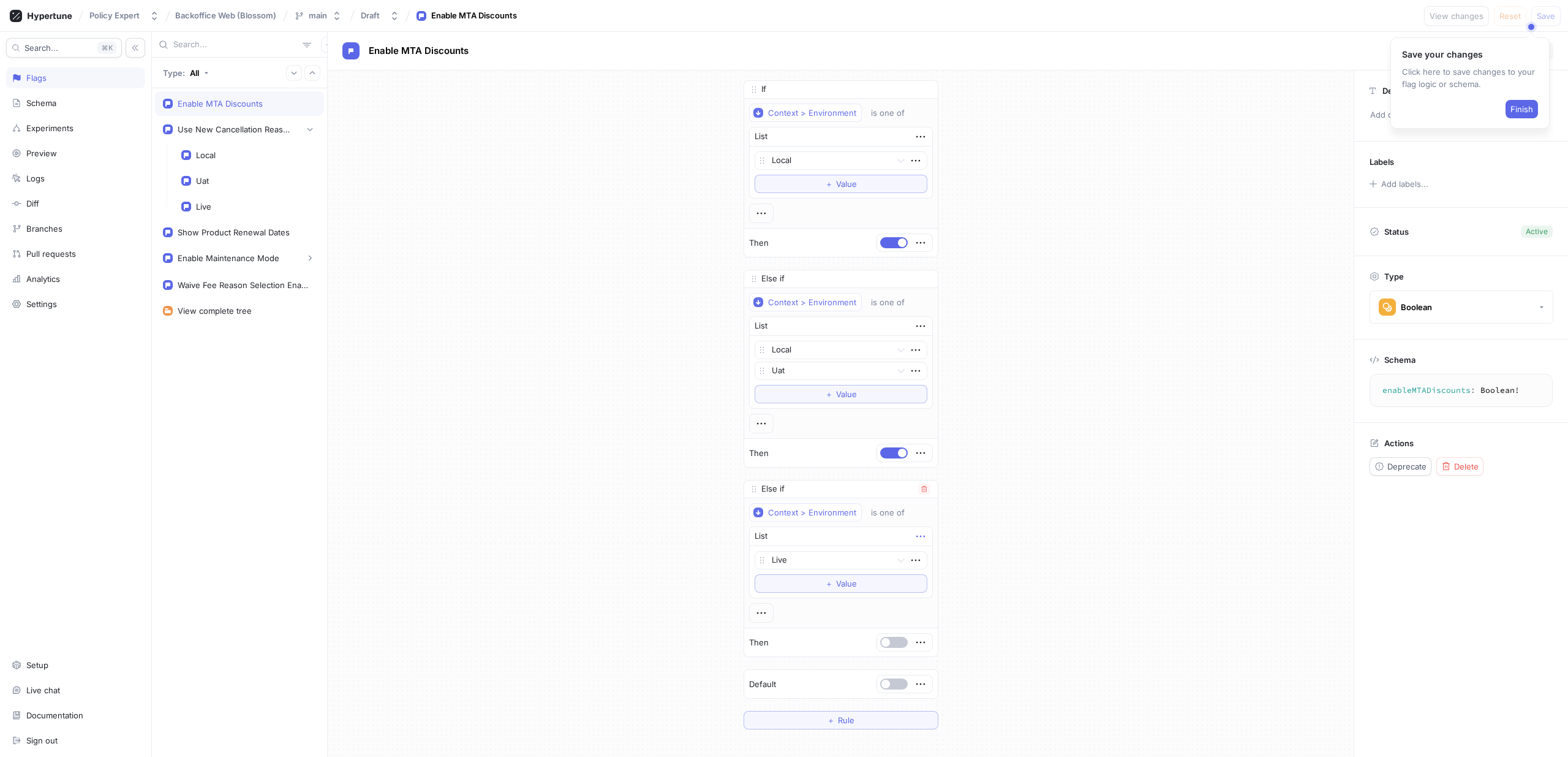
click at [916, 533] on icon "button" at bounding box center [920, 536] width 14 height 14
click at [779, 538] on div "List" at bounding box center [842, 537] width 183 height 19
click at [750, 536] on div "List" at bounding box center [842, 537] width 183 height 19
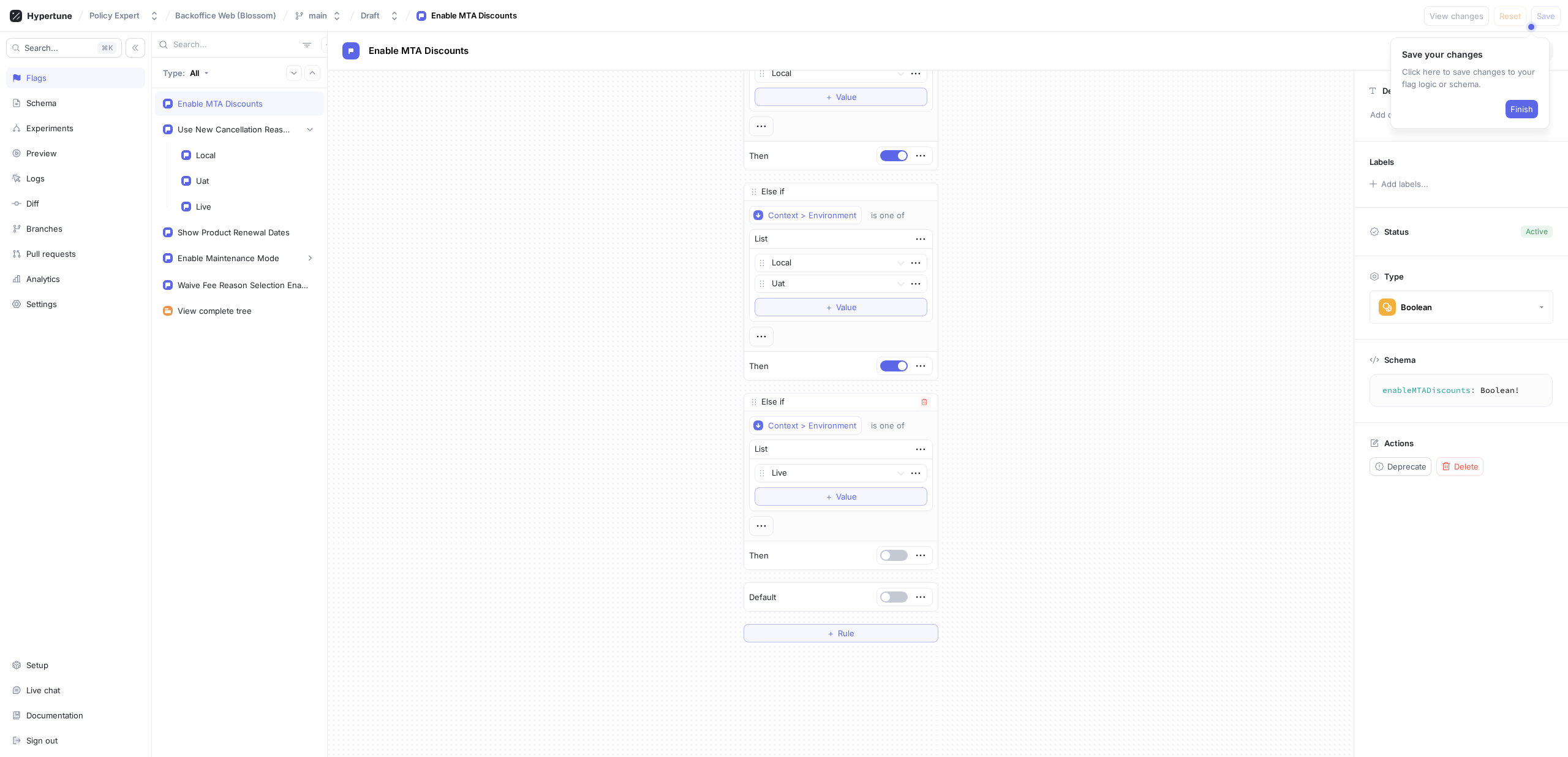
scroll to position [89, 0]
click at [765, 528] on div at bounding box center [761, 523] width 25 height 19
click at [759, 526] on icon "button" at bounding box center [761, 524] width 14 height 14
click at [1077, 564] on div "If Context > Environment is one of List Local To pick up a draggable item, pres…" at bounding box center [841, 315] width 1026 height 668
click at [230, 123] on div "Use New Cancellation Reasons" at bounding box center [239, 129] width 154 height 12
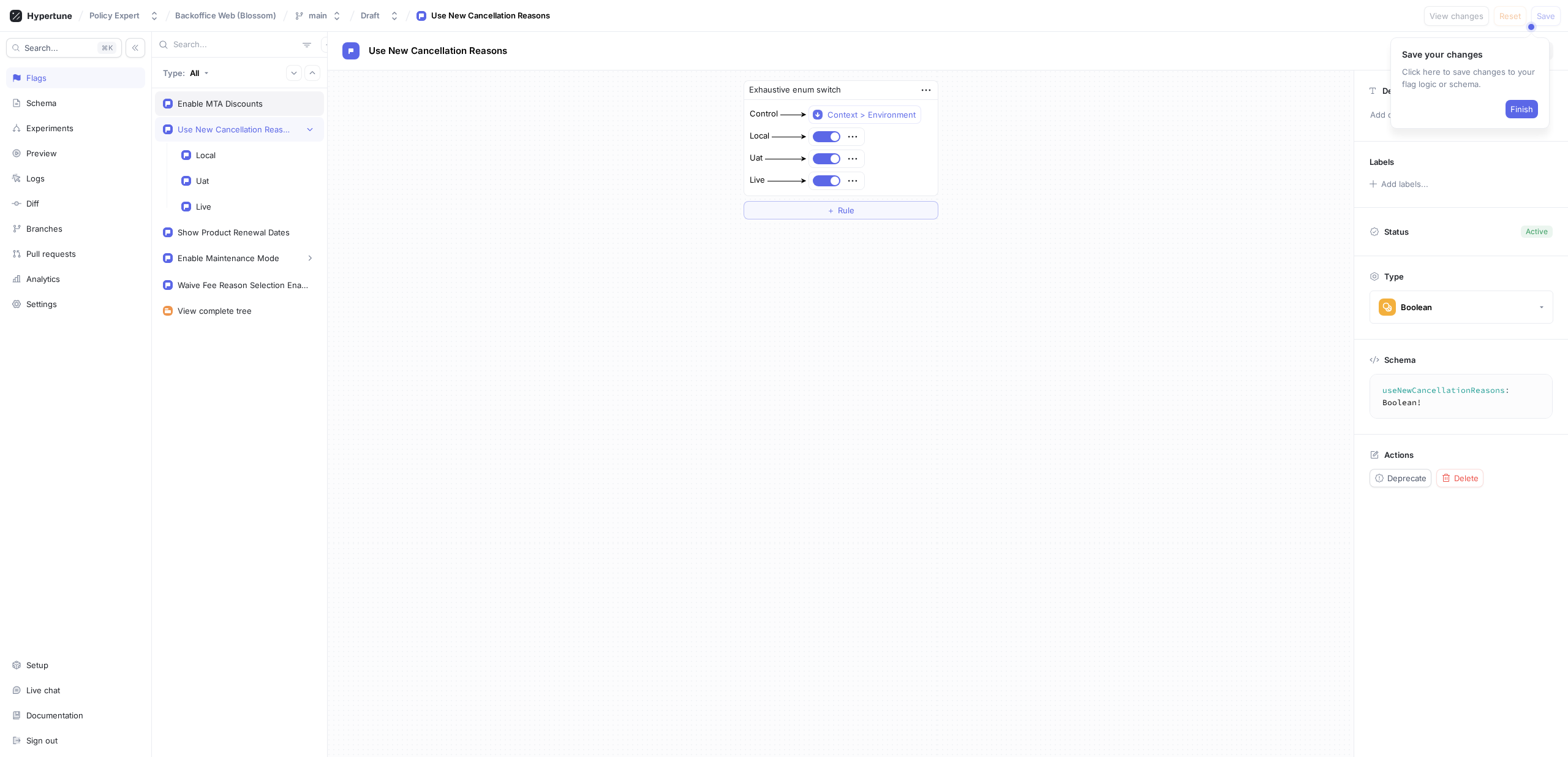
click at [239, 99] on div "Enable MTA Discounts" at bounding box center [219, 103] width 85 height 10
type textarea "enableMTADiscounts: Boolean!"
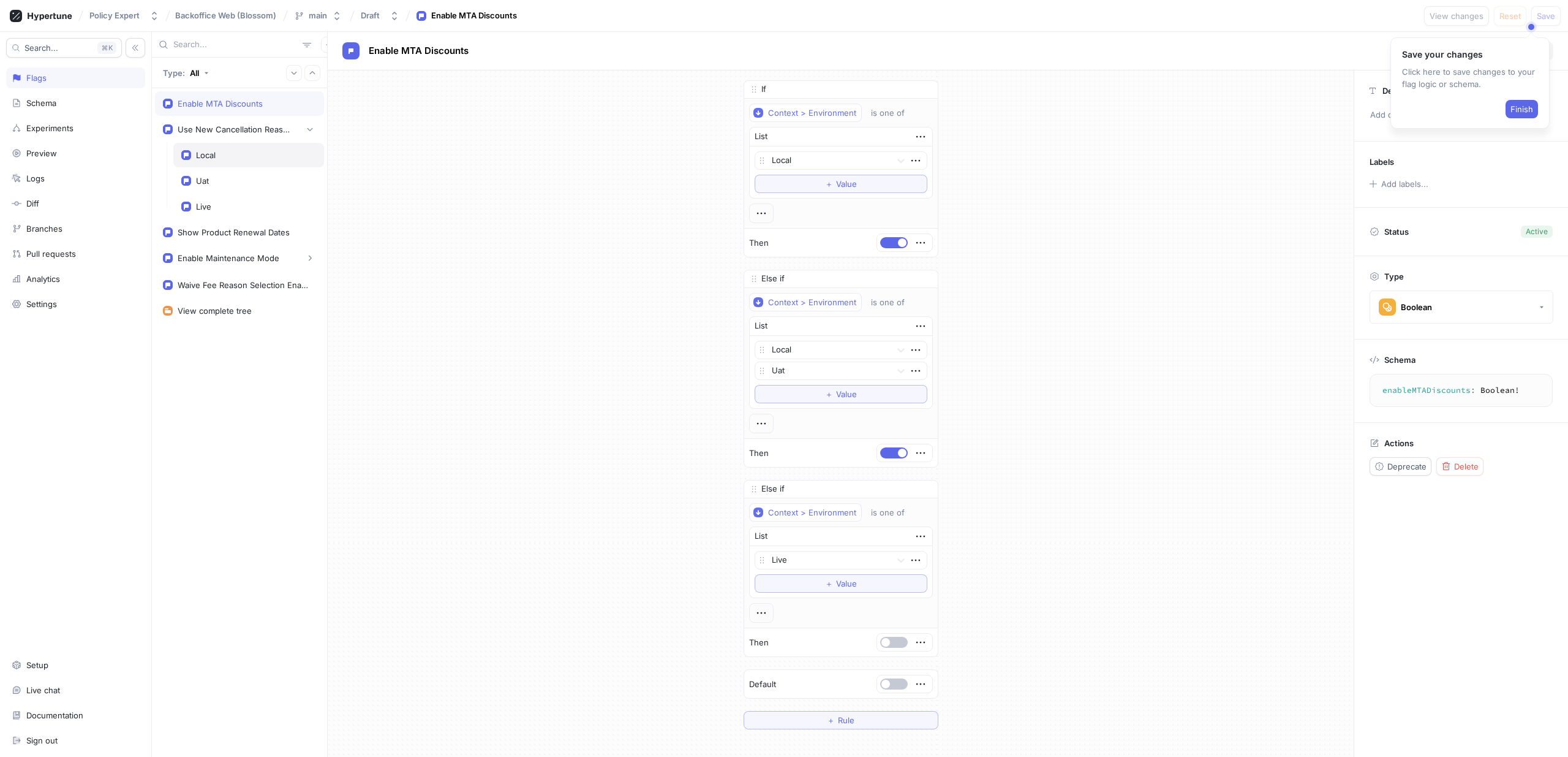
click at [222, 154] on div "Local" at bounding box center [248, 155] width 134 height 10
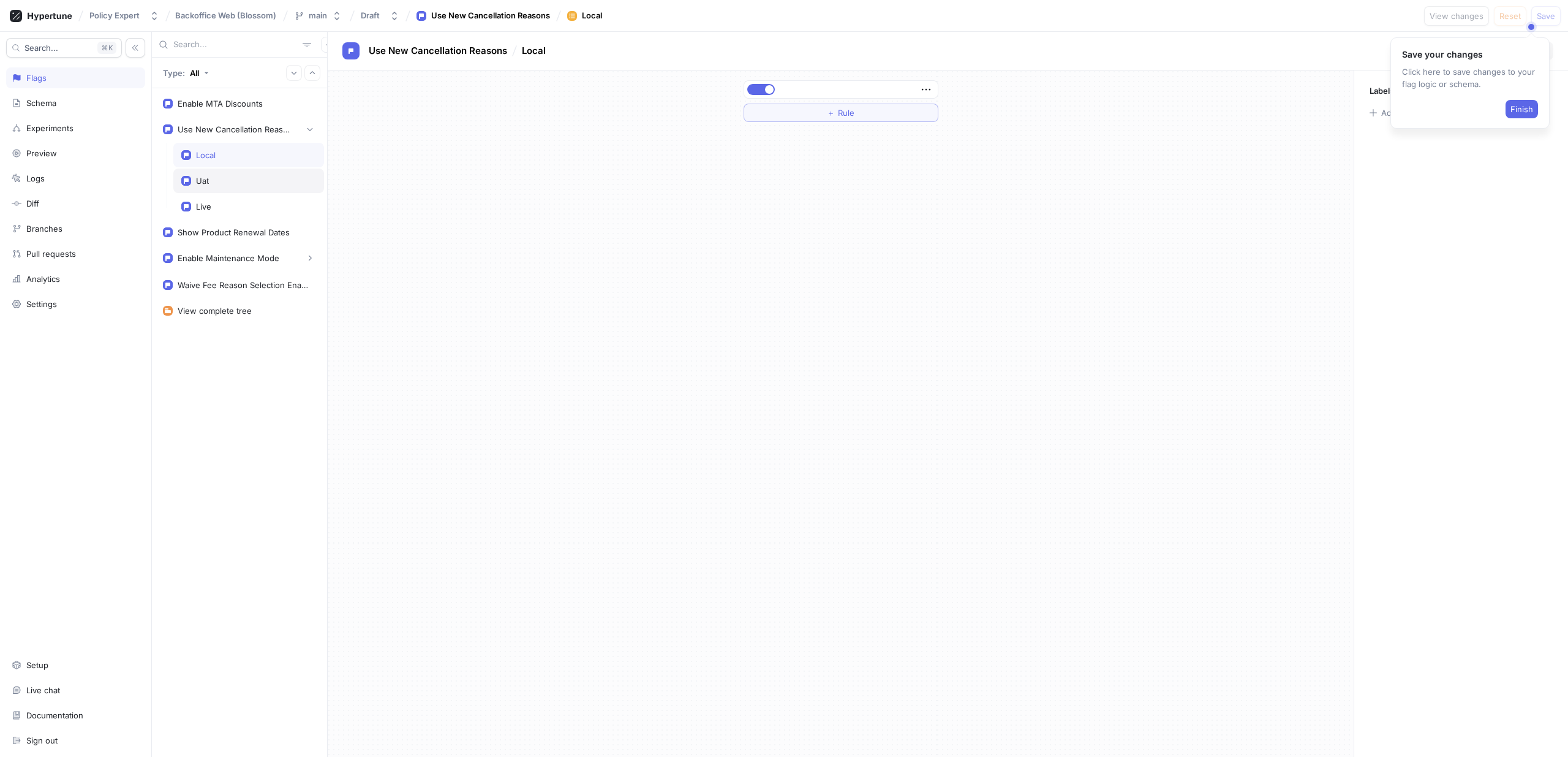
click at [217, 189] on div "Uat" at bounding box center [249, 180] width 151 height 25
click at [218, 203] on div "Live" at bounding box center [248, 207] width 134 height 10
click at [236, 117] on div "Use New Cancellation Reasons" at bounding box center [239, 129] width 169 height 25
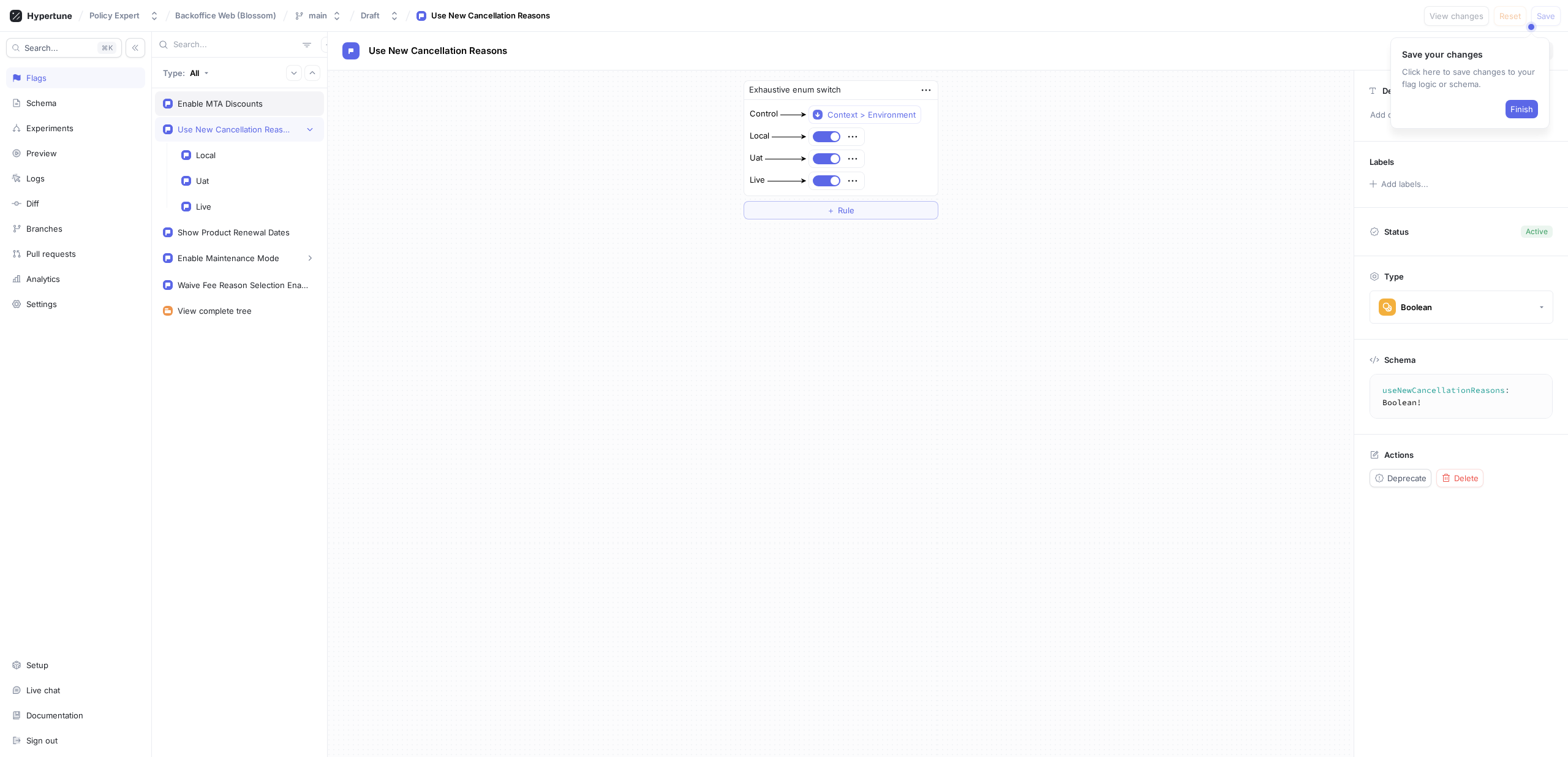
click at [239, 99] on div "Enable MTA Discounts" at bounding box center [219, 103] width 85 height 10
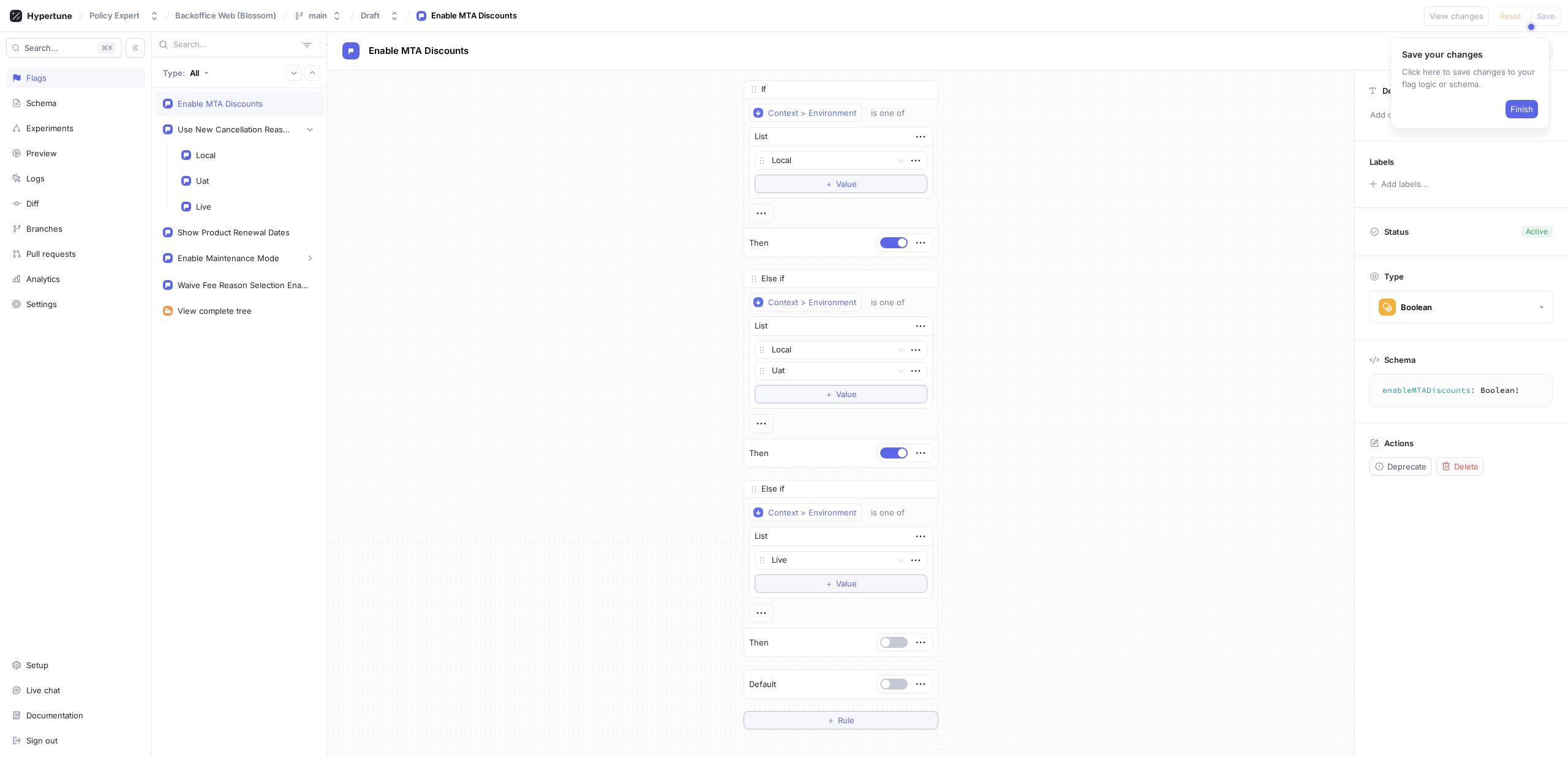
click at [630, 96] on div "If Context > Environment is one of List Local To pick up a draggable item, pres…" at bounding box center [841, 404] width 1026 height 668
click at [1518, 112] on span "Finish" at bounding box center [1521, 109] width 23 height 7
click at [1163, 161] on div "If Context > Environment is one of List Local To pick up a draggable item, pres…" at bounding box center [841, 404] width 1026 height 668
click at [734, 112] on div "If Context > Environment is one of List Local To pick up a draggable item, pres…" at bounding box center [841, 404] width 215 height 668
click at [702, 73] on div "If Context > Environment is one of List Local To pick up a draggable item, pres…" at bounding box center [841, 404] width 1026 height 668
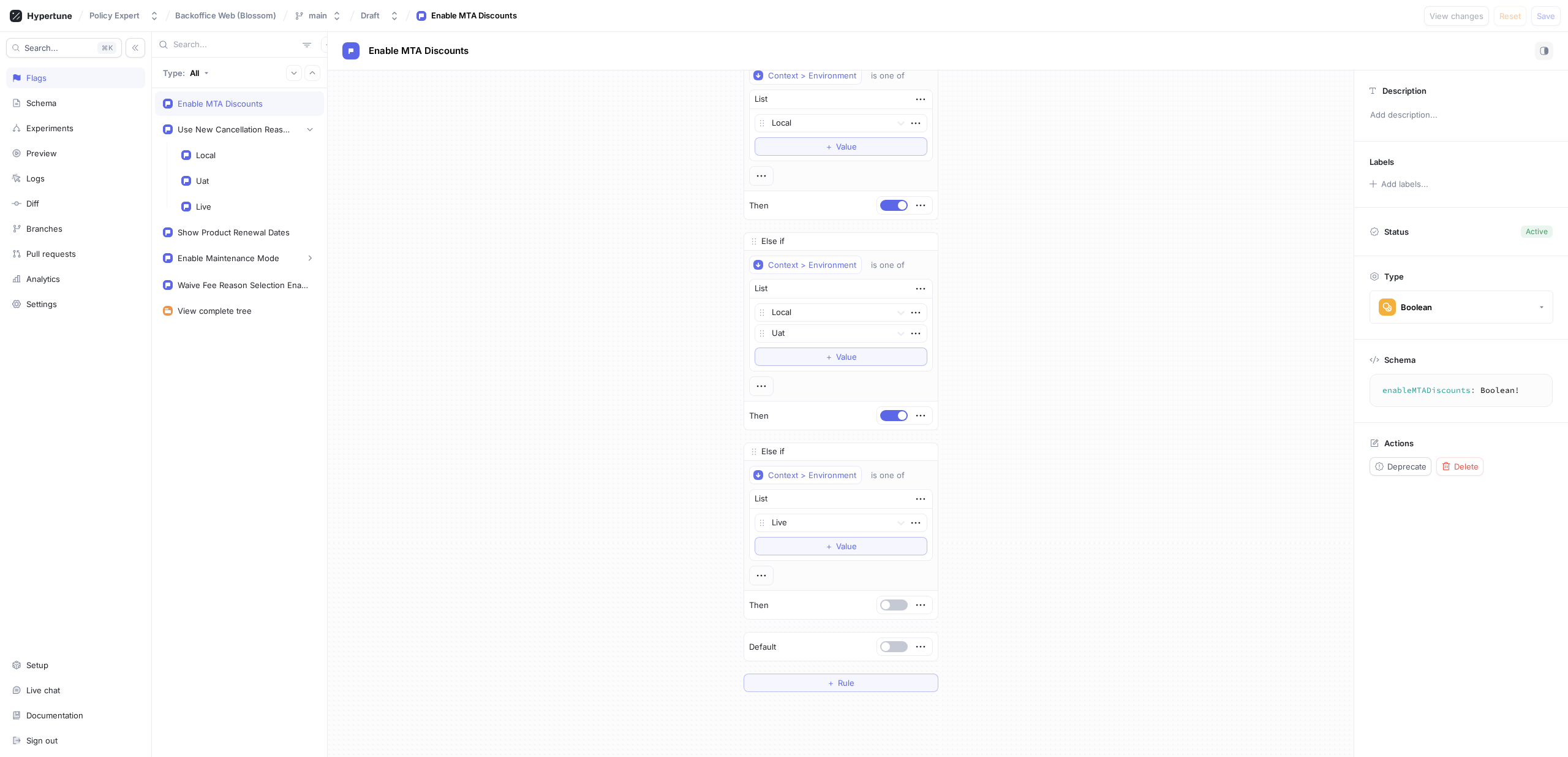
scroll to position [92, 0]
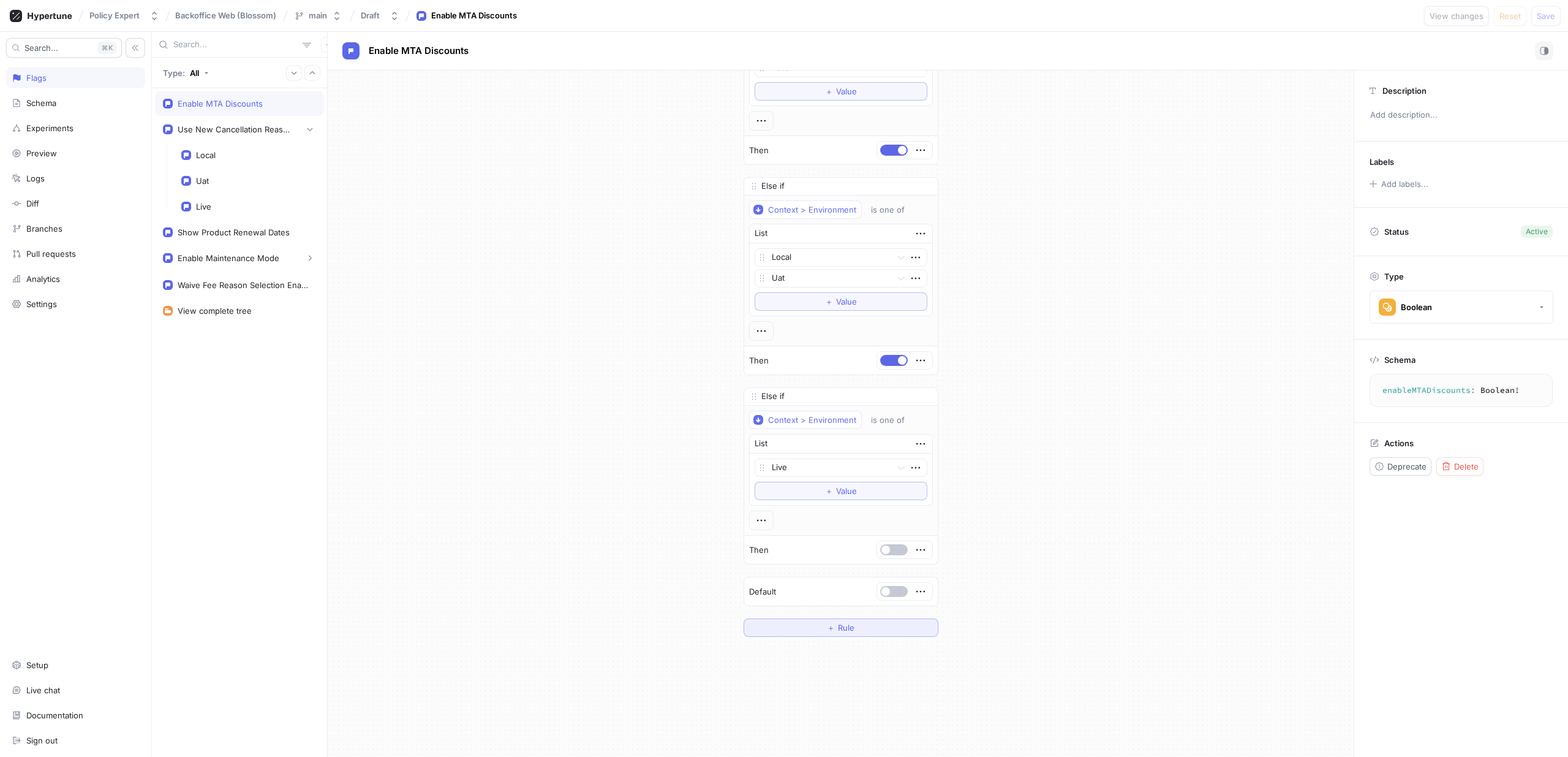
click at [831, 632] on button "＋ Rule" at bounding box center [841, 627] width 195 height 18
click at [790, 606] on div "Select variable..." at bounding box center [785, 609] width 62 height 10
click at [795, 715] on span "Context" at bounding box center [823, 718] width 113 height 10
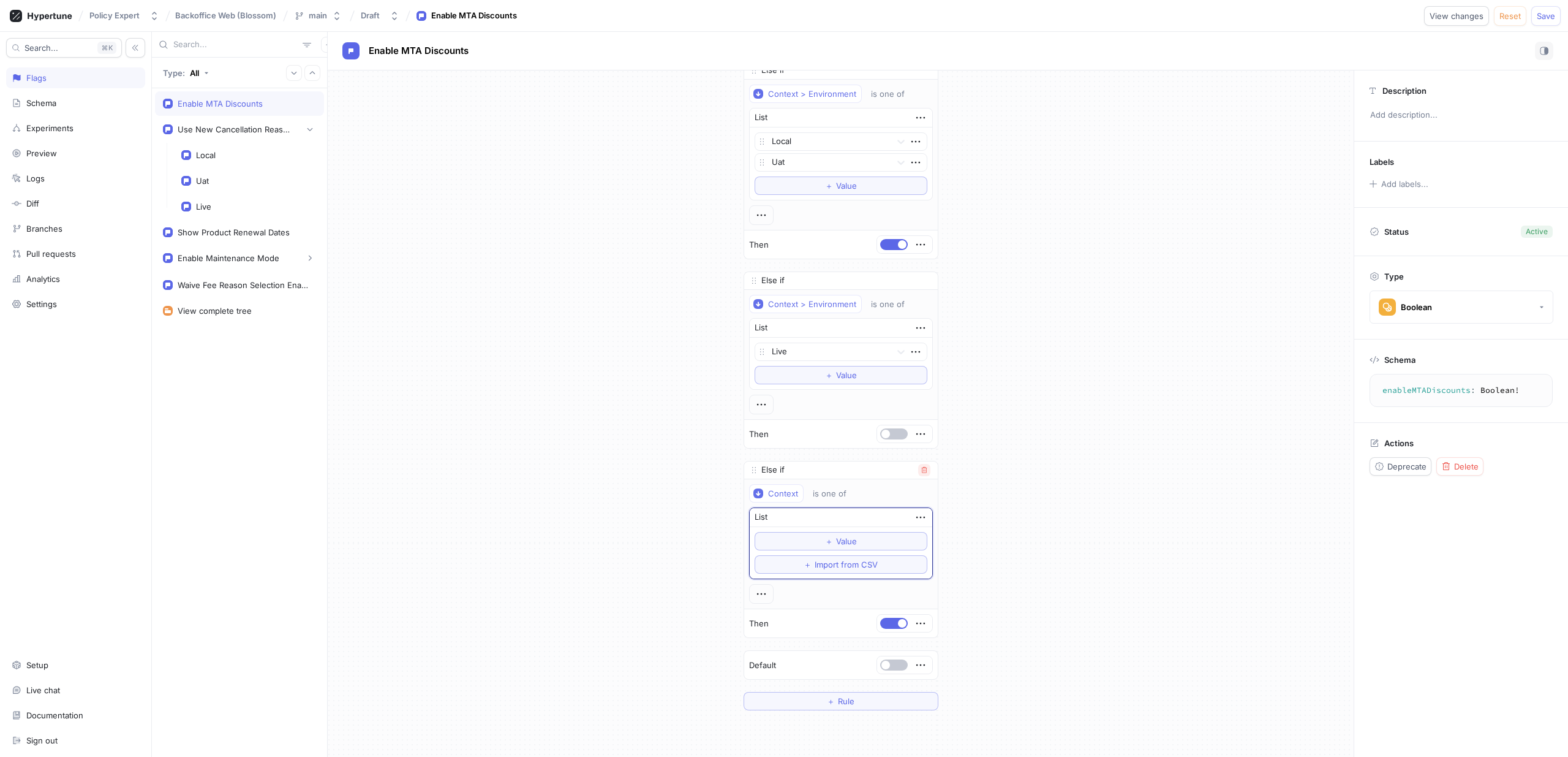
click at [921, 473] on icon "button" at bounding box center [925, 470] width 7 height 7
click at [555, 485] on div "If Context > Environment is one of List Local To pick up a draggable item, pres…" at bounding box center [841, 196] width 1026 height 668
click at [283, 124] on div "Use New Cancellation Reasons" at bounding box center [235, 129] width 116 height 10
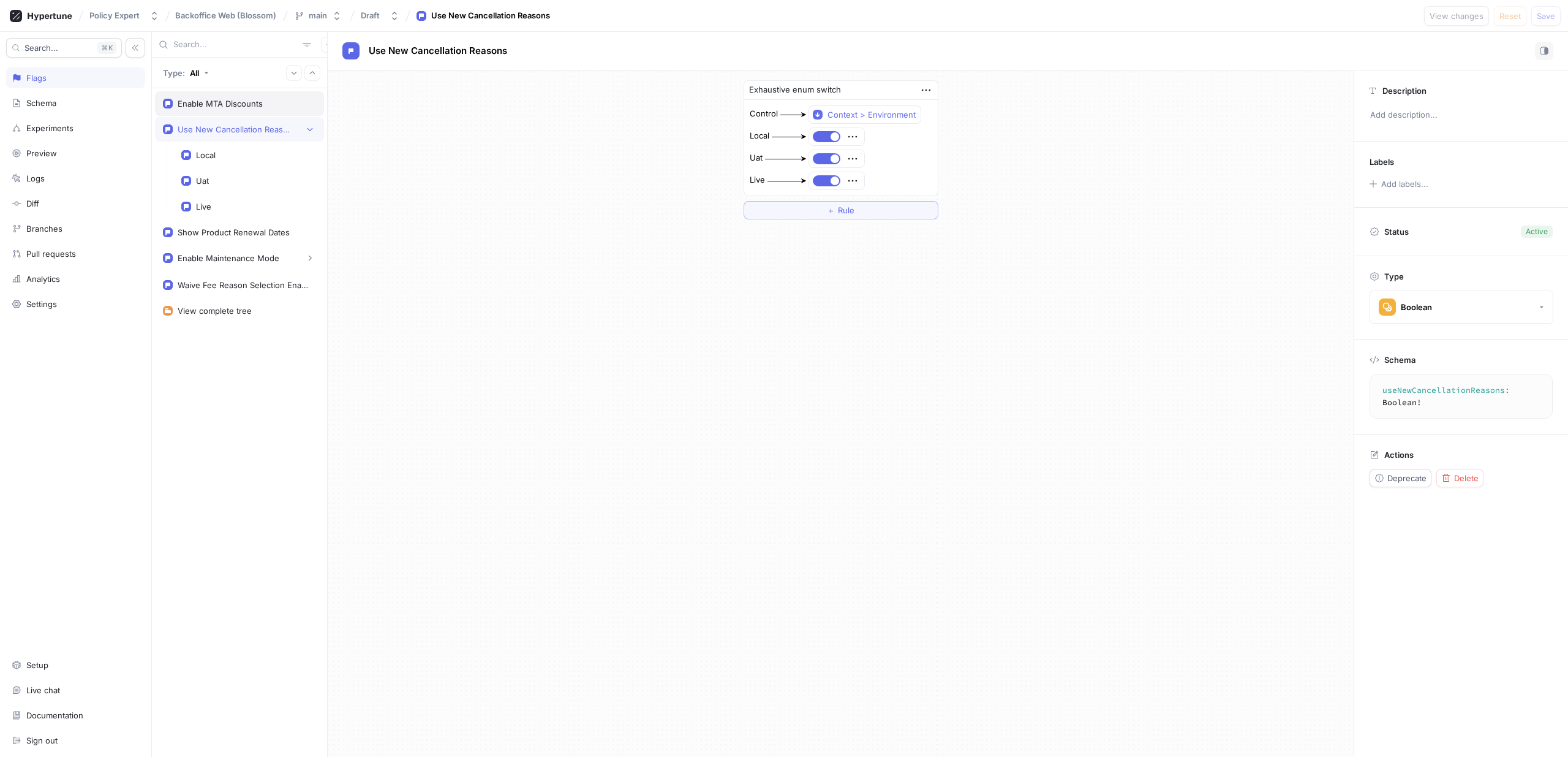
click at [278, 108] on div "Enable MTA Discounts" at bounding box center [239, 103] width 154 height 10
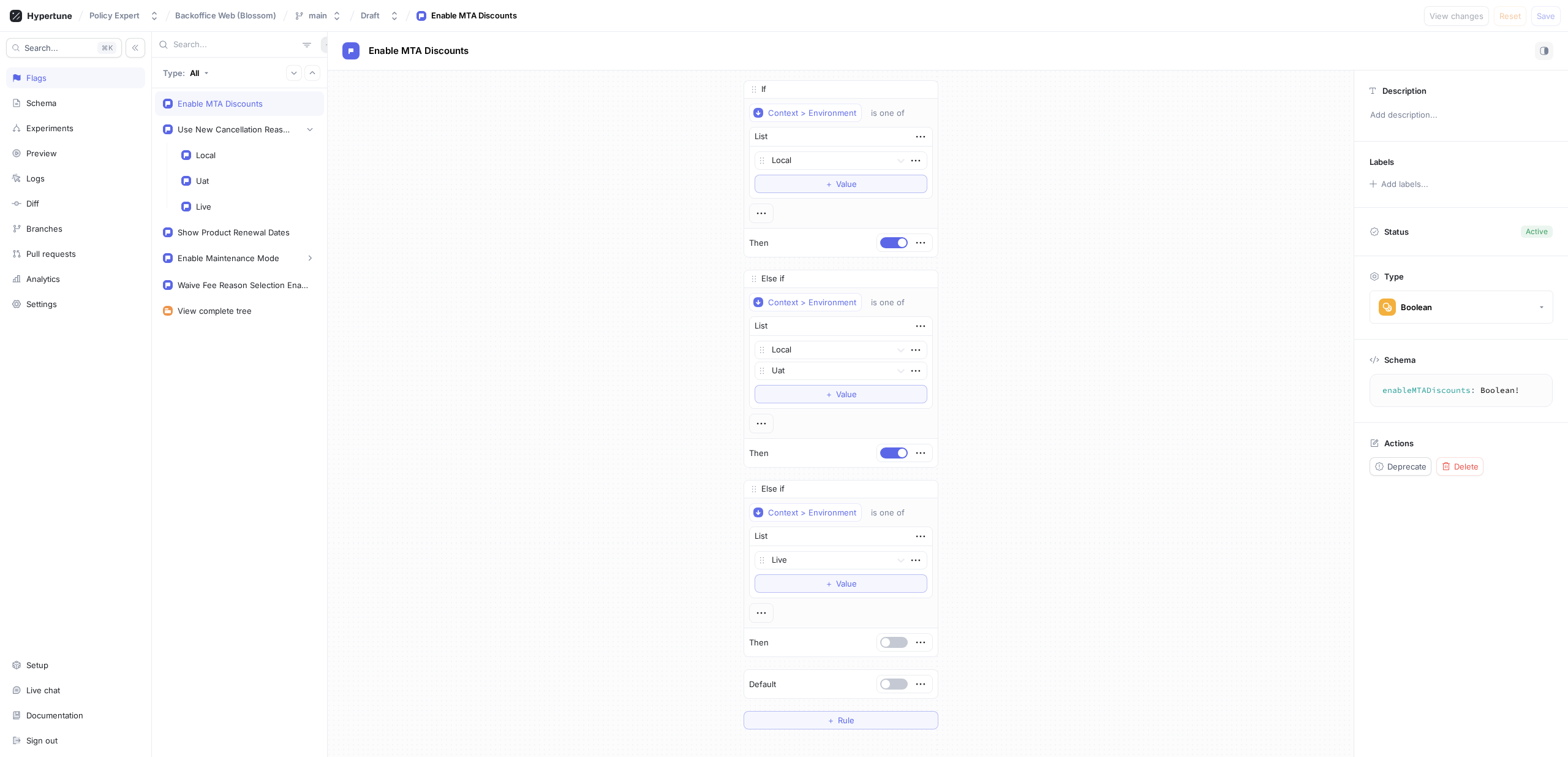
click at [325, 41] on icon "button" at bounding box center [329, 45] width 7 height 7
click at [497, 152] on div "Type: All Enable MTA Discounts Use New Cancellation Reasons Local Uat Live Show…" at bounding box center [860, 394] width 1416 height 725
click at [274, 139] on div "Use New Cancellation Reasons" at bounding box center [239, 129] width 169 height 25
type textarea "useNewCancellationReasons: Boolean!"
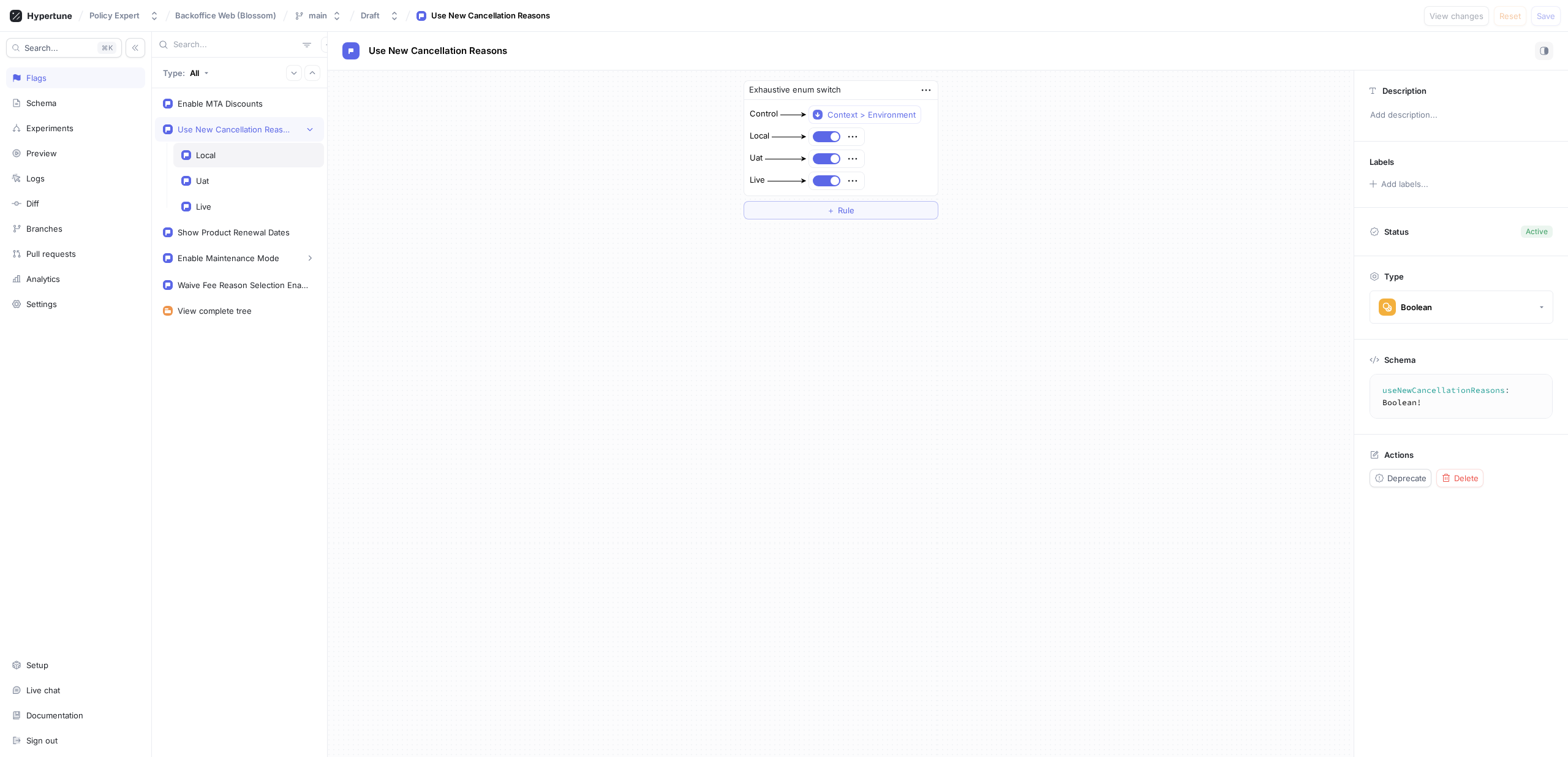
click at [241, 151] on div "Local" at bounding box center [248, 155] width 134 height 10
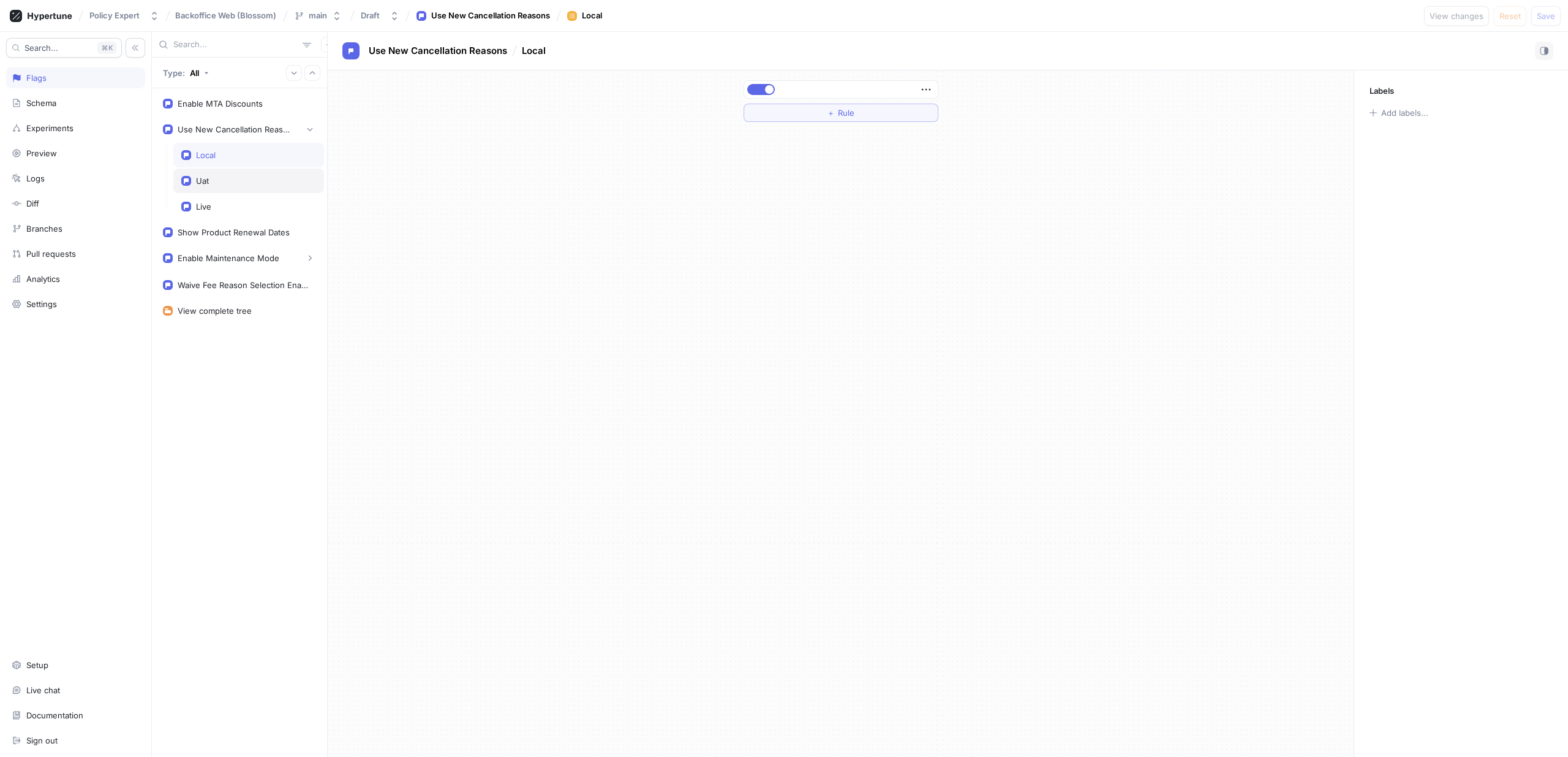
click at [235, 169] on div "Uat" at bounding box center [249, 180] width 151 height 25
click at [238, 204] on div "Live" at bounding box center [248, 207] width 134 height 10
click at [228, 172] on div "Uat" at bounding box center [249, 180] width 151 height 25
click at [231, 152] on div "Local" at bounding box center [248, 155] width 134 height 10
click at [246, 181] on div "Uat" at bounding box center [248, 180] width 134 height 10
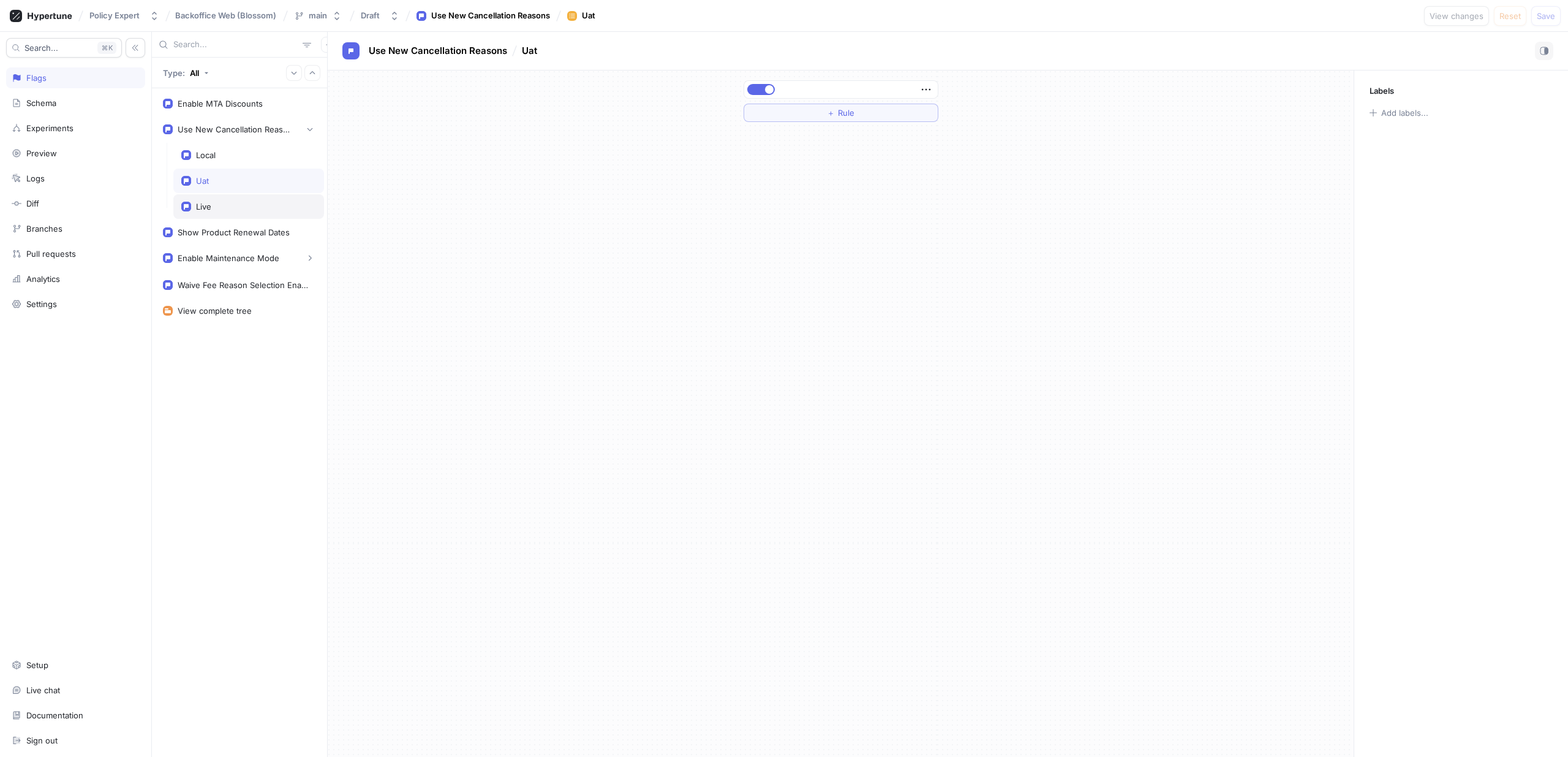
click at [242, 202] on div "Live" at bounding box center [248, 207] width 134 height 10
click at [242, 187] on div "Uat" at bounding box center [249, 180] width 151 height 25
click at [244, 159] on div "Local" at bounding box center [248, 155] width 134 height 10
click at [215, 189] on div "Uat" at bounding box center [249, 180] width 151 height 25
drag, startPoint x: 220, startPoint y: 205, endPoint x: 287, endPoint y: 112, distance: 114.6
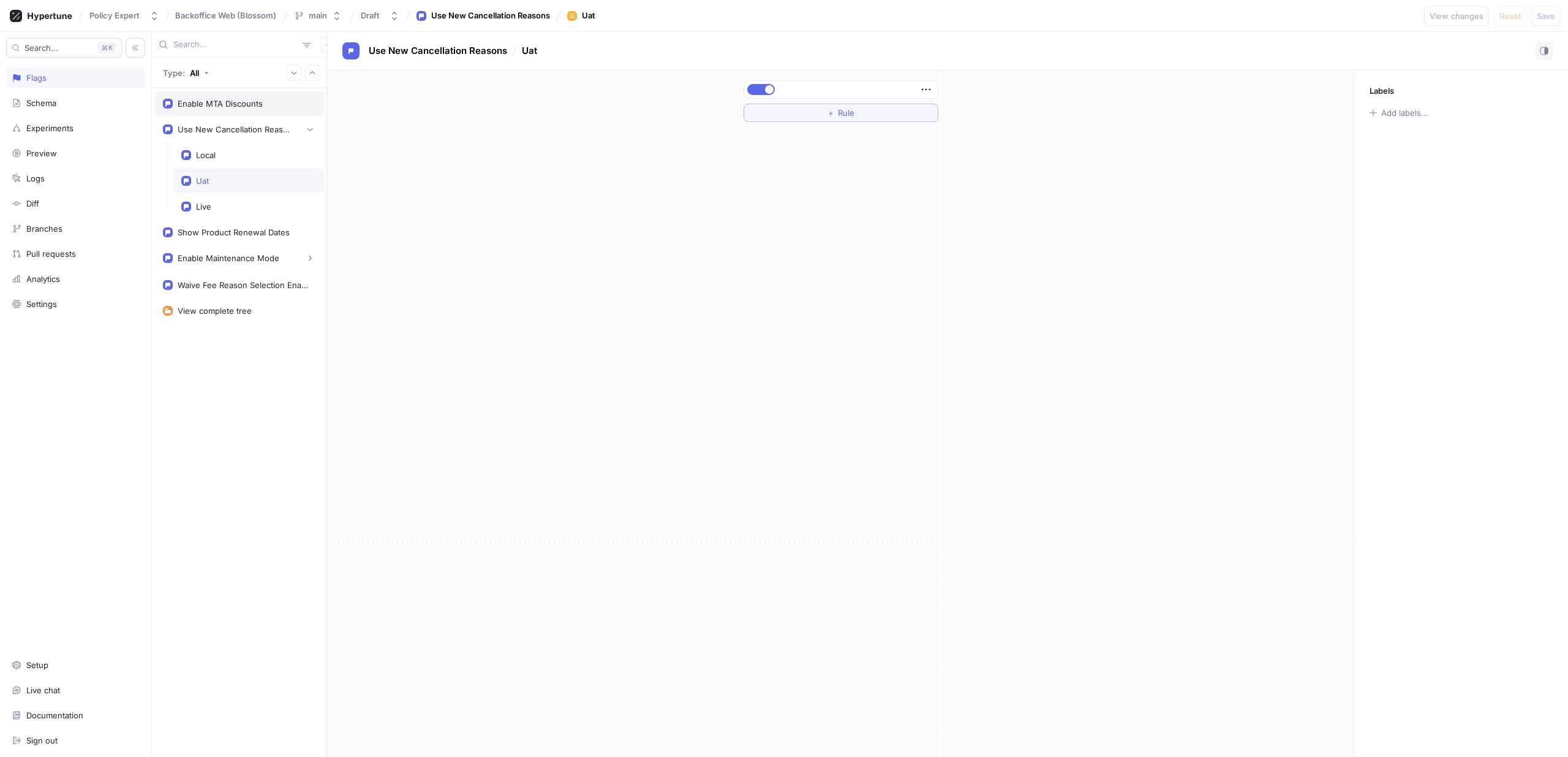
click at [220, 206] on div "Live" at bounding box center [248, 207] width 134 height 10
click at [193, 111] on div "Enable MTA Discounts" at bounding box center [239, 103] width 169 height 25
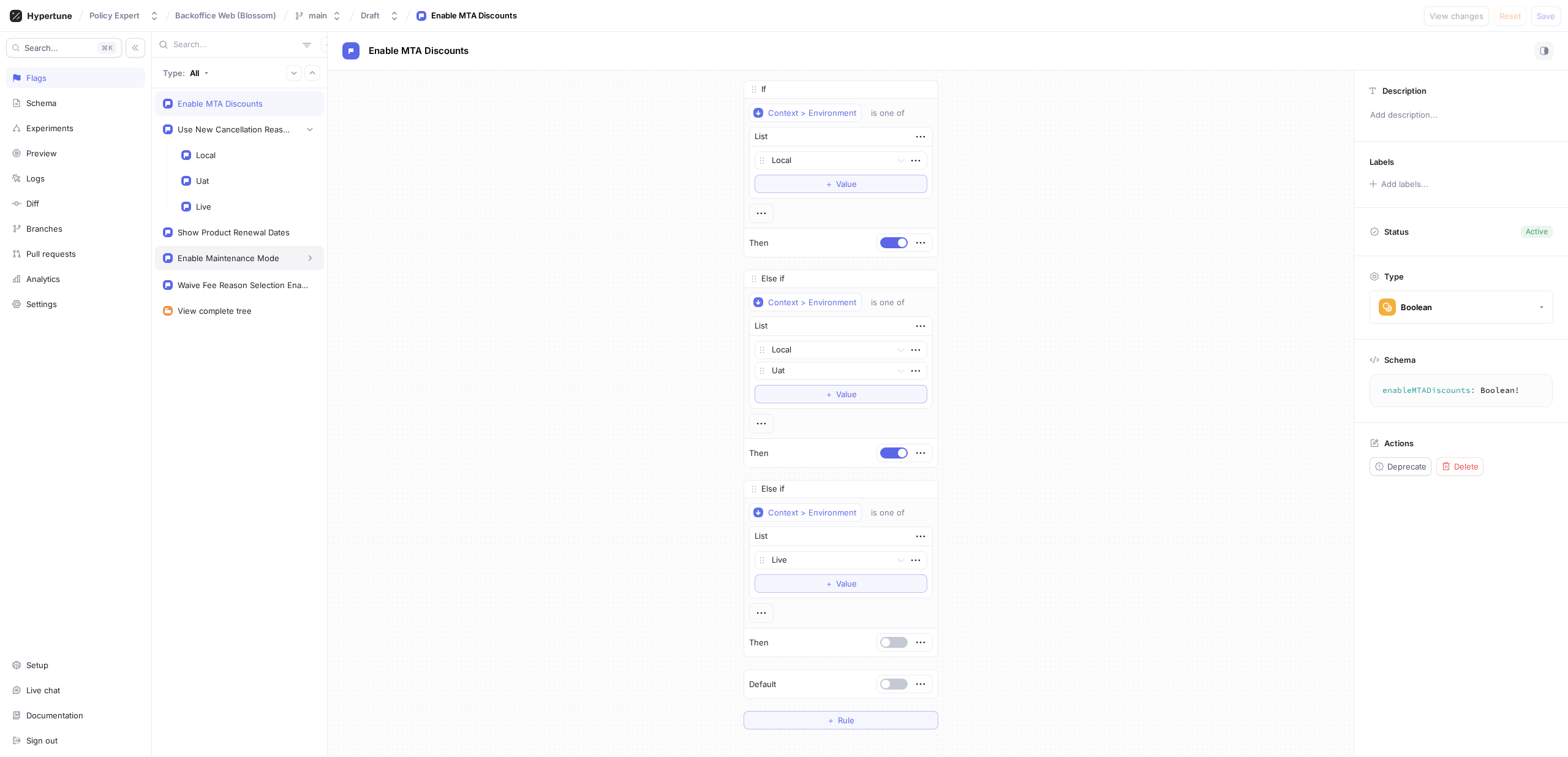
click at [233, 249] on div "Enable Maintenance Mode" at bounding box center [239, 258] width 169 height 25
type textarea "enableMaintenanceMode: Boolean!"
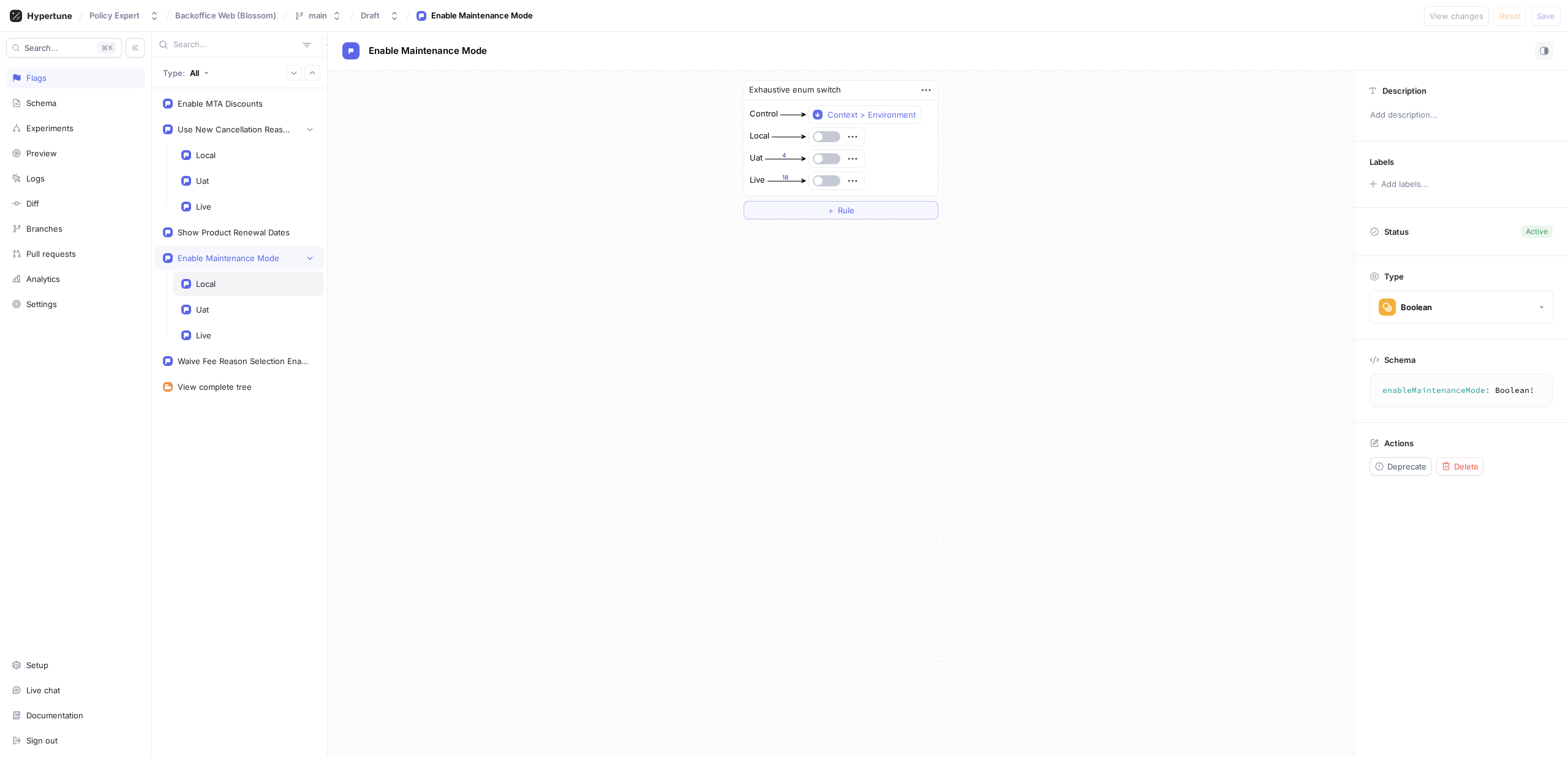
click at [241, 293] on div "Local" at bounding box center [249, 283] width 151 height 25
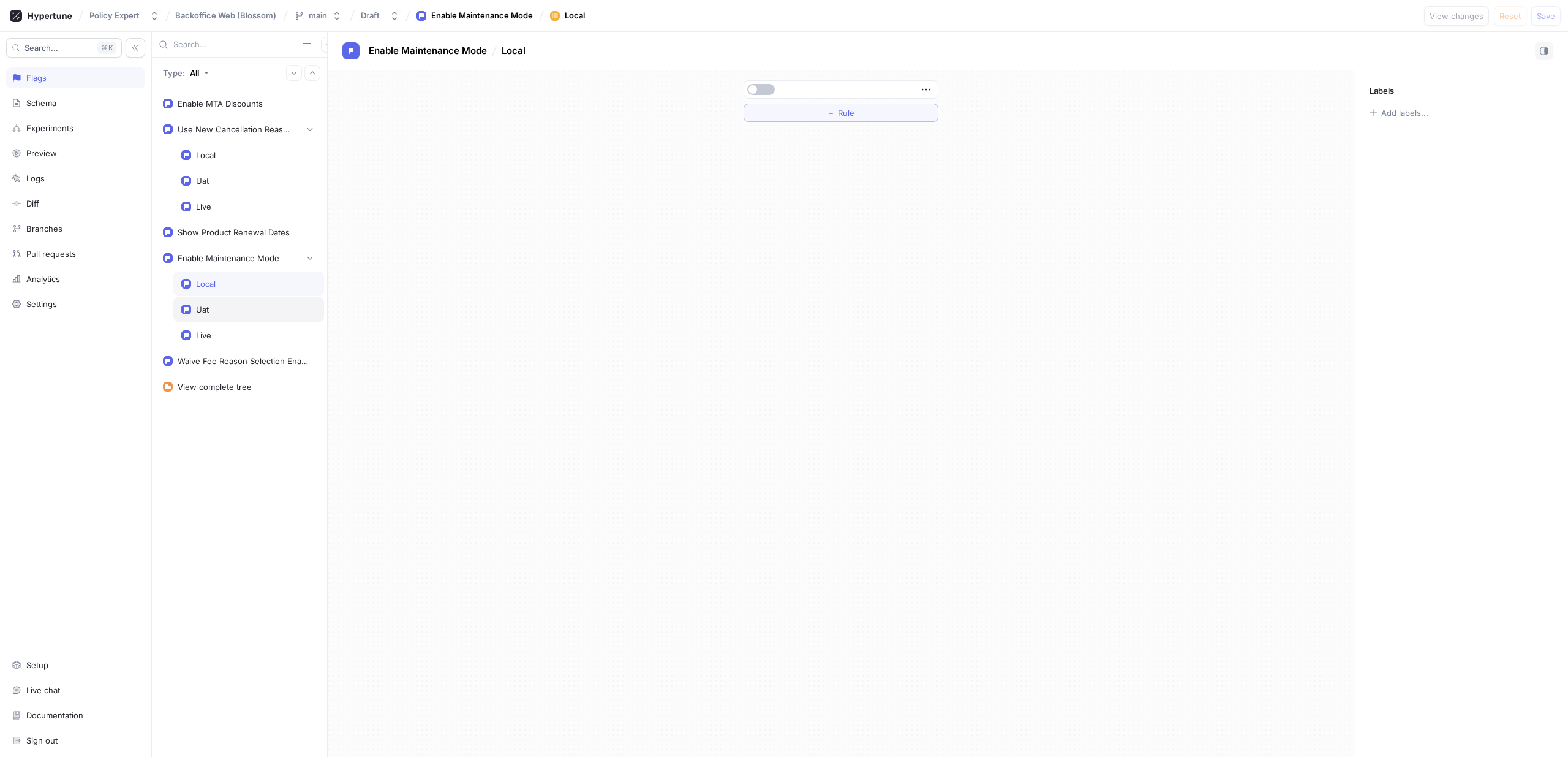
click at [238, 315] on div "Uat" at bounding box center [249, 309] width 151 height 25
click at [237, 336] on div "Live" at bounding box center [248, 335] width 134 height 10
click at [229, 294] on div "Local" at bounding box center [249, 283] width 151 height 25
click at [229, 304] on div "Uat" at bounding box center [249, 309] width 151 height 25
click at [233, 325] on div "Live" at bounding box center [249, 335] width 151 height 25
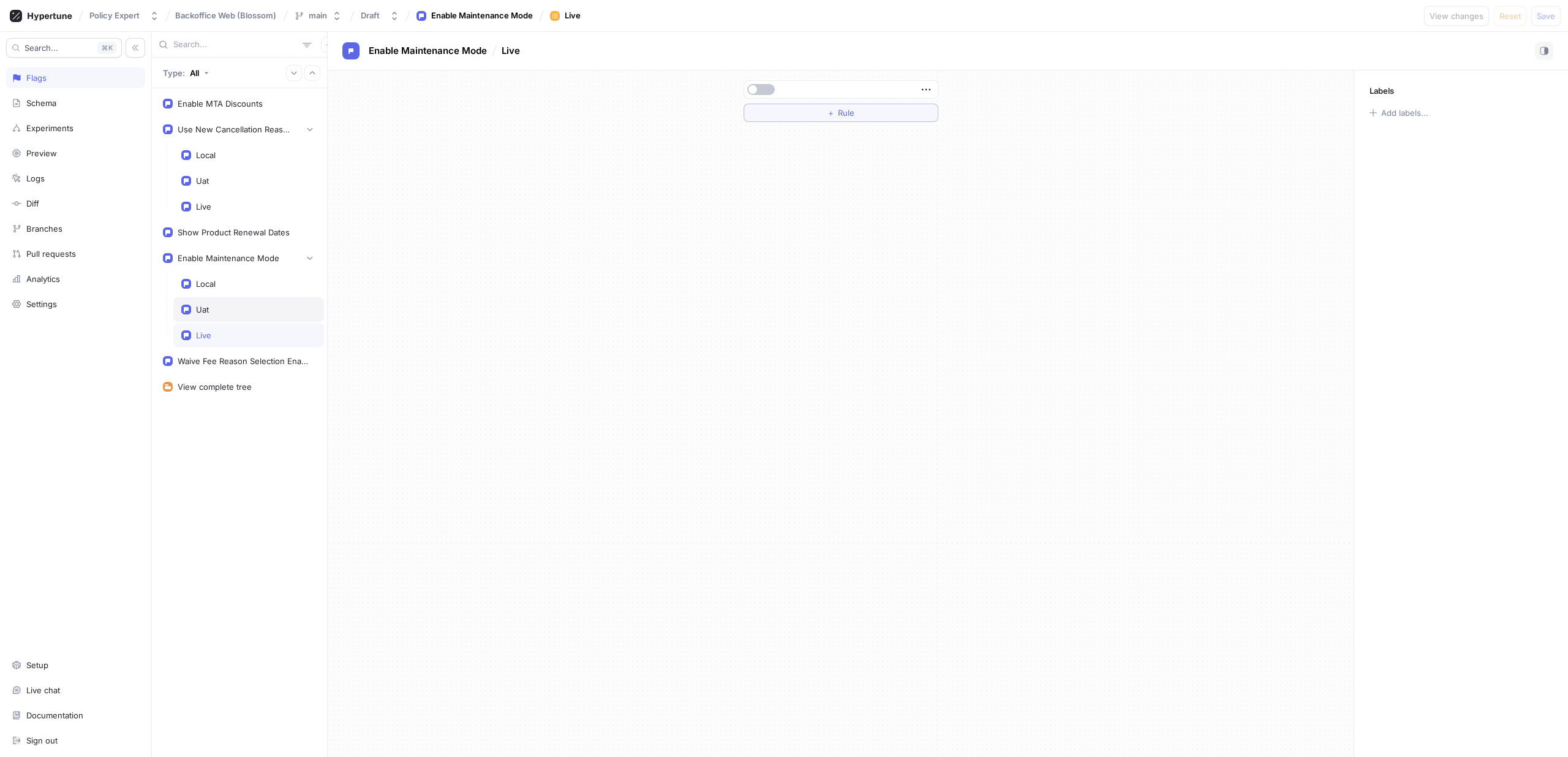
click at [235, 310] on div "Uat" at bounding box center [248, 309] width 134 height 10
click at [236, 289] on div "Local" at bounding box center [249, 283] width 151 height 25
click at [239, 328] on div "Live" at bounding box center [249, 335] width 151 height 25
click at [239, 338] on div "Live" at bounding box center [248, 335] width 134 height 10
click at [238, 300] on div "Uat" at bounding box center [249, 309] width 151 height 25
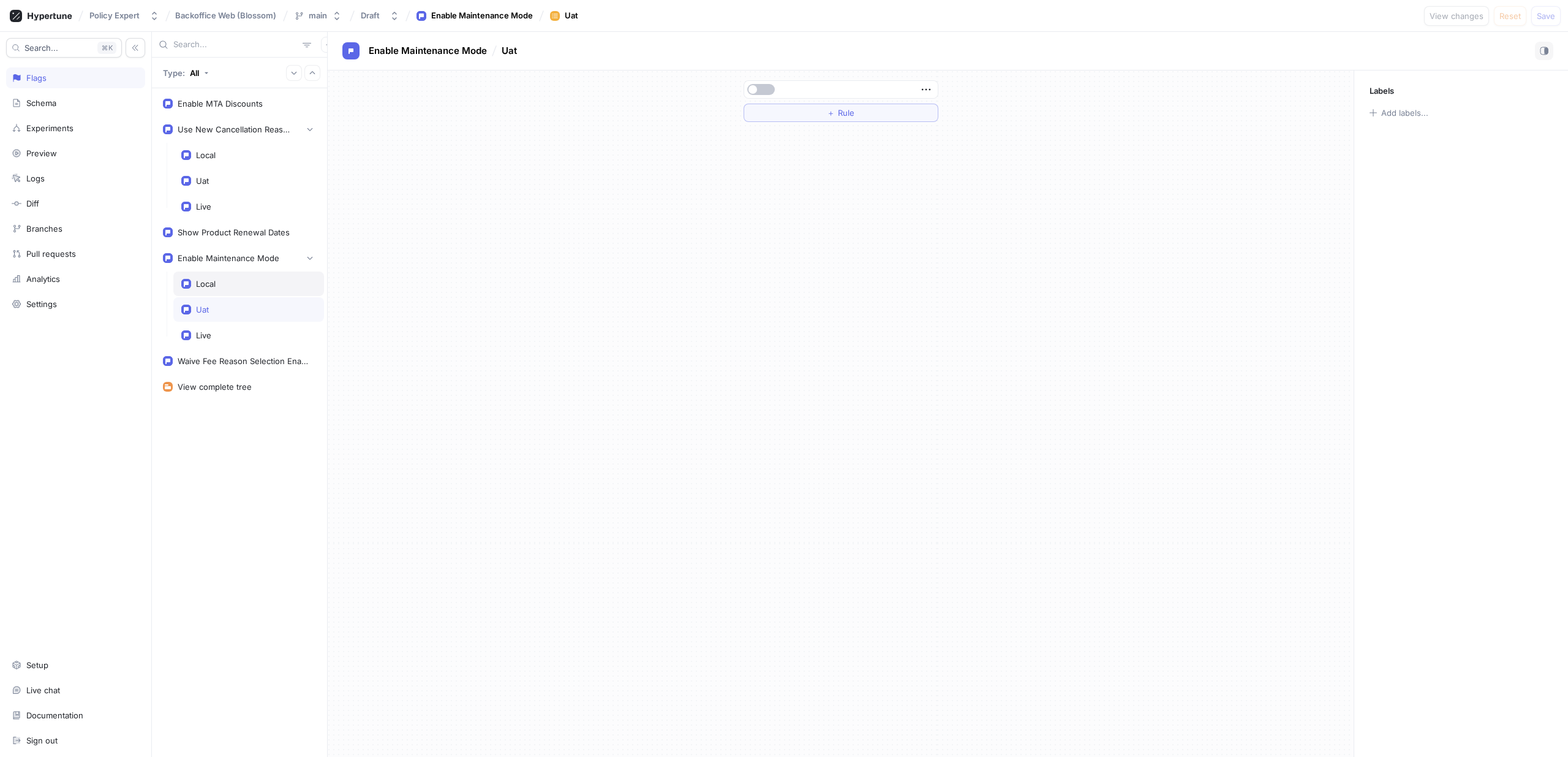
click at [238, 286] on div "Local" at bounding box center [248, 283] width 134 height 10
click at [237, 357] on div "Waive Fee Reason Selection Enabled" at bounding box center [244, 361] width 133 height 10
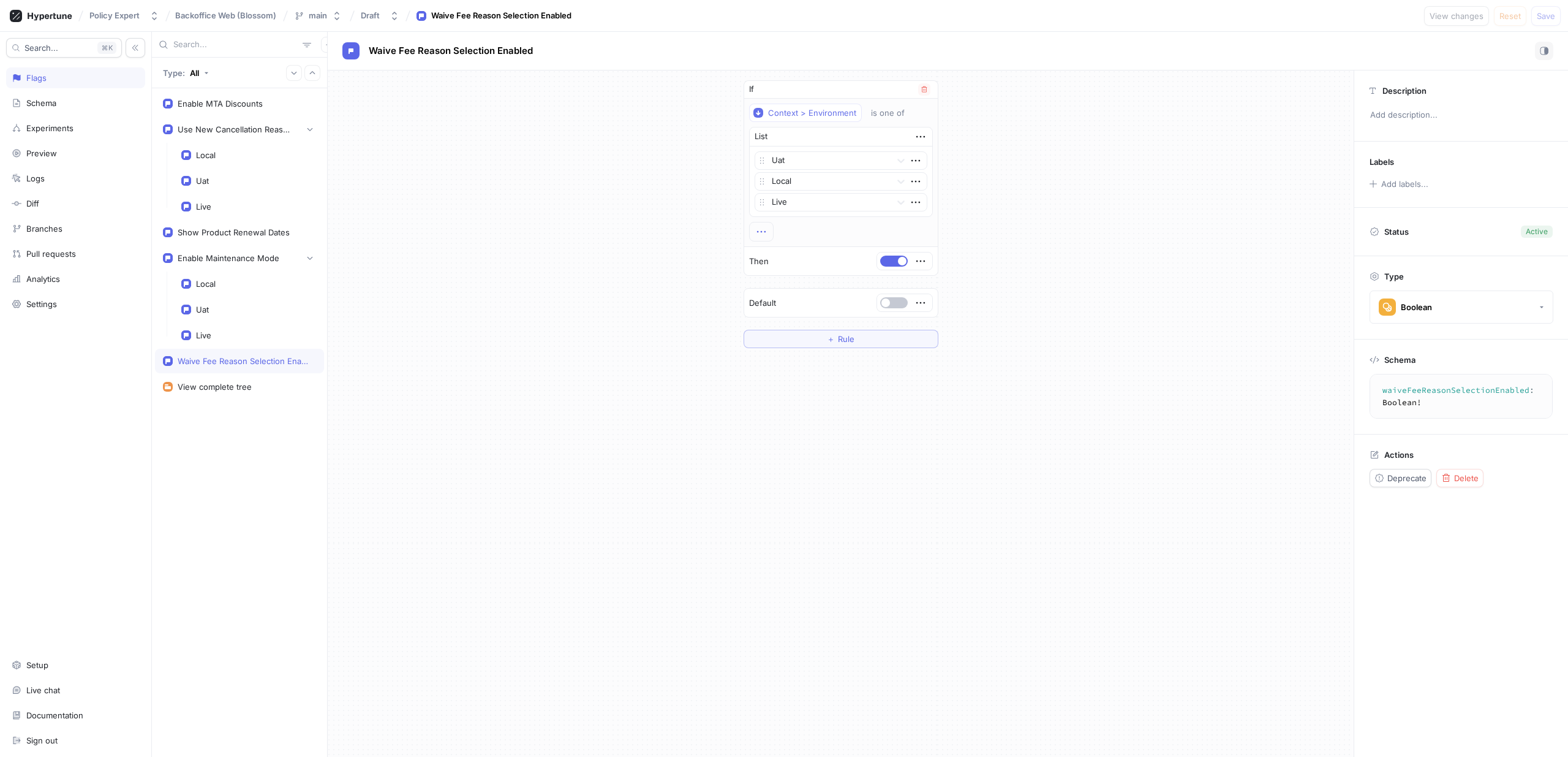
click at [763, 235] on icon "button" at bounding box center [761, 231] width 14 height 14
click at [589, 233] on div "If Context > Environment is one of List Uat Local Live To pick up a draggable i…" at bounding box center [841, 214] width 1026 height 287
click at [245, 122] on div "Use New Cancellation Reasons" at bounding box center [239, 129] width 169 height 25
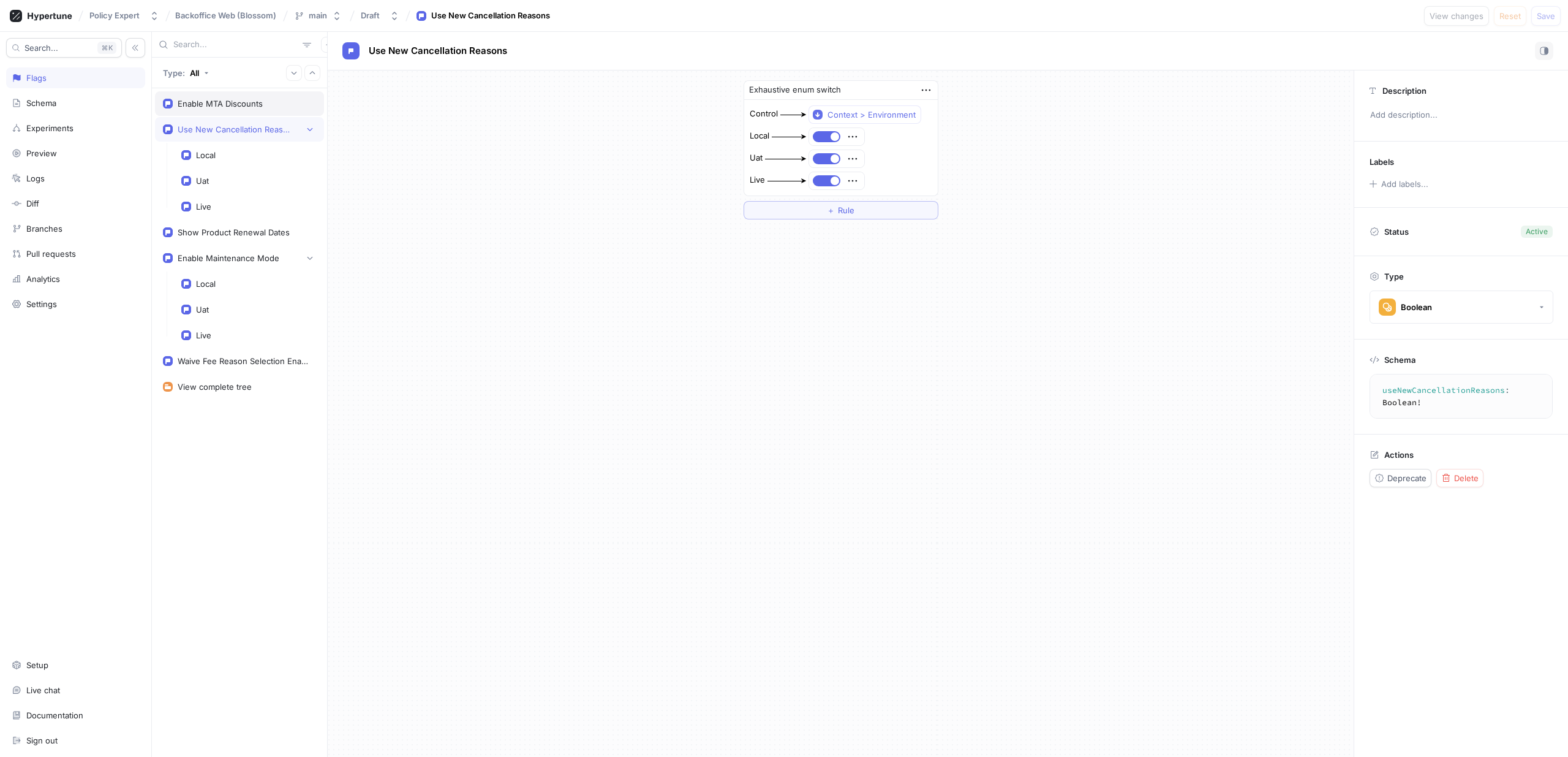
click at [270, 110] on div "Enable MTA Discounts" at bounding box center [239, 103] width 169 height 25
type textarea "enableMTADiscounts: Boolean!"
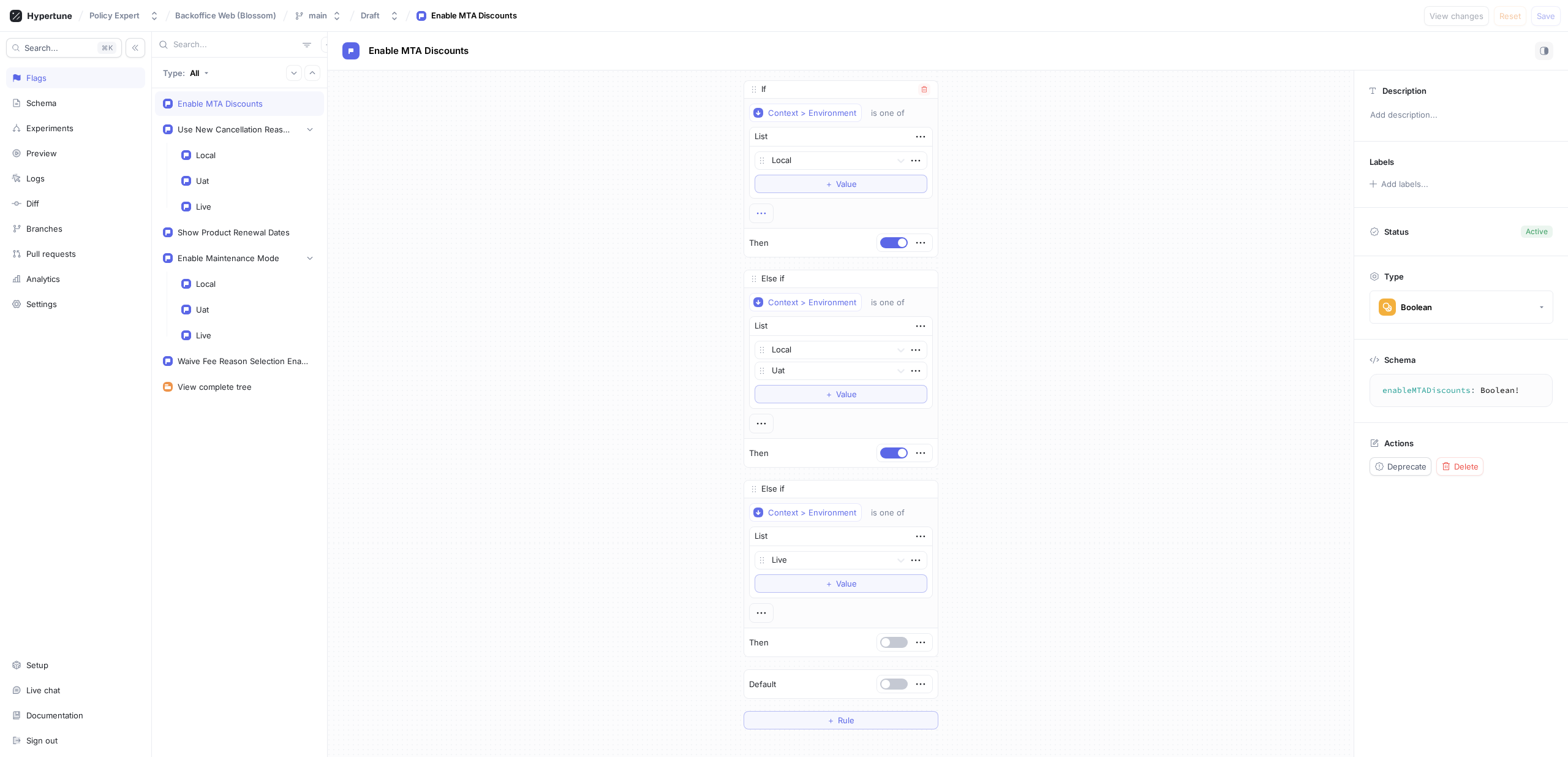
click at [755, 217] on icon "button" at bounding box center [761, 213] width 14 height 14
click at [792, 308] on p "Convert to segment variable" at bounding box center [810, 304] width 85 height 24
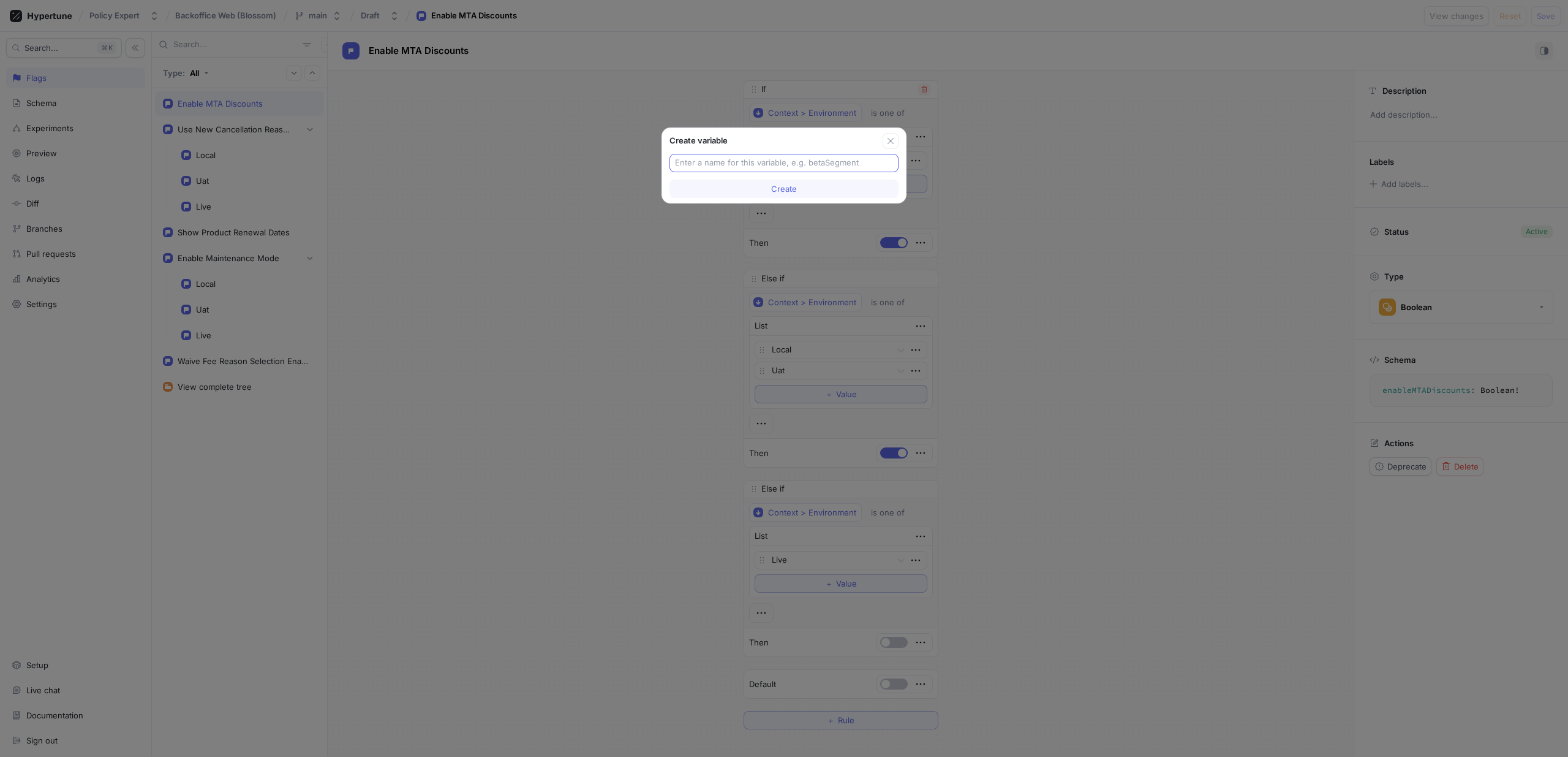
click at [817, 165] on input "text" at bounding box center [784, 163] width 218 height 12
type input "Local"
click at [811, 187] on button "Create" at bounding box center [784, 188] width 229 height 18
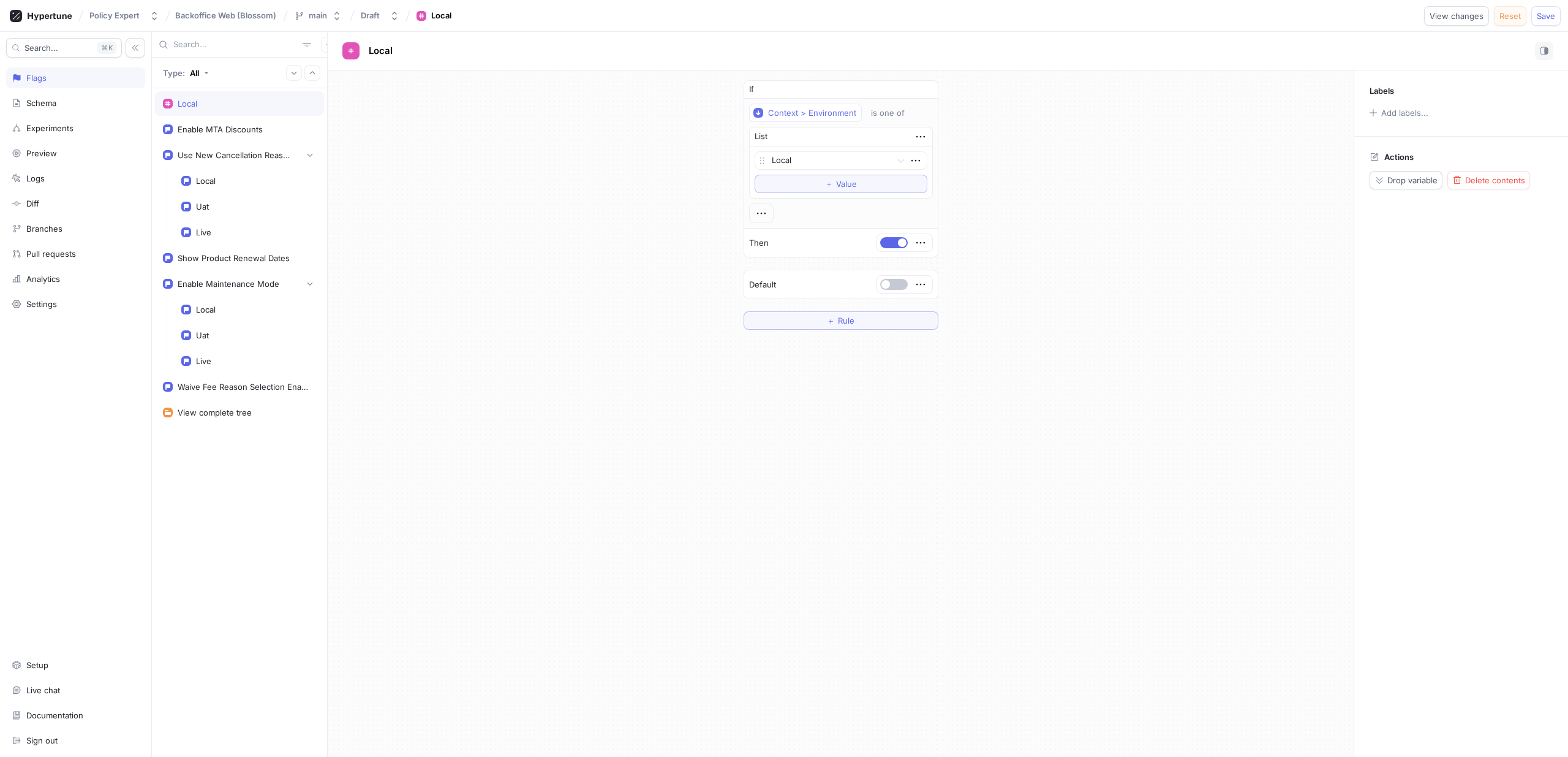
click at [1514, 19] on span "Reset" at bounding box center [1510, 16] width 21 height 7
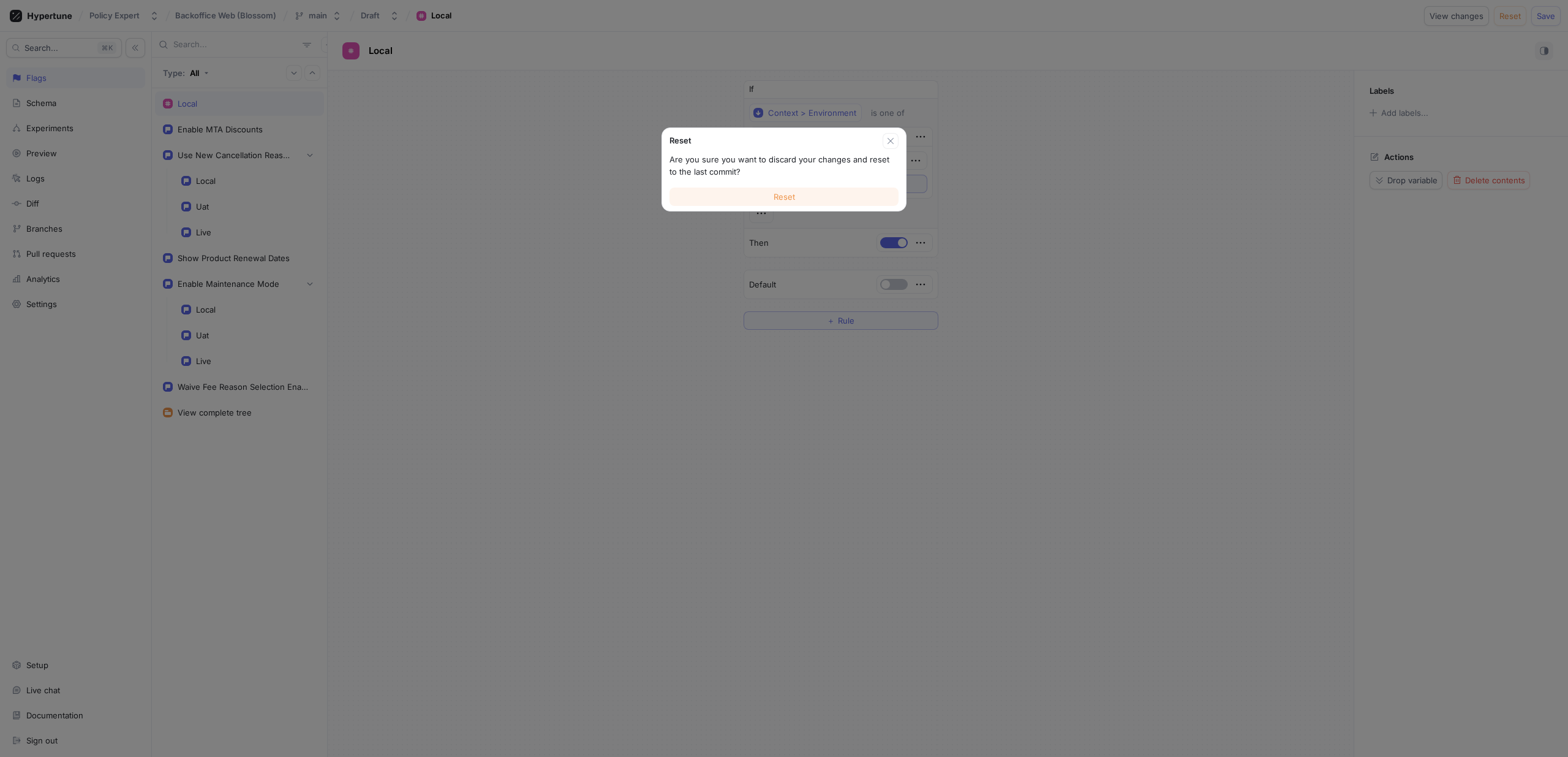
click at [848, 200] on button "Reset" at bounding box center [784, 197] width 229 height 18
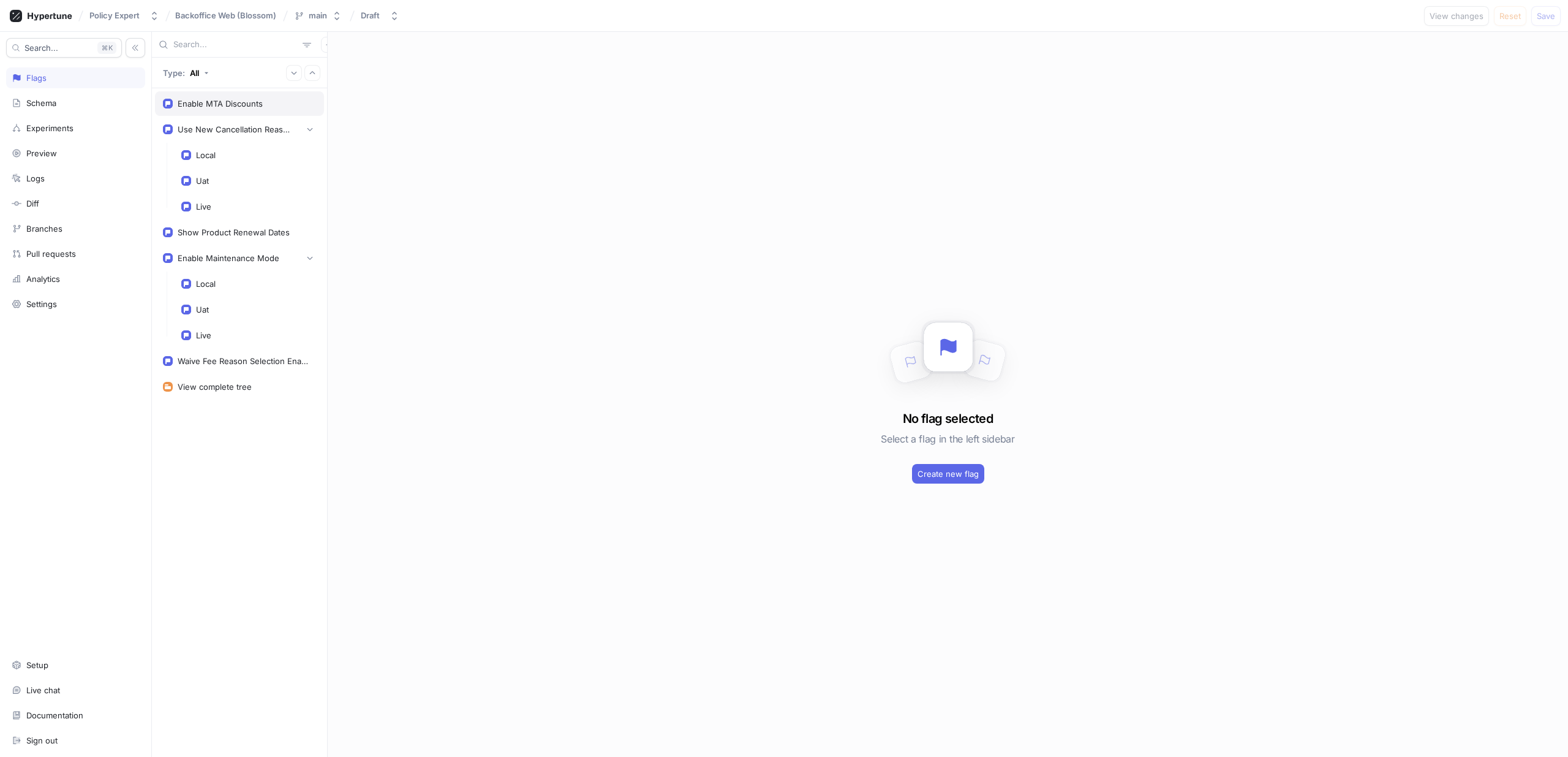
click at [205, 110] on div "Enable MTA Discounts" at bounding box center [239, 103] width 169 height 25
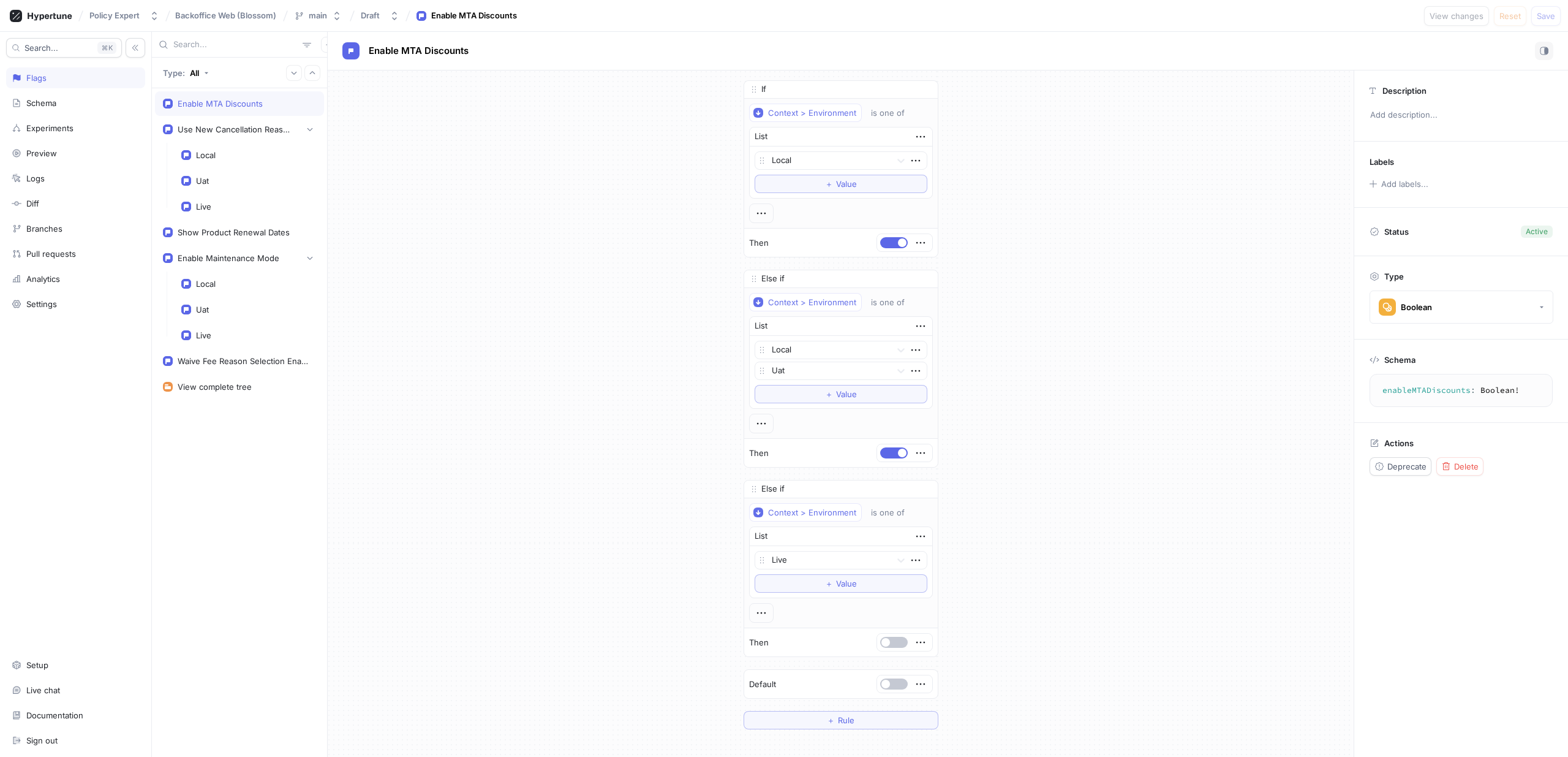
click at [551, 165] on div "If Context > Environment is one of List Local To pick up a draggable item, pres…" at bounding box center [841, 404] width 1026 height 668
click at [817, 159] on div at bounding box center [829, 161] width 114 height 15
click at [820, 158] on div at bounding box center [829, 161] width 114 height 15
click at [921, 242] on icon "button" at bounding box center [920, 242] width 14 height 14
click at [1018, 222] on div "If Context > Environment is one of List Local To pick up a draggable item, pres…" at bounding box center [841, 404] width 1026 height 668
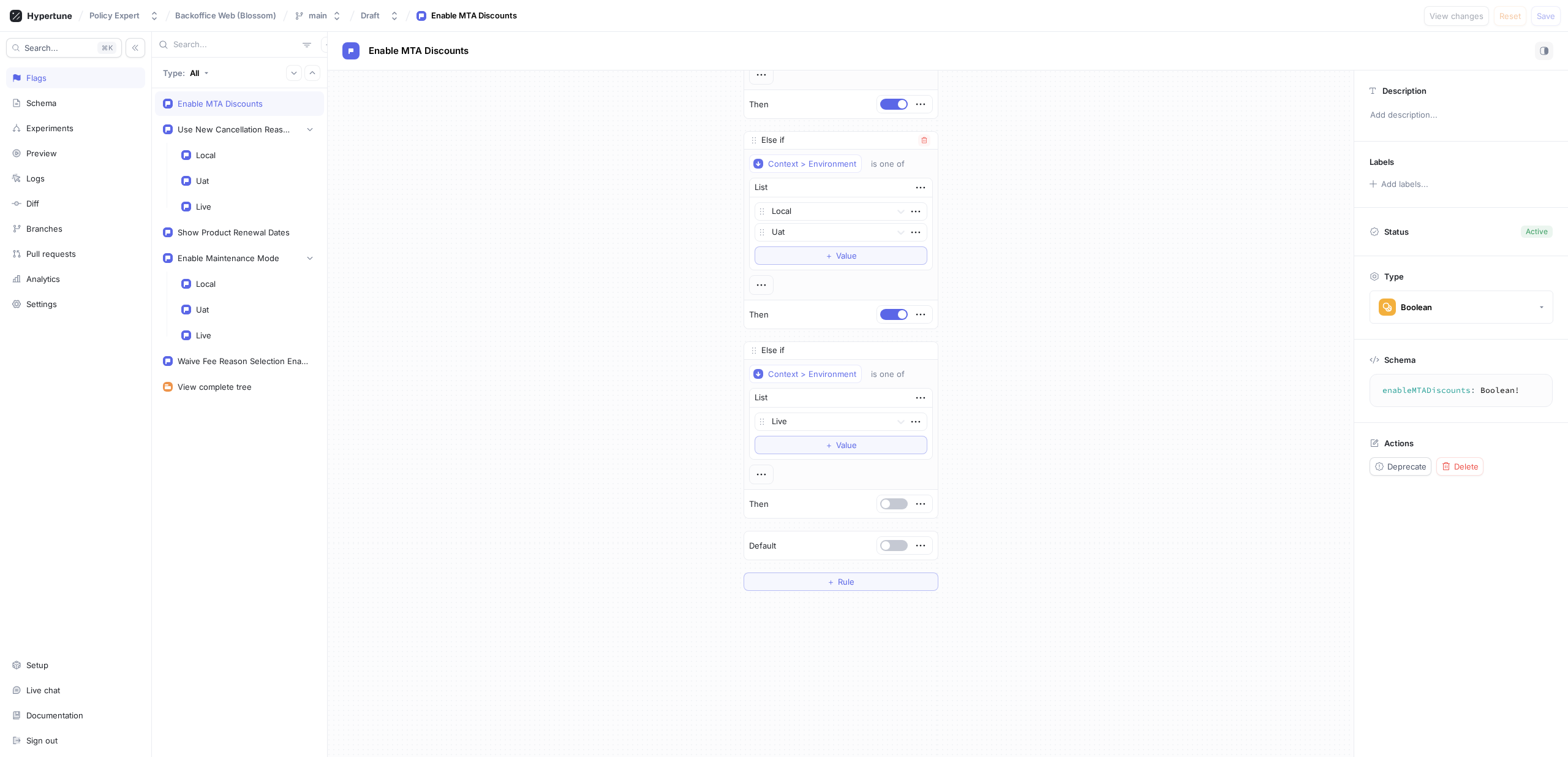
scroll to position [209, 0]
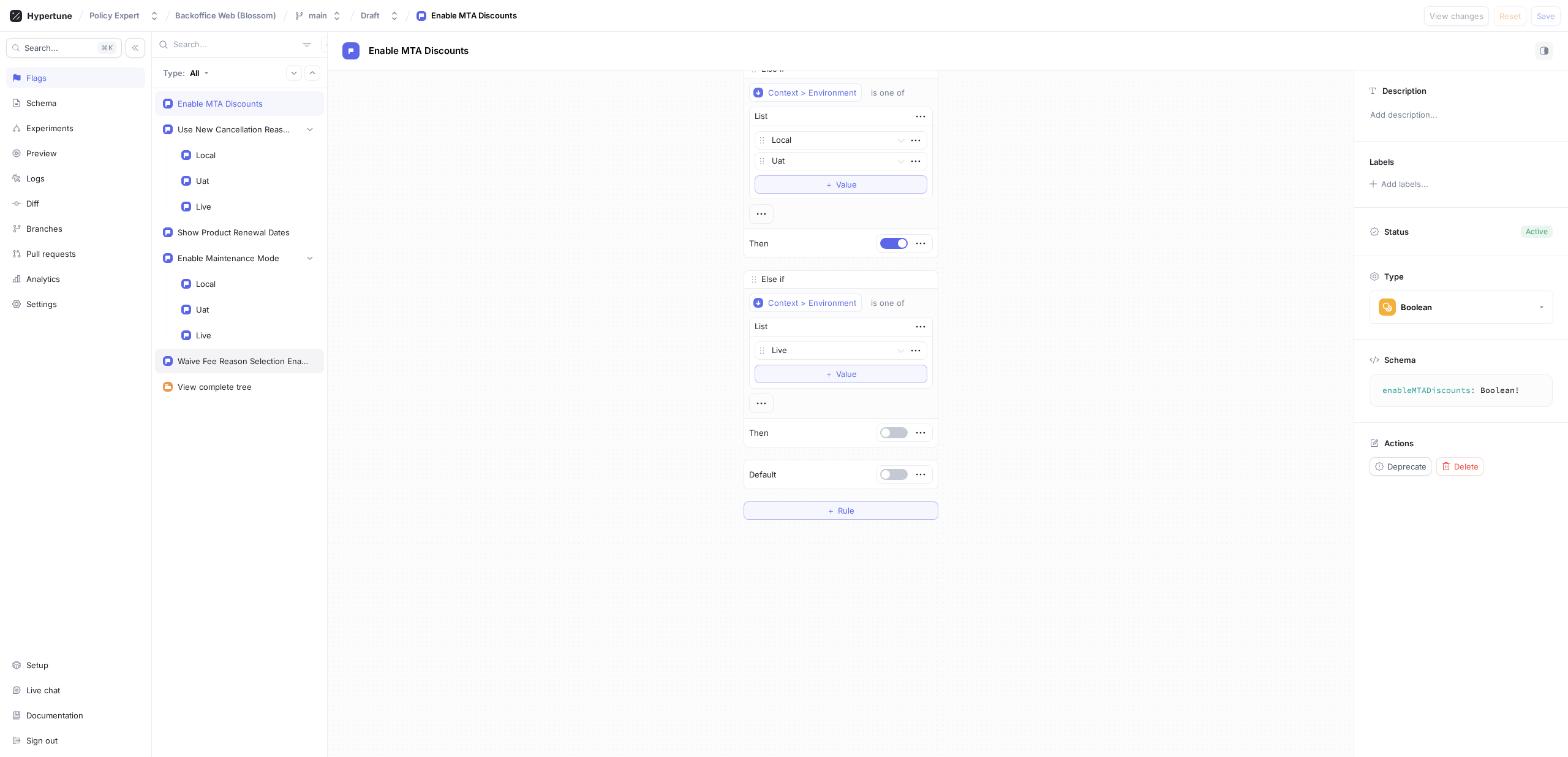
click at [274, 367] on div "Waive Fee Reason Selection Enabled" at bounding box center [239, 360] width 169 height 25
type textarea "waiveFeeReasonSelectionEnabled: Boolean!"
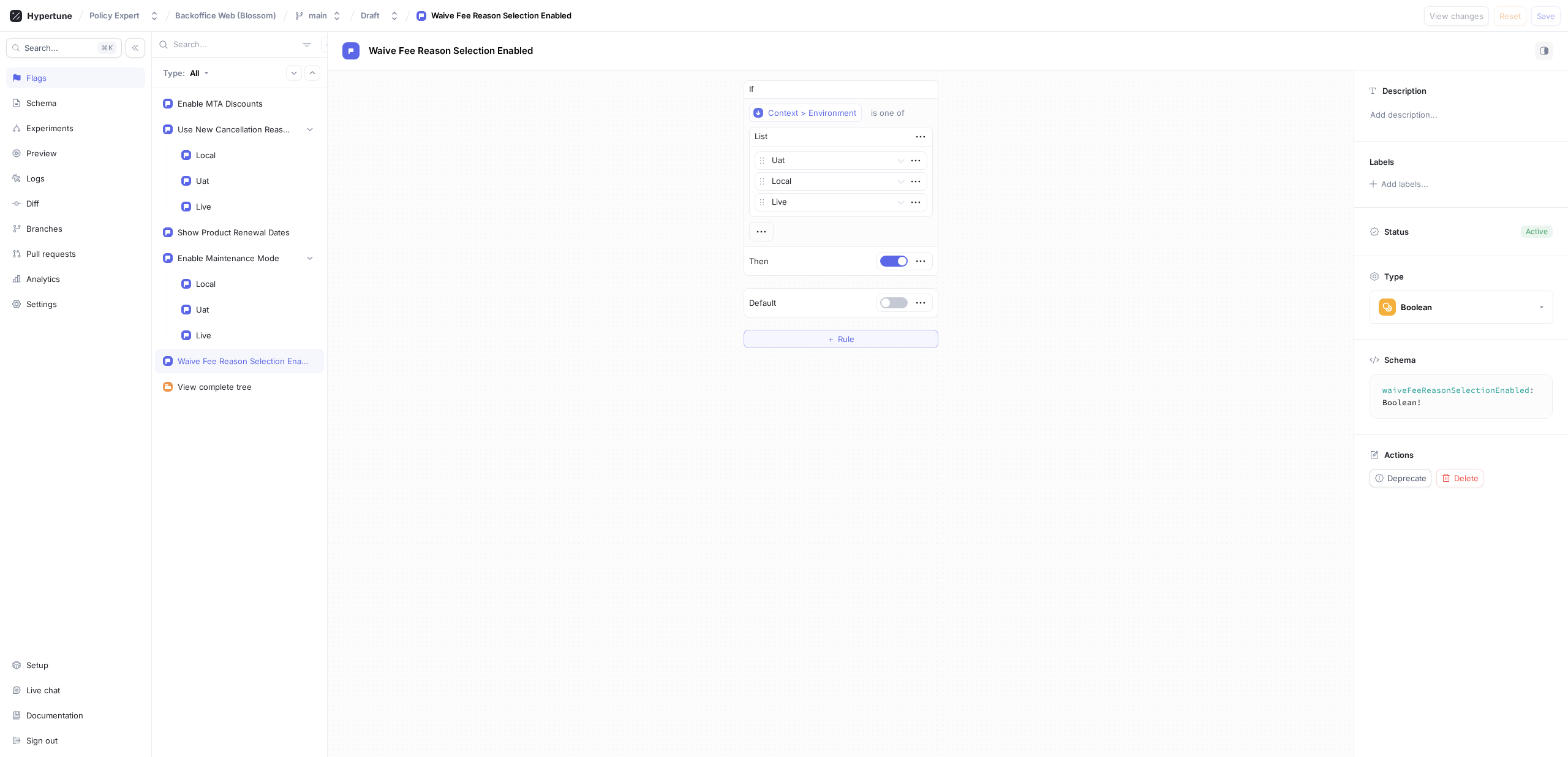
click at [561, 280] on div "If Context > Environment is one of List Uat Local Live To pick up a draggable i…" at bounding box center [841, 214] width 1026 height 287
click at [249, 144] on div "Local" at bounding box center [249, 155] width 151 height 25
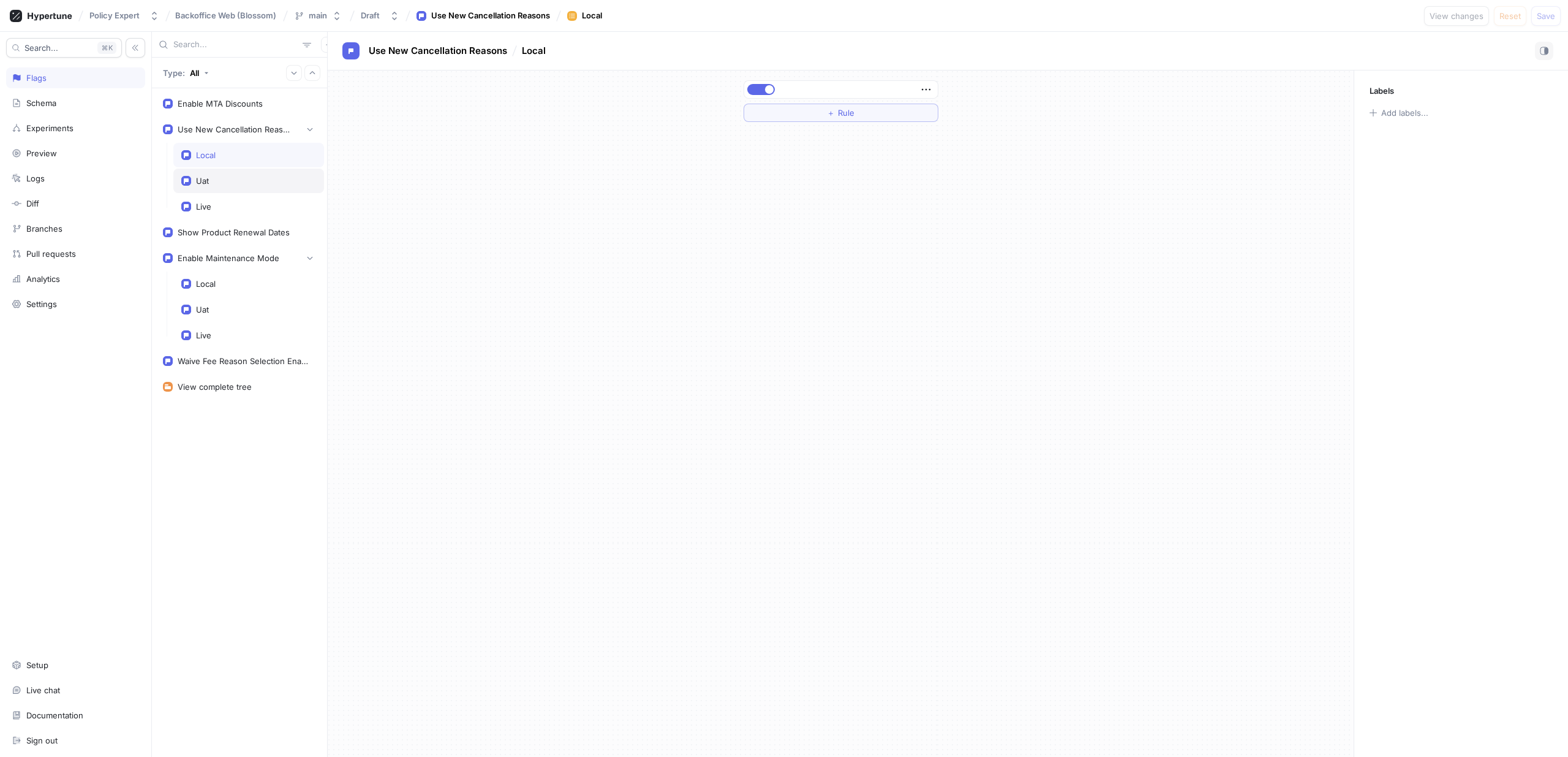
click at [242, 189] on div "Uat" at bounding box center [249, 180] width 151 height 25
click at [256, 105] on div "Enable MTA Discounts" at bounding box center [219, 103] width 85 height 10
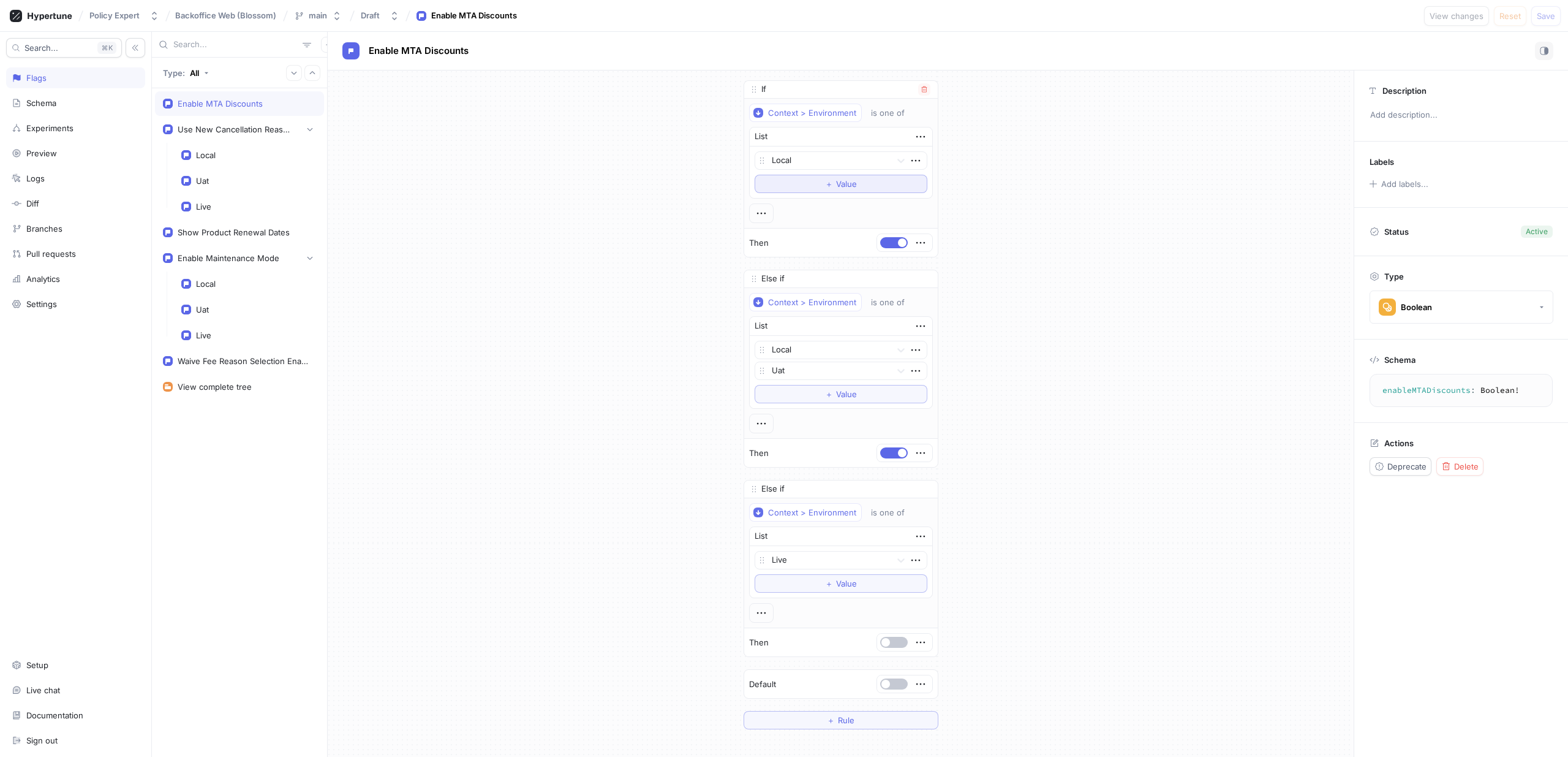
click at [847, 184] on span "Value" at bounding box center [846, 184] width 21 height 7
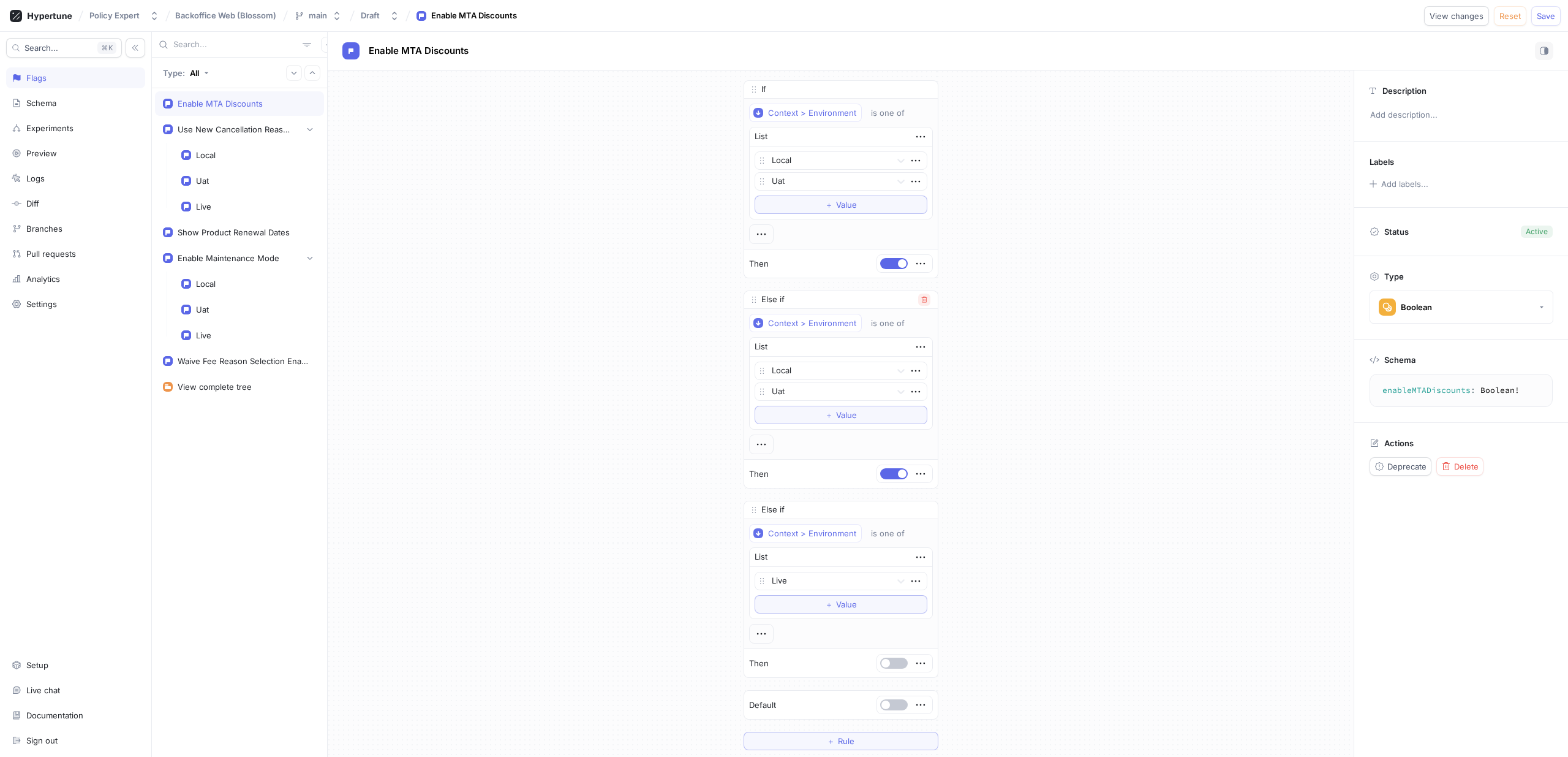
click at [923, 300] on button "button" at bounding box center [924, 299] width 12 height 12
click at [997, 365] on div "If Context > Environment is one of List Local Uat To pick up a draggable item, …" at bounding box center [841, 310] width 1026 height 479
click at [1022, 524] on div "If Context > Environment is one of List Local Uat To pick up a draggable item, …" at bounding box center [841, 310] width 1026 height 479
click at [537, 452] on div "If Context > Environment is one of List Local Uat To pick up a draggable item, …" at bounding box center [841, 310] width 1026 height 479
click at [1134, 190] on div "If Context > Environment is one of List Local Uat To pick up a draggable item, …" at bounding box center [841, 310] width 1026 height 479
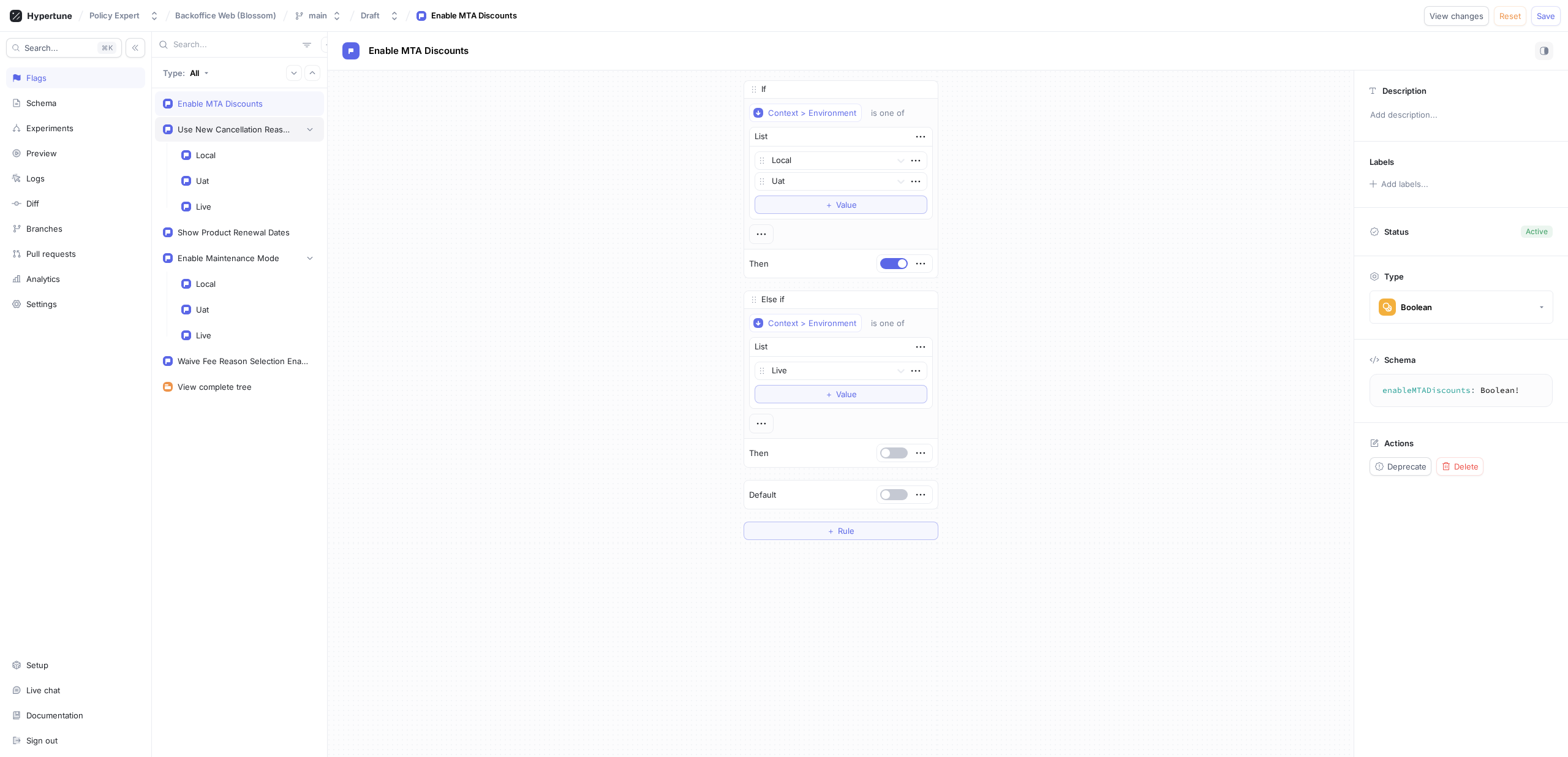
click at [247, 127] on div "Use New Cancellation Reasons" at bounding box center [235, 129] width 116 height 10
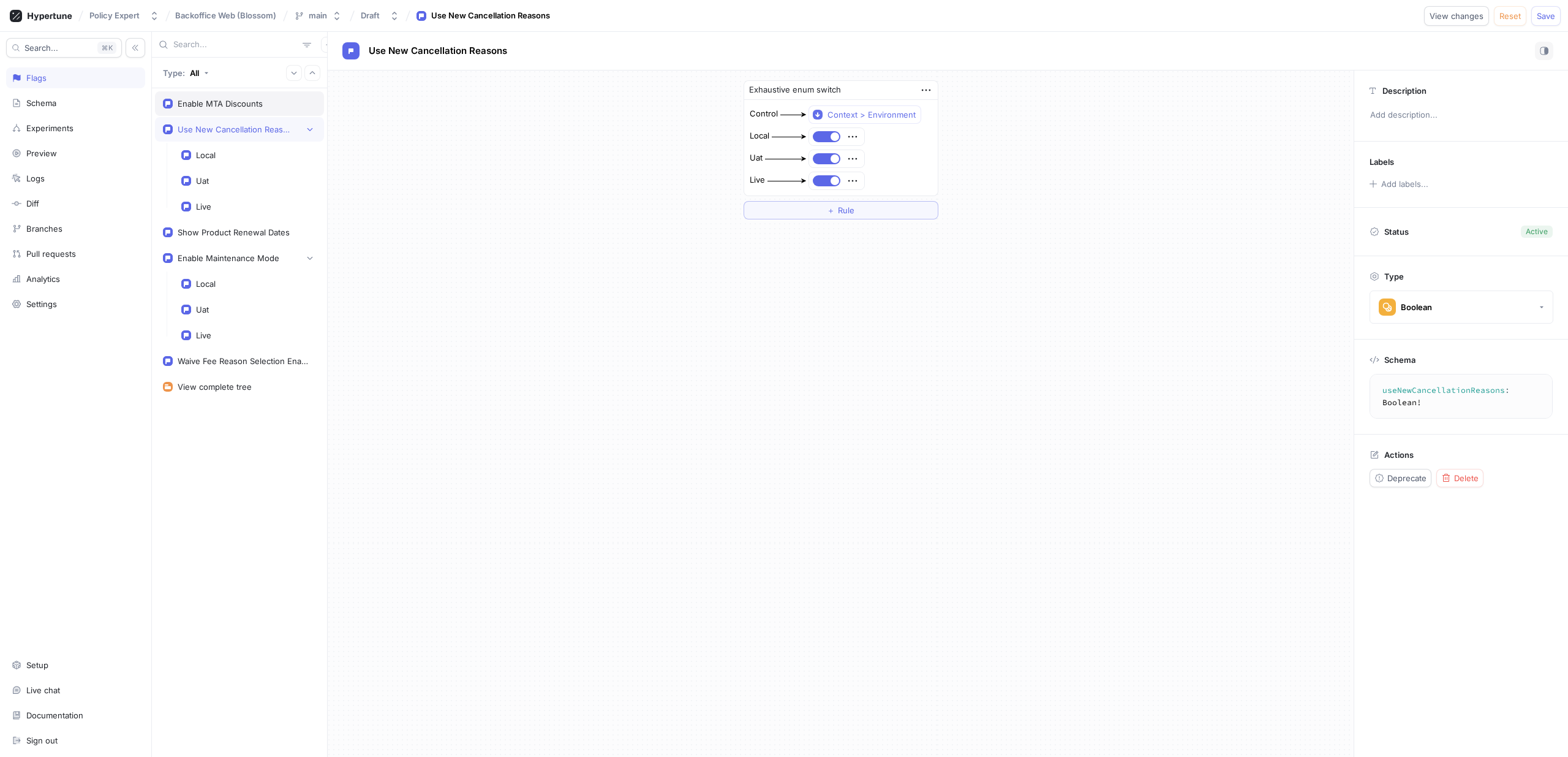
click at [243, 98] on div "Enable MTA Discounts" at bounding box center [239, 103] width 169 height 25
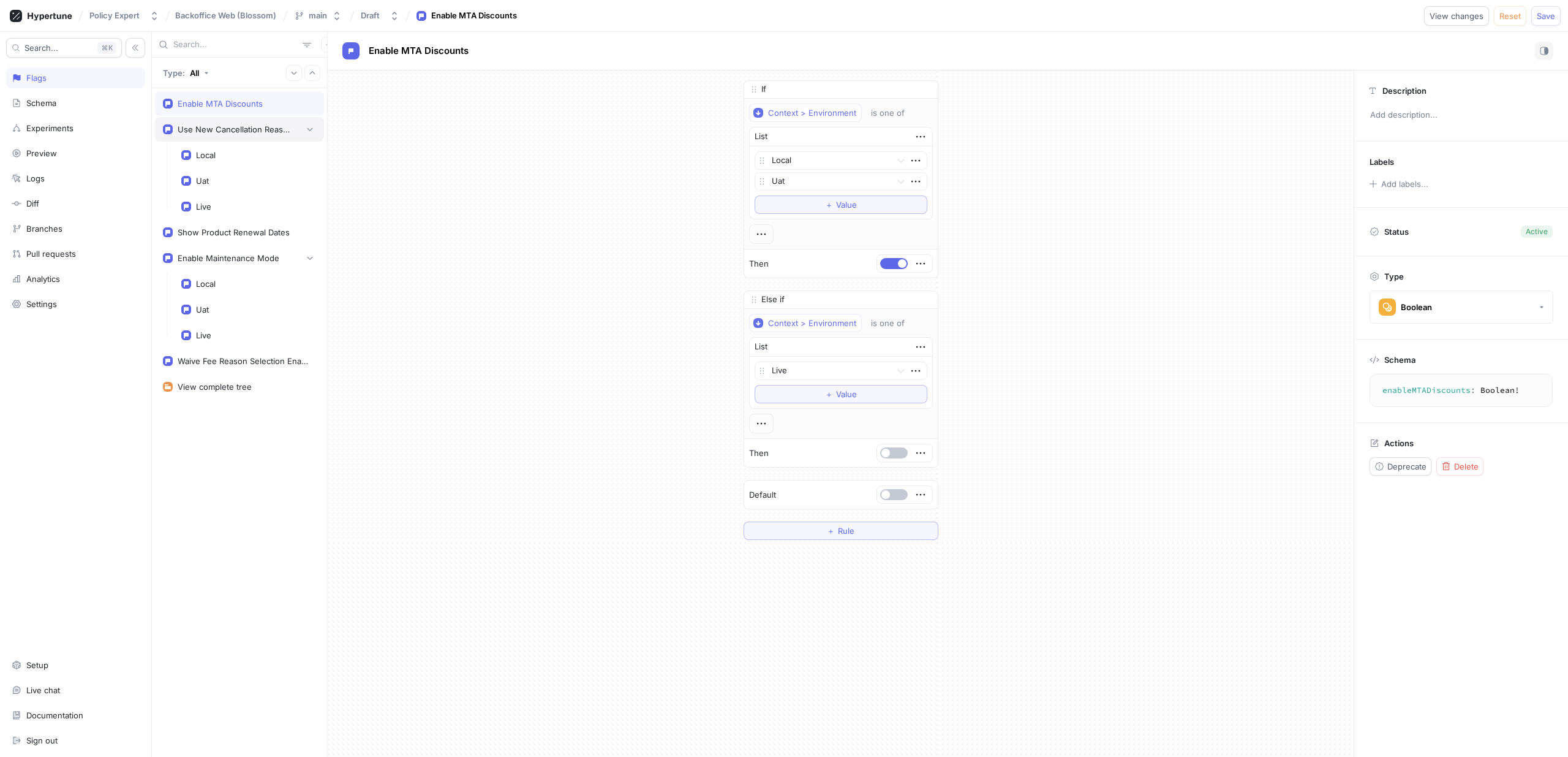
click at [250, 118] on div "Use New Cancellation Reasons" at bounding box center [239, 129] width 169 height 25
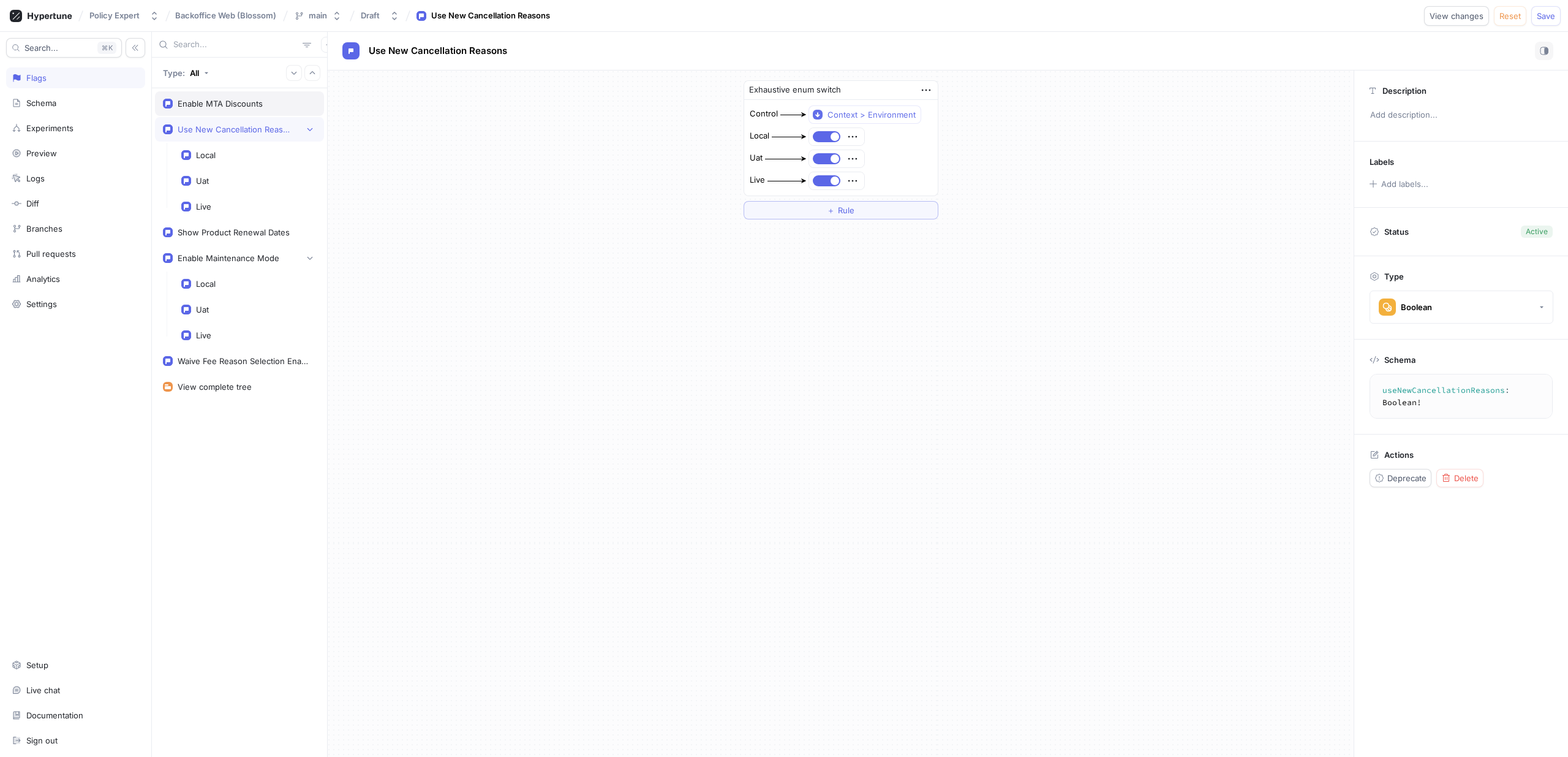
click at [245, 93] on div "Enable MTA Discounts" at bounding box center [239, 103] width 169 height 25
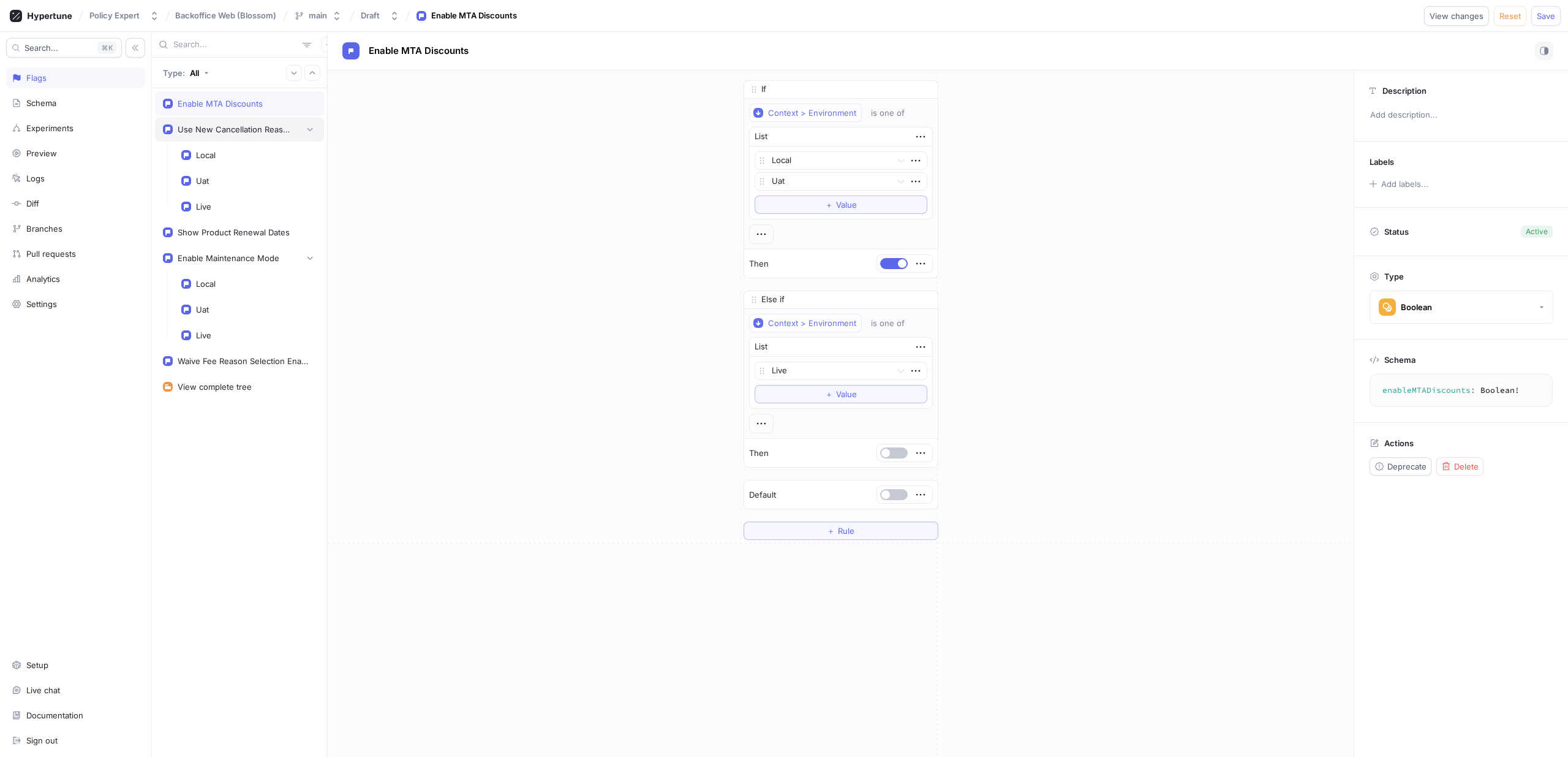
click at [249, 129] on div "Use New Cancellation Reasons" at bounding box center [235, 129] width 116 height 10
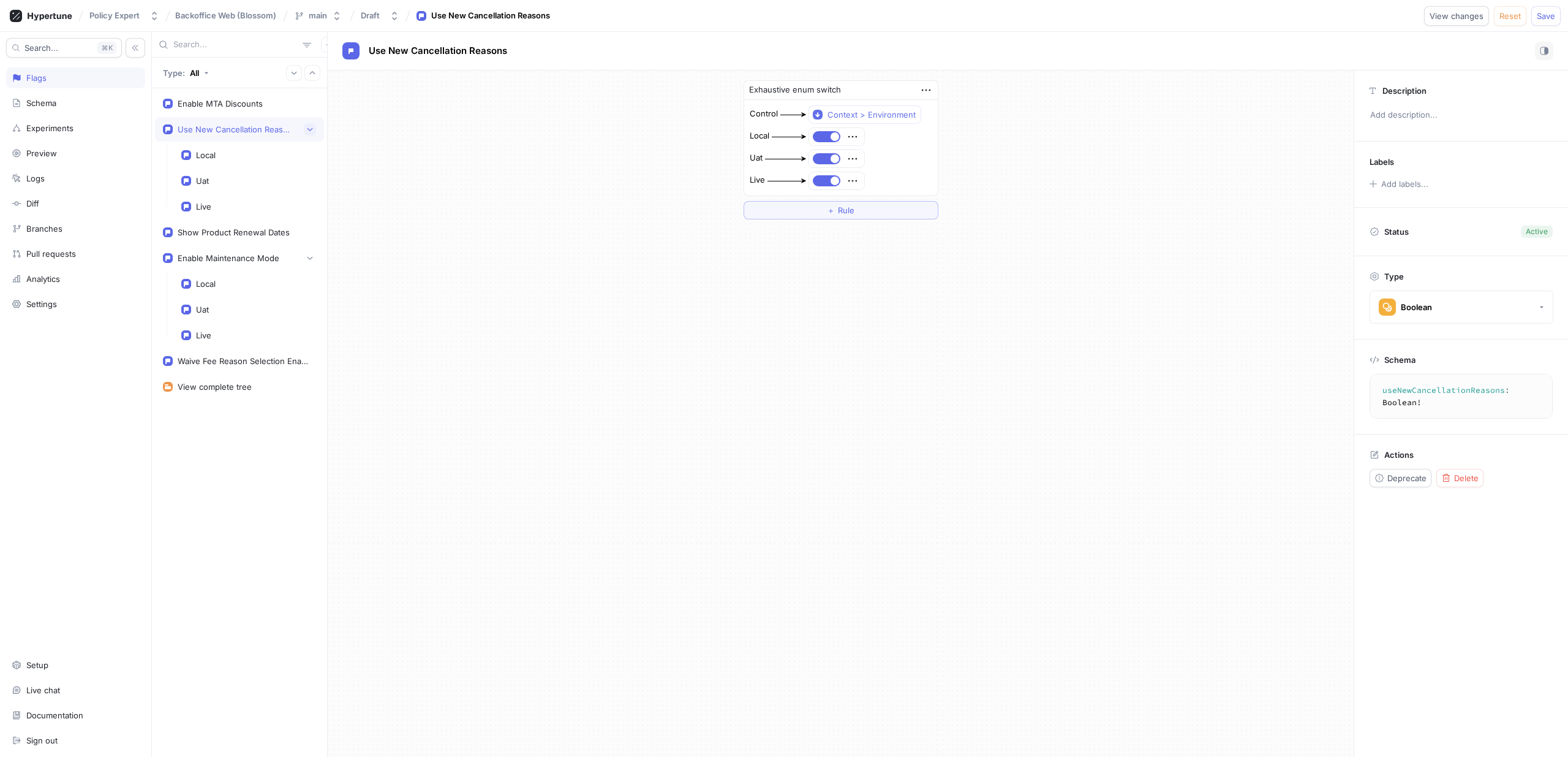
click at [312, 125] on icon "button" at bounding box center [310, 129] width 7 height 7
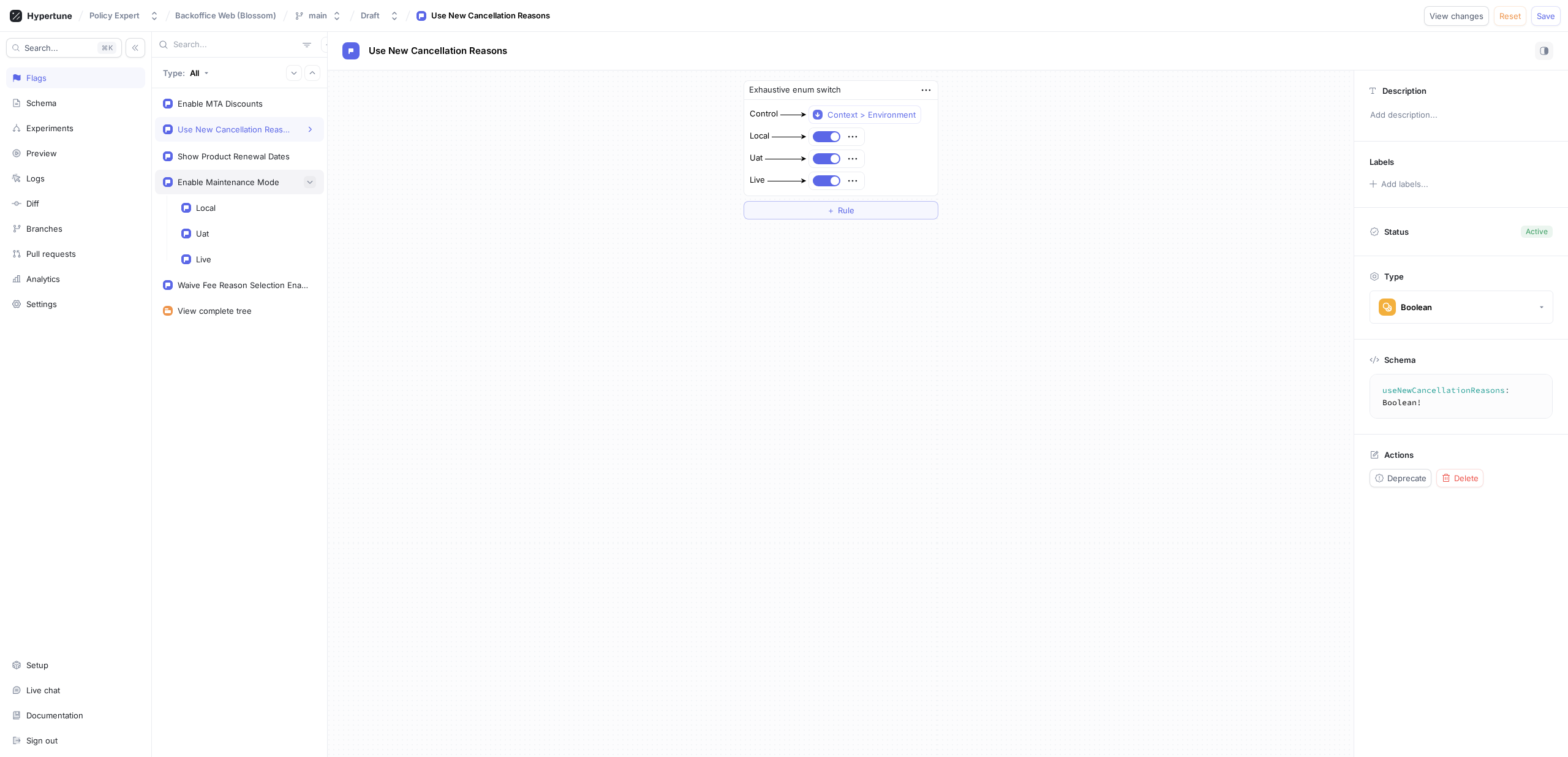
click at [313, 182] on icon "button" at bounding box center [310, 182] width 7 height 7
click at [274, 208] on div "Waive Fee Reason Selection Enabled" at bounding box center [244, 208] width 133 height 10
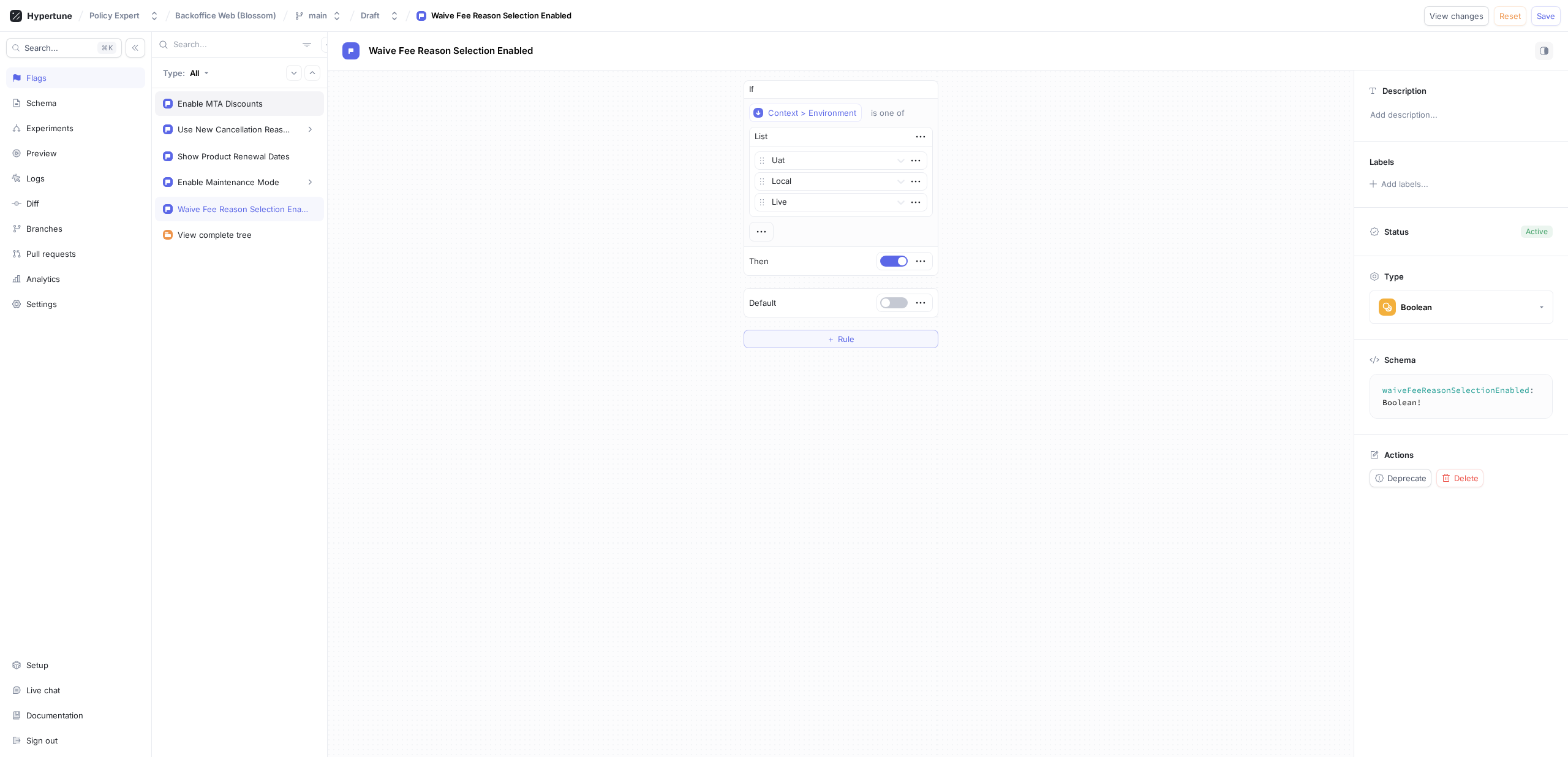
click at [193, 109] on div "Enable MTA Discounts" at bounding box center [239, 103] width 169 height 25
type textarea "enableMTADiscounts: Boolean!"
click at [1114, 193] on div "If Context > Environment is one of List Local Uat To pick up a draggable item, …" at bounding box center [841, 310] width 1026 height 479
click at [1543, 25] on div "Policy Expert Backoffice Web (Blossom) main Draft Enable MTA Discounts View cha…" at bounding box center [784, 16] width 1568 height 32
drag, startPoint x: 1550, startPoint y: 21, endPoint x: 1547, endPoint y: 36, distance: 15.3
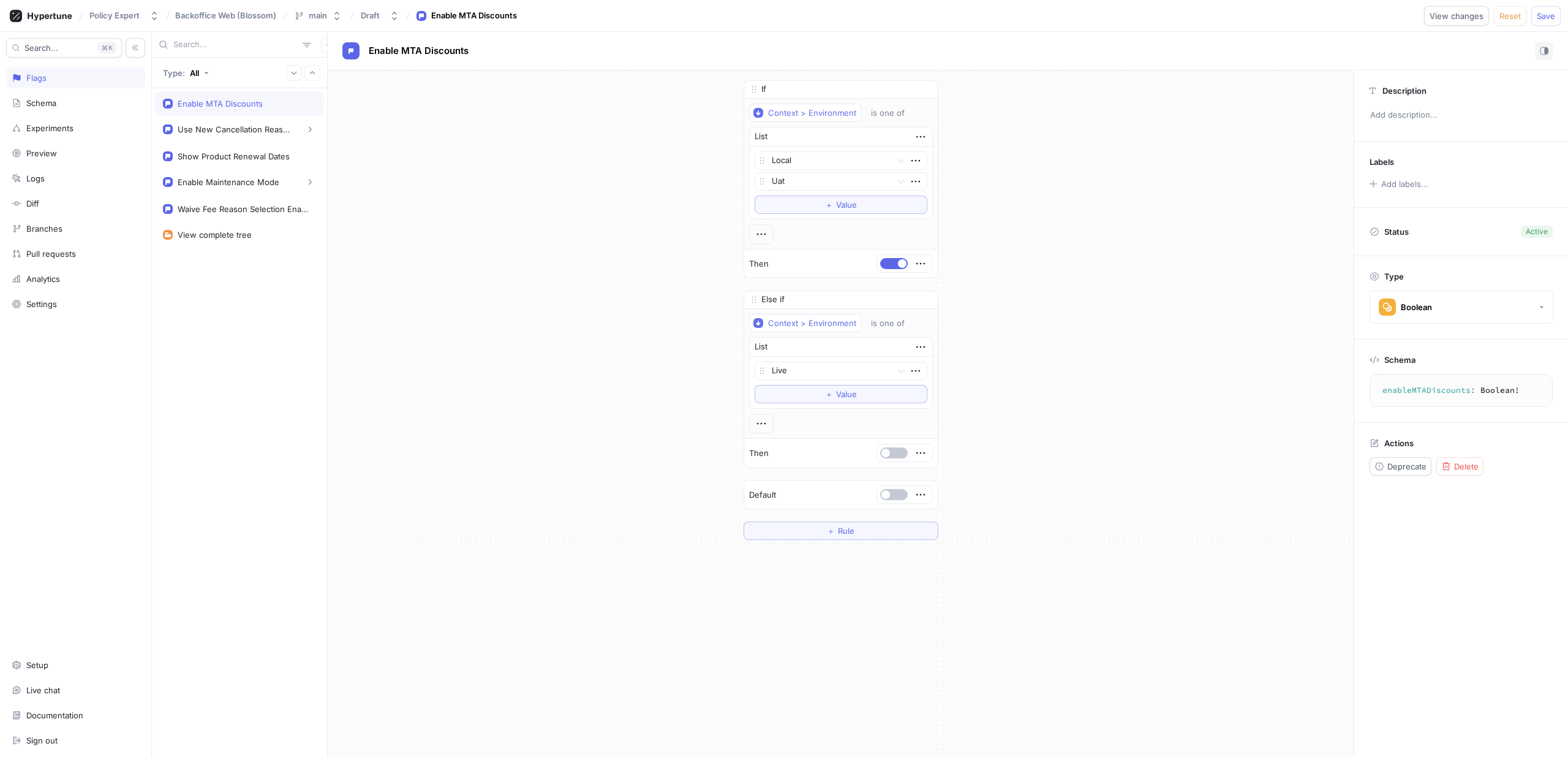
click at [1550, 21] on button "Save" at bounding box center [1546, 16] width 29 height 19
click at [1543, 46] on button "button" at bounding box center [1544, 51] width 18 height 18
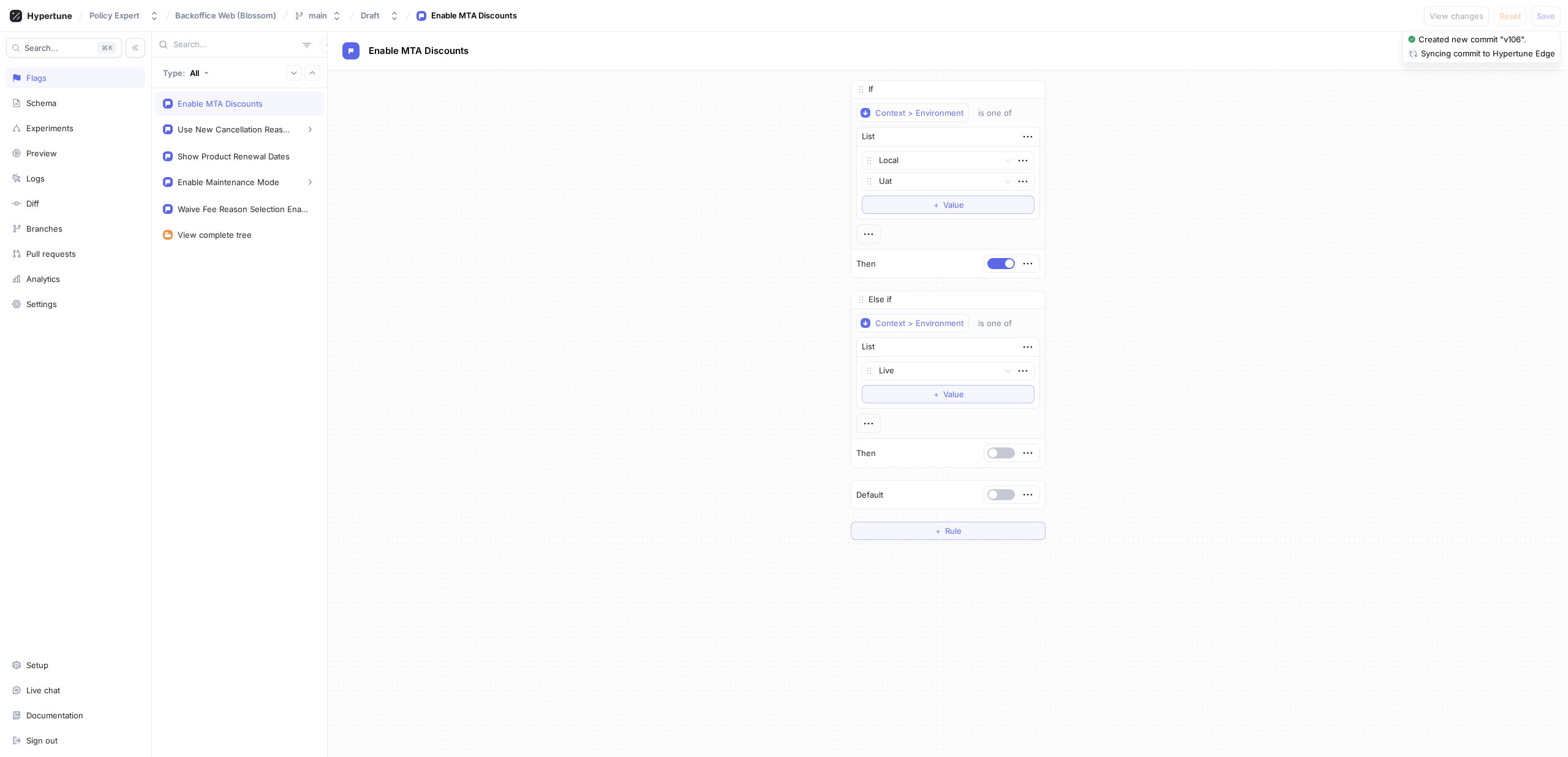
click at [1273, 187] on div "If Context > Environment is one of List Local Uat To pick up a draggable item, …" at bounding box center [948, 310] width 1241 height 479
click at [328, 17] on button "main" at bounding box center [317, 16] width 58 height 20
click at [595, 139] on div "If Context > Environment is one of List Local Uat To pick up a draggable item, …" at bounding box center [948, 310] width 1241 height 479
click at [84, 254] on div "Pull requests" at bounding box center [76, 253] width 128 height 10
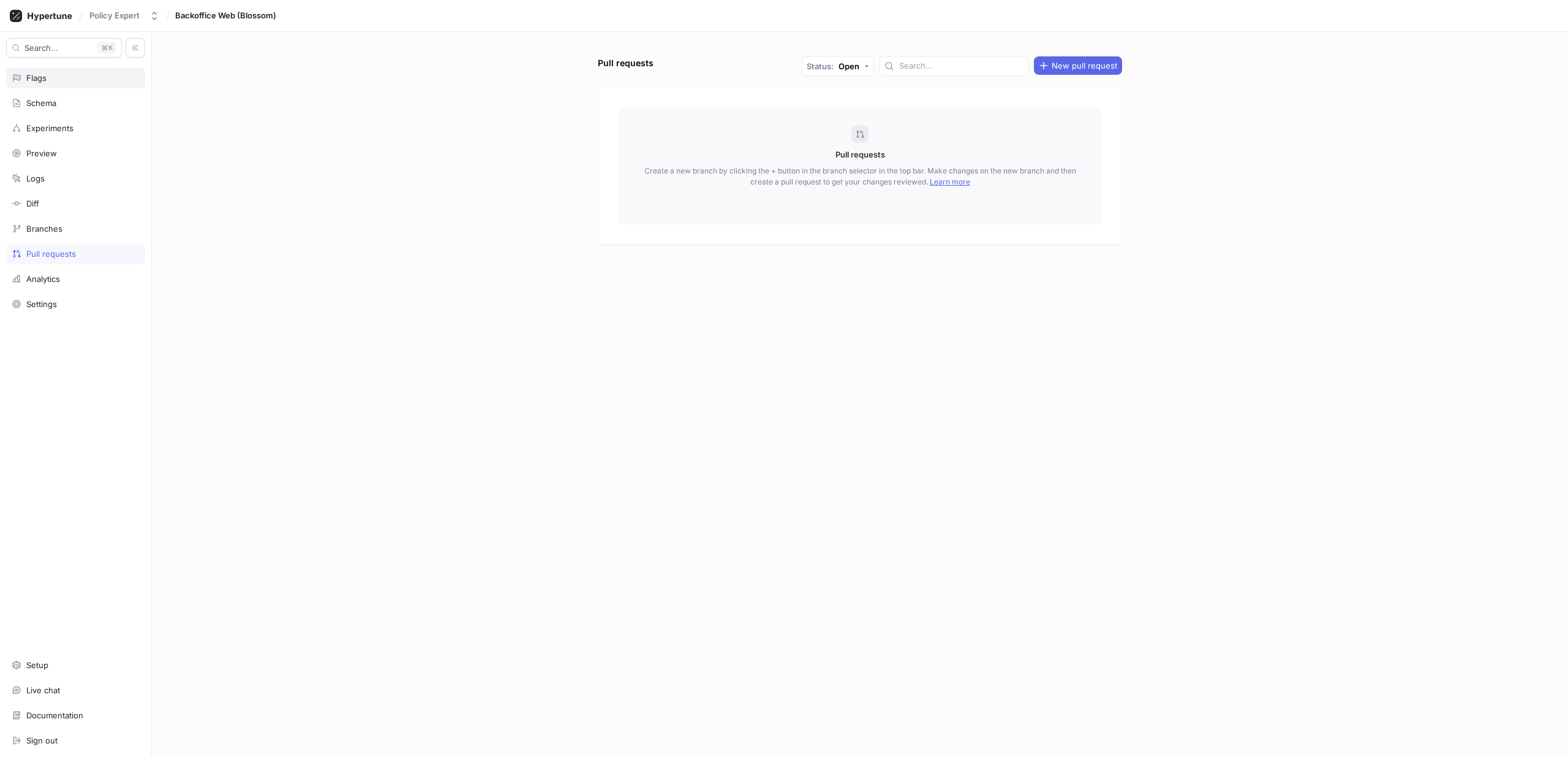
click at [58, 79] on div "Flags" at bounding box center [76, 78] width 128 height 10
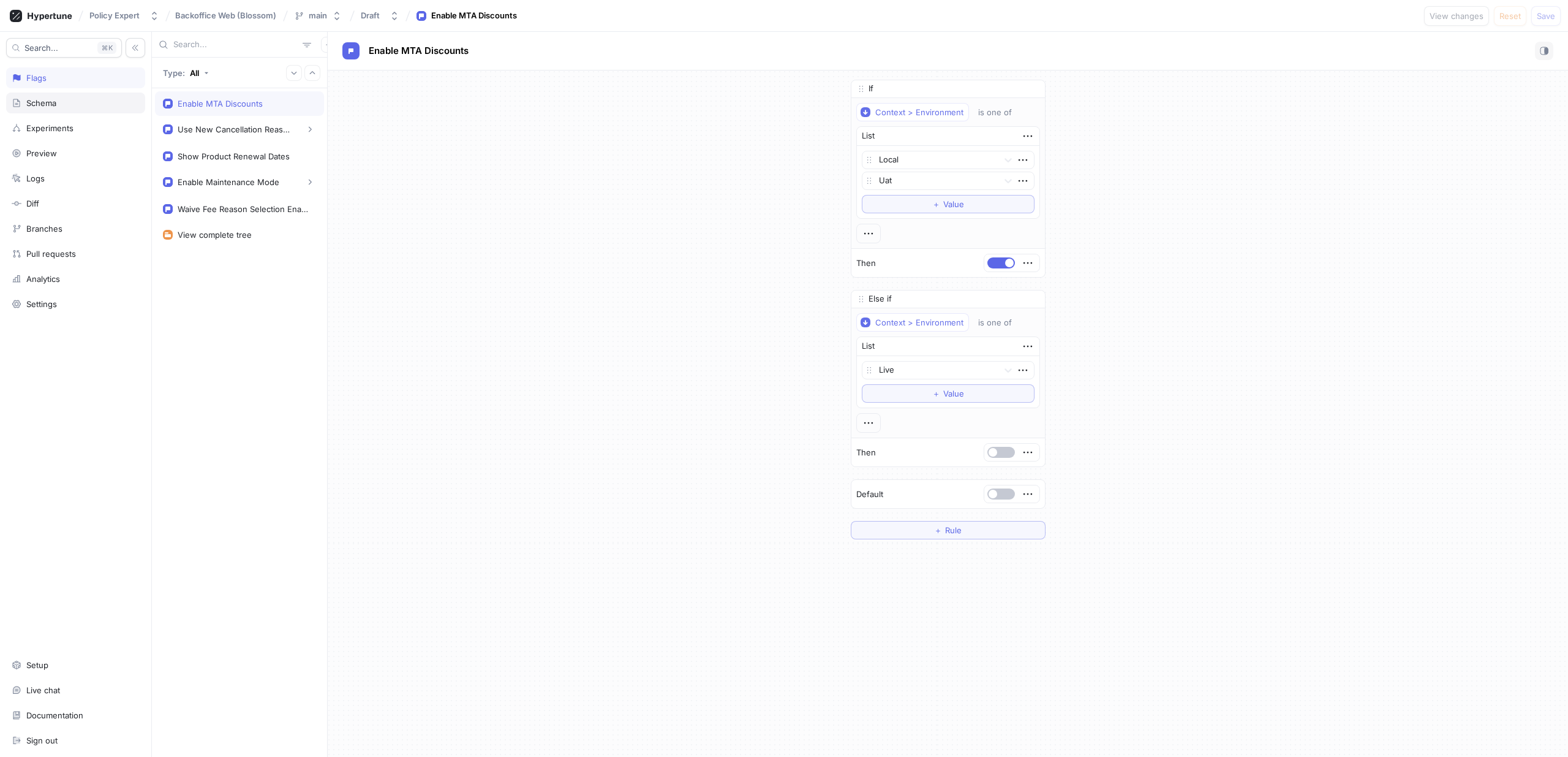
click at [98, 109] on div "Schema" at bounding box center [76, 102] width 139 height 21
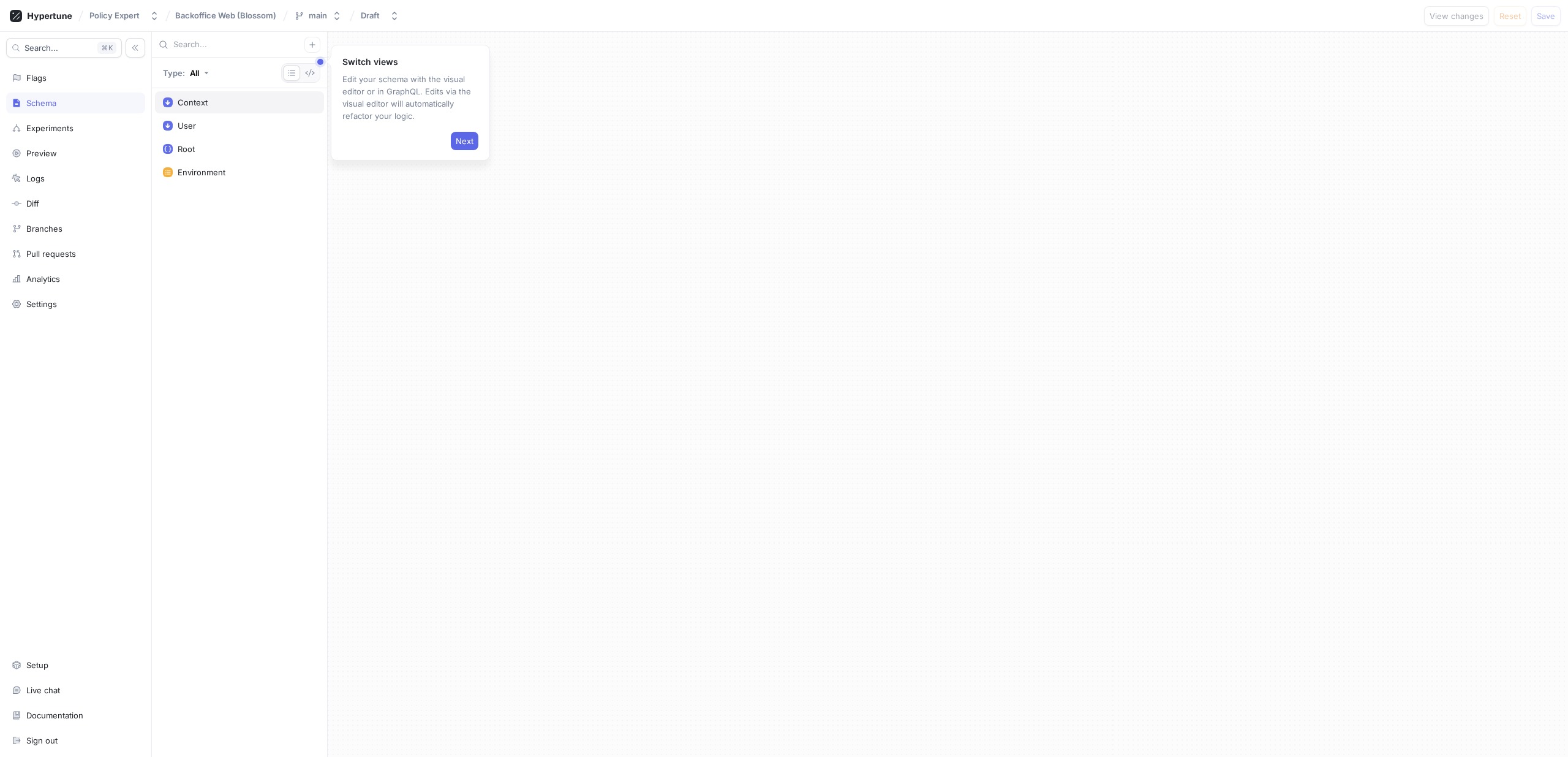
click at [241, 101] on div "Context" at bounding box center [239, 102] width 154 height 10
click at [475, 138] on button "Next" at bounding box center [464, 141] width 27 height 18
click at [456, 183] on span "Next" at bounding box center [453, 179] width 17 height 7
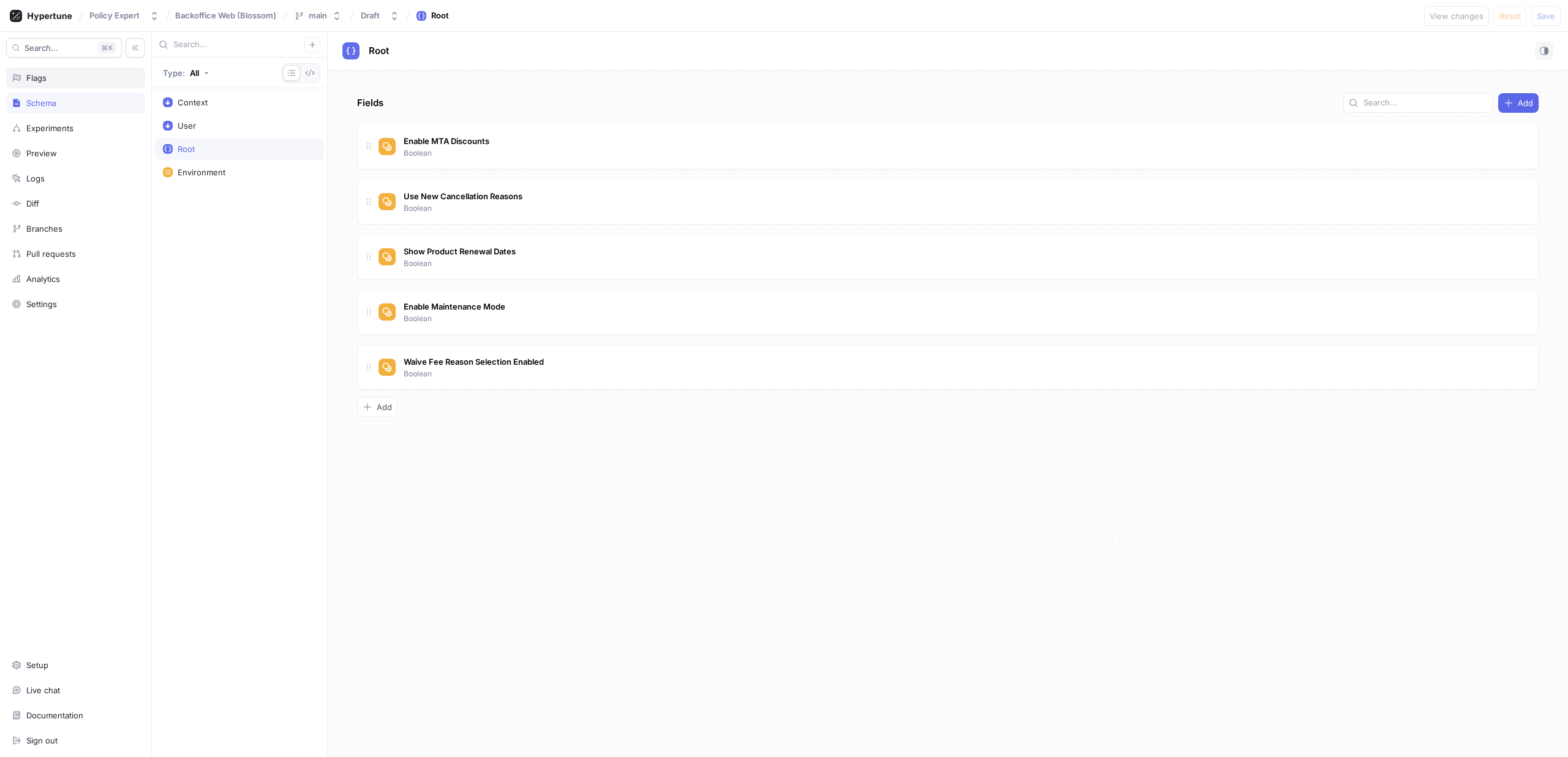
click at [49, 86] on div "Flags" at bounding box center [76, 78] width 139 height 21
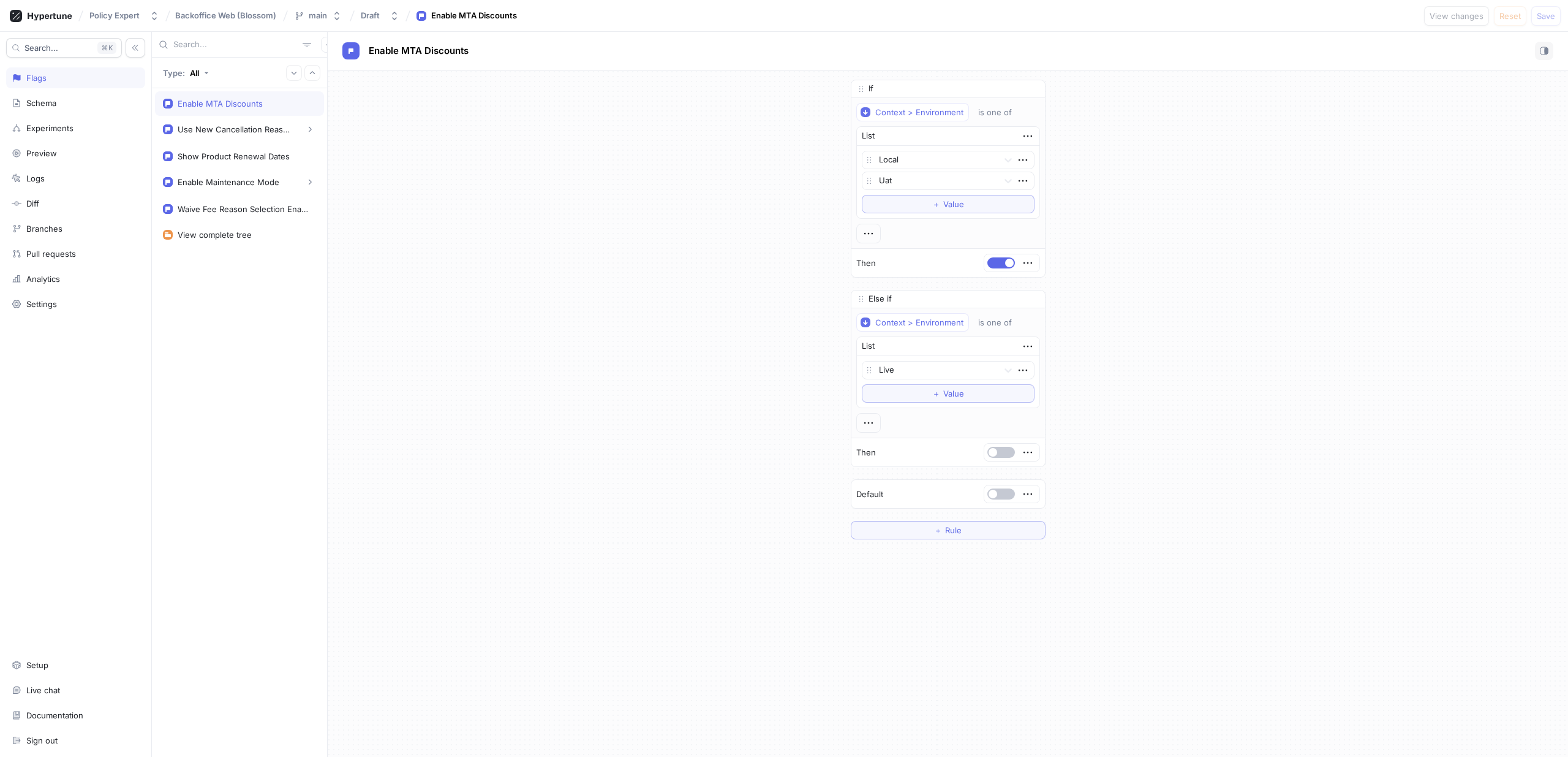
click at [273, 101] on div "Enable MTA Discounts" at bounding box center [239, 103] width 154 height 10
click at [641, 351] on div "If Context > Environment is one of List Local Uat To pick up a draggable item, …" at bounding box center [948, 310] width 1241 height 479
